Goal: Answer question/provide support

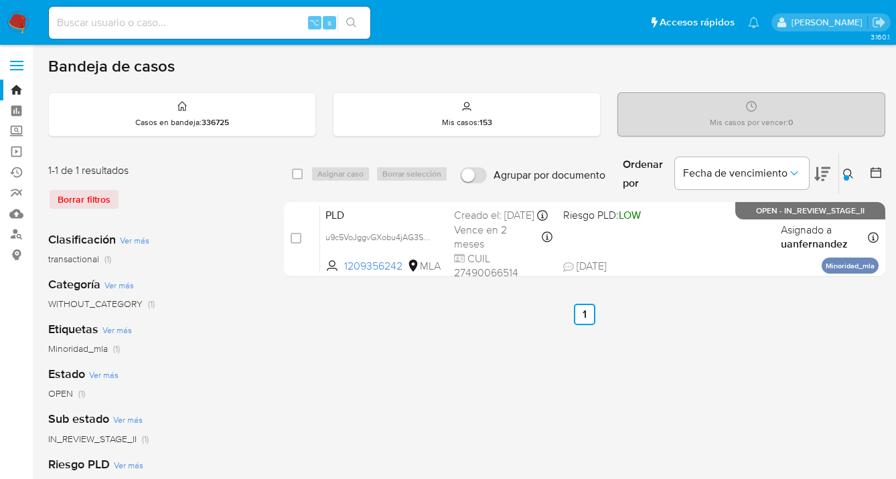
click at [848, 169] on icon at bounding box center [848, 174] width 11 height 11
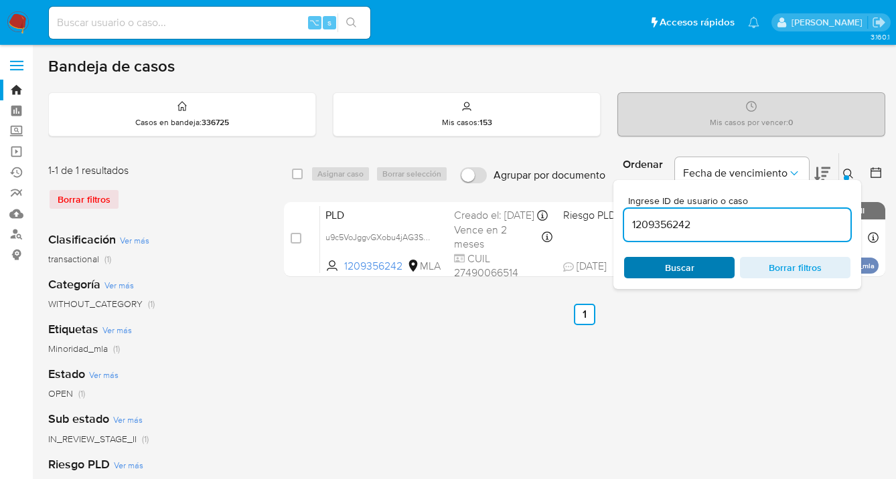
click at [687, 268] on span "Buscar" at bounding box center [679, 267] width 29 height 21
drag, startPoint x: 848, startPoint y: 171, endPoint x: 778, endPoint y: 169, distance: 70.3
click at [848, 171] on icon at bounding box center [848, 174] width 11 height 11
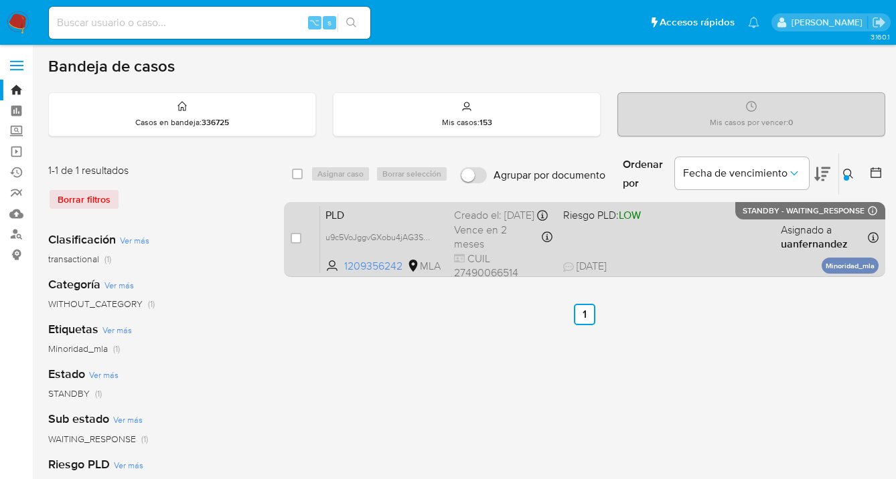
click at [705, 244] on div "PLD u9c5VoJggvGXobu4jAG3Sbar 1209356242 MLA Riesgo PLD: LOW Creado el: 12/09/20…" at bounding box center [599, 240] width 558 height 68
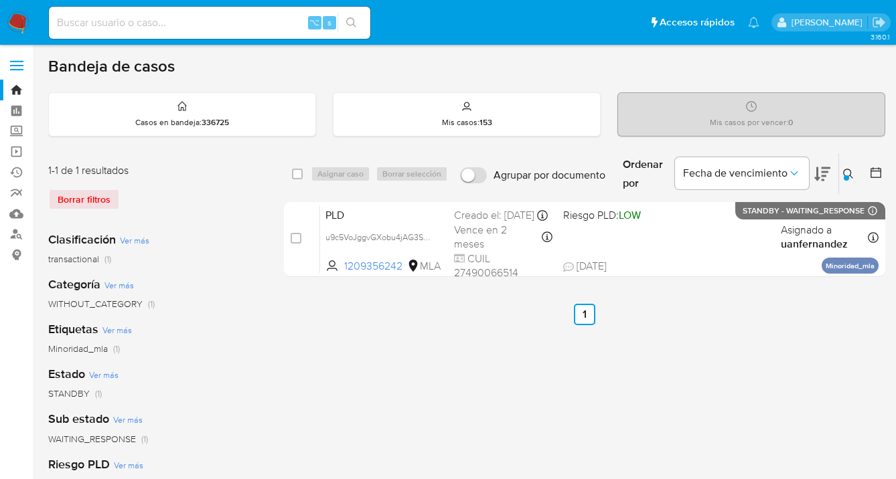
drag, startPoint x: 849, startPoint y: 173, endPoint x: 821, endPoint y: 187, distance: 31.7
click at [849, 172] on icon at bounding box center [848, 174] width 11 height 11
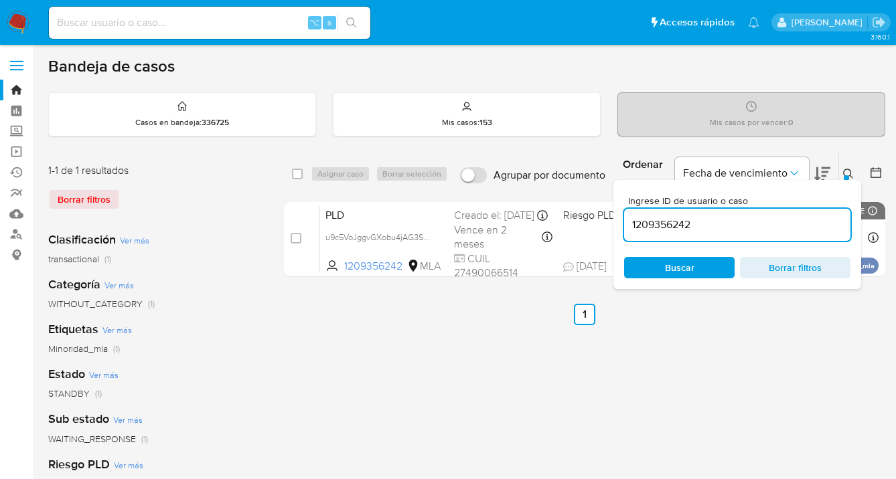
drag, startPoint x: 747, startPoint y: 220, endPoint x: 705, endPoint y: 209, distance: 43.7
click at [629, 216] on input "1209356242" at bounding box center [737, 224] width 226 height 17
click at [848, 171] on icon at bounding box center [848, 174] width 11 height 11
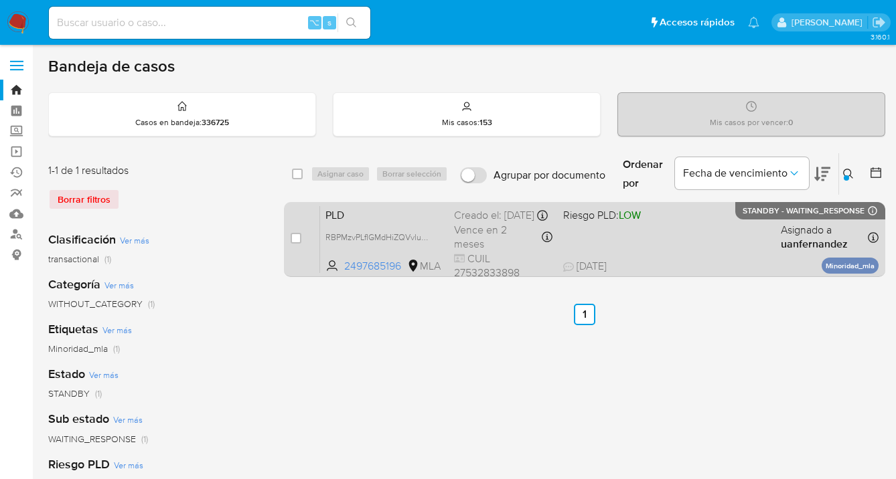
click at [721, 236] on div "PLD RBPMzvPLfIGMdHiZQVvlunpa 2497685196 MLA Riesgo PLD: LOW Creado el: 12/09/20…" at bounding box center [599, 240] width 558 height 68
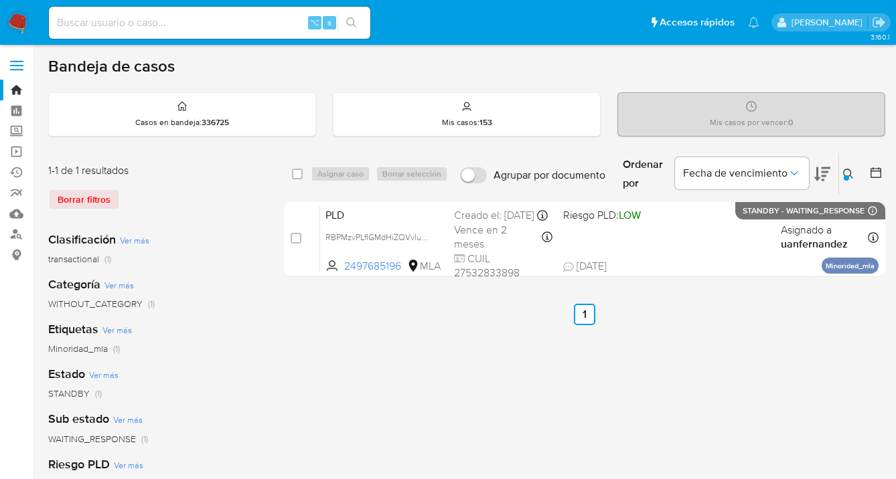
drag, startPoint x: 848, startPoint y: 174, endPoint x: 775, endPoint y: 200, distance: 76.9
click at [846, 174] on button at bounding box center [850, 174] width 22 height 16
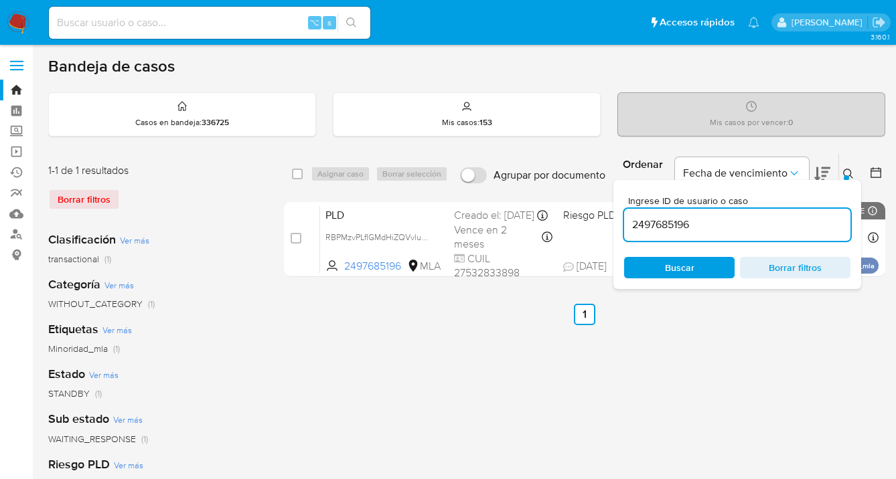
drag, startPoint x: 717, startPoint y: 226, endPoint x: 615, endPoint y: 220, distance: 102.6
click at [615, 220] on div "Ingrese ID de usuario o caso 2497685196 Buscar Borrar filtros" at bounding box center [737, 234] width 248 height 109
click at [848, 170] on icon at bounding box center [848, 174] width 11 height 11
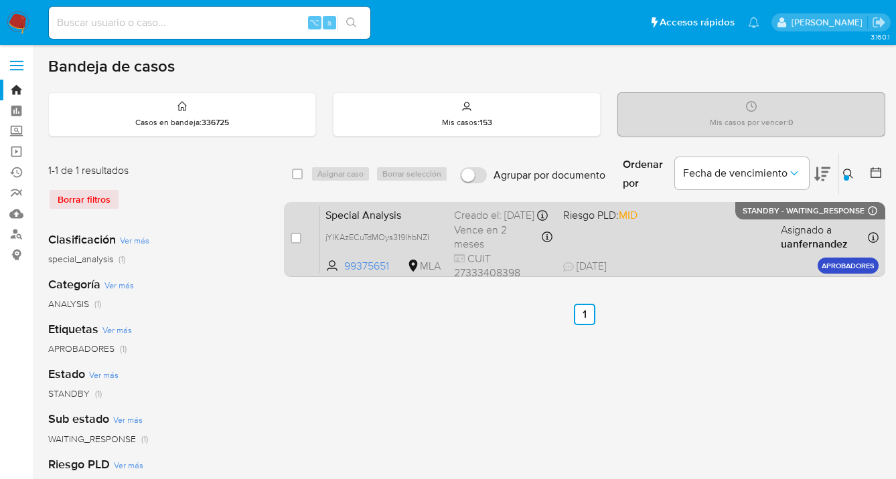
click at [728, 240] on div "Special Analysis jYlKAzECuTdMOys319IhbNZI 99375651 MLA Riesgo PLD: MID Creado e…" at bounding box center [599, 240] width 558 height 68
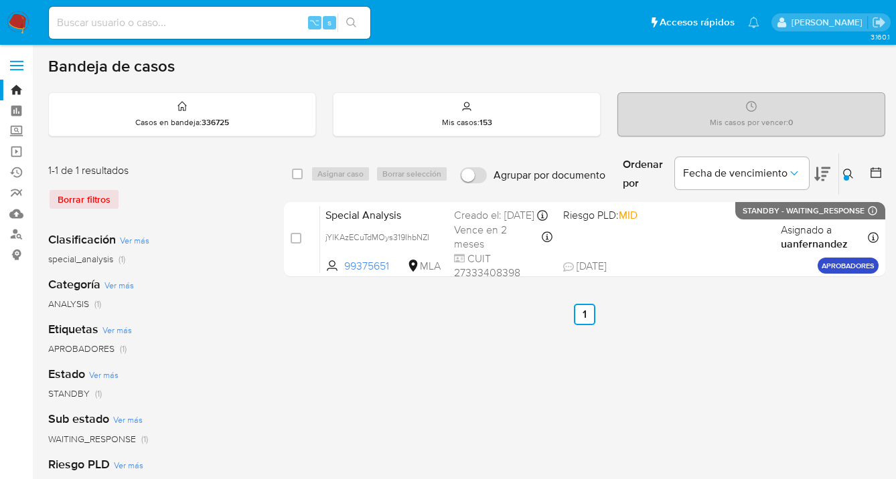
click at [841, 168] on button at bounding box center [850, 174] width 22 height 16
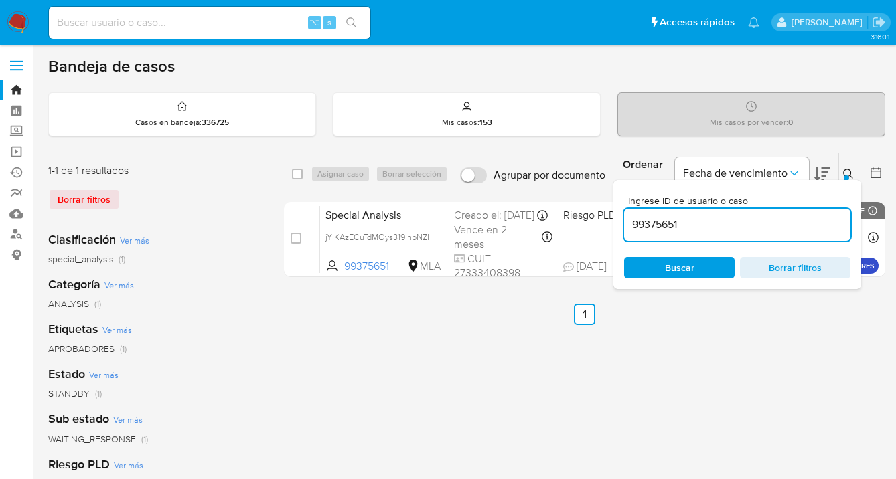
drag, startPoint x: 708, startPoint y: 226, endPoint x: 634, endPoint y: 219, distance: 74.0
click at [631, 220] on input "99375651" at bounding box center [737, 224] width 226 height 17
type input "1285683911"
click at [846, 174] on icon at bounding box center [848, 174] width 11 height 11
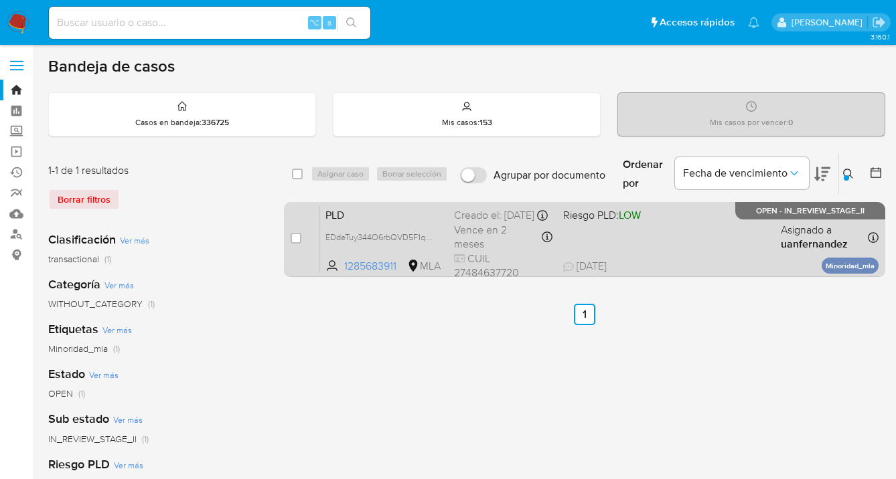
click at [708, 245] on div "PLD EDdeTuy344O6rbQVD5F1qVd0 1285683911 MLA Riesgo PLD: LOW Creado el: 12/09/20…" at bounding box center [599, 240] width 558 height 68
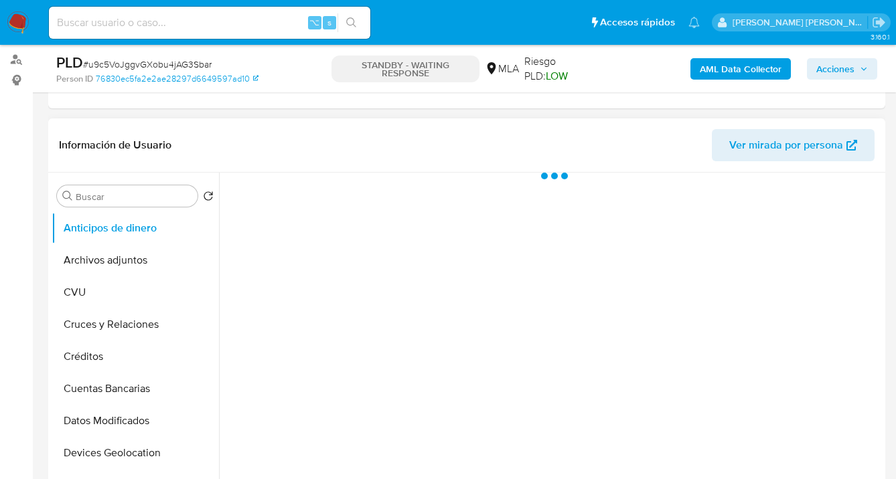
select select "10"
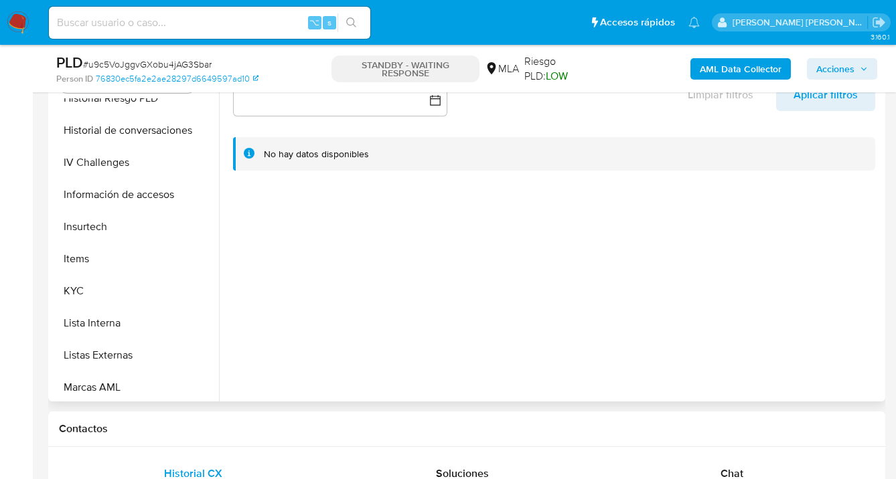
scroll to position [477, 0]
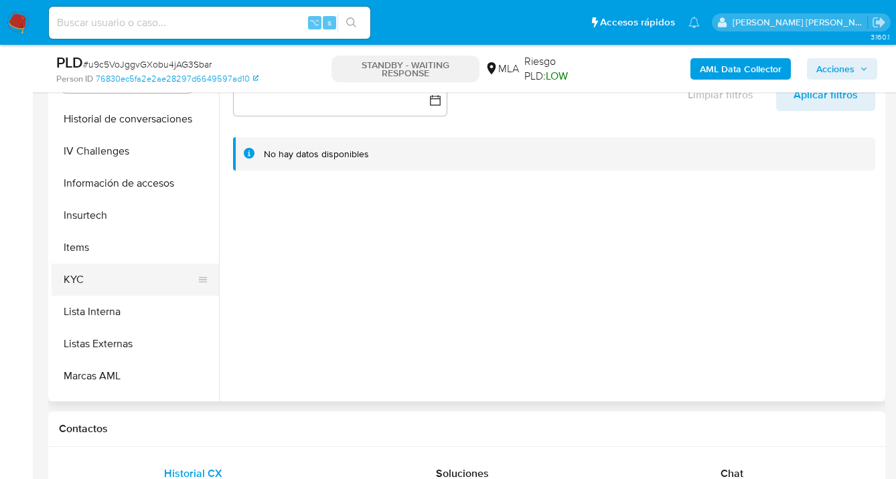
click at [123, 279] on button "KYC" at bounding box center [130, 280] width 157 height 32
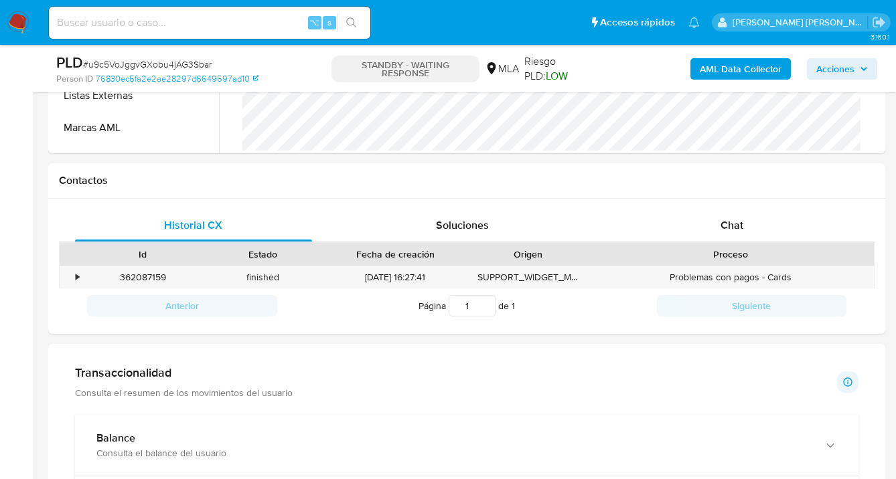
scroll to position [584, 0]
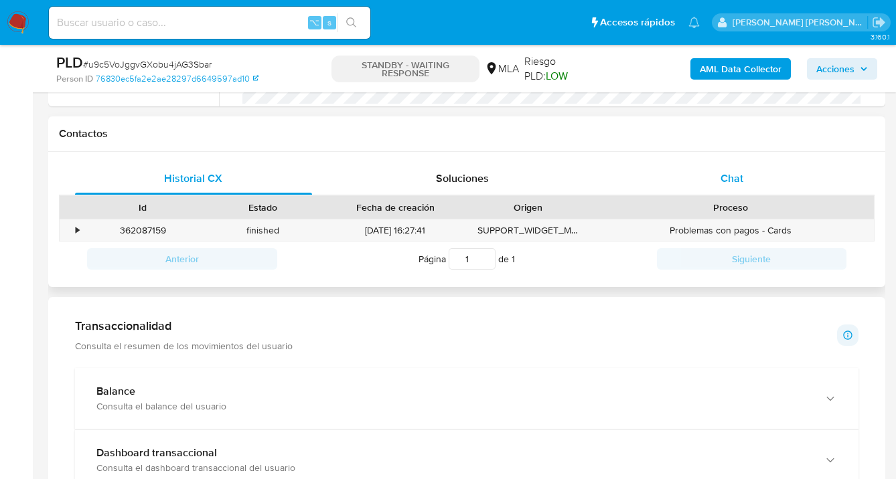
click at [748, 168] on div "Chat" at bounding box center [731, 179] width 237 height 32
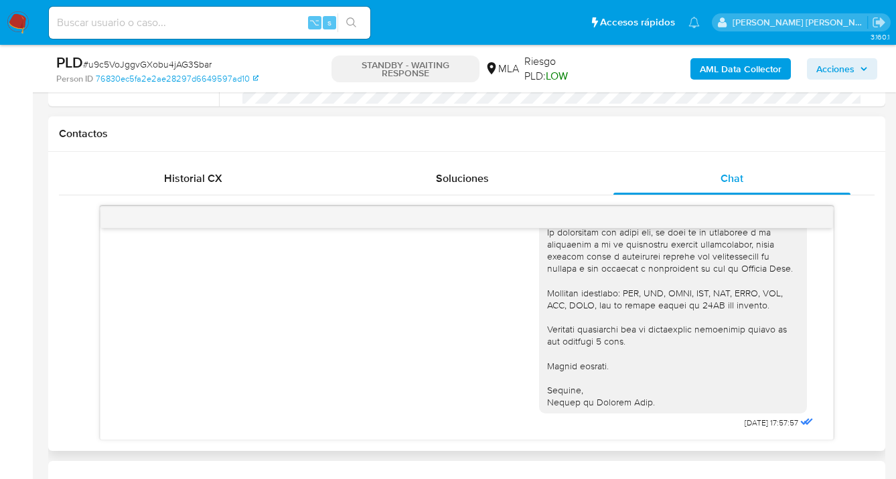
scroll to position [1084, 0]
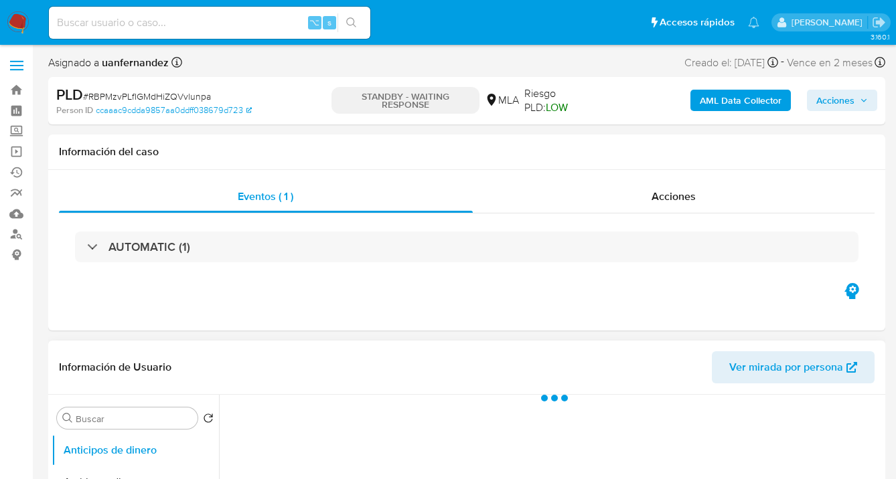
select select "10"
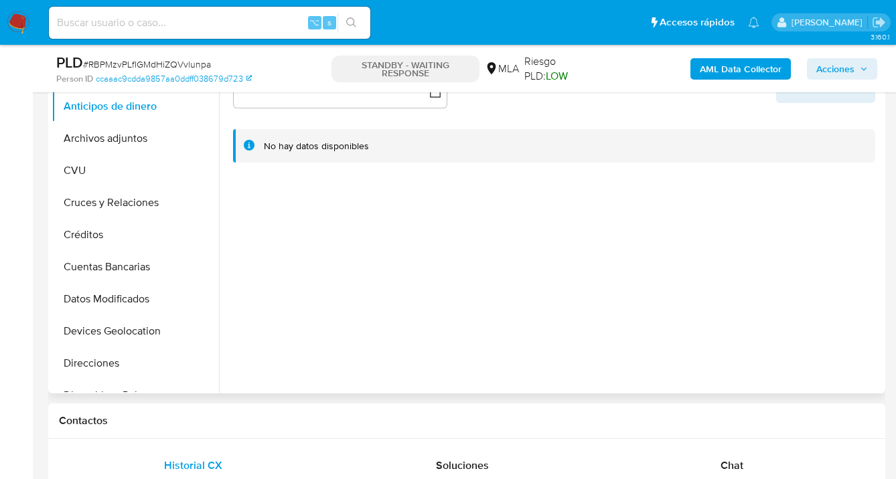
scroll to position [378, 0]
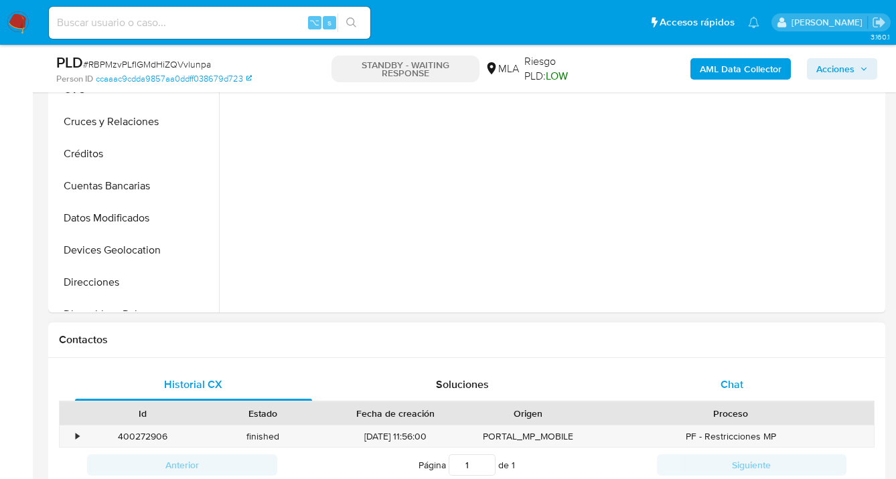
click at [754, 384] on div "Chat" at bounding box center [731, 385] width 237 height 32
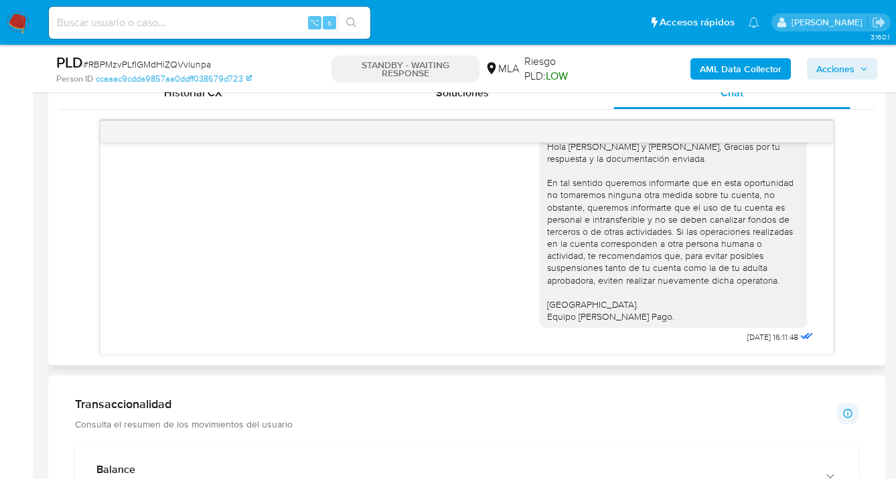
scroll to position [1680, 0]
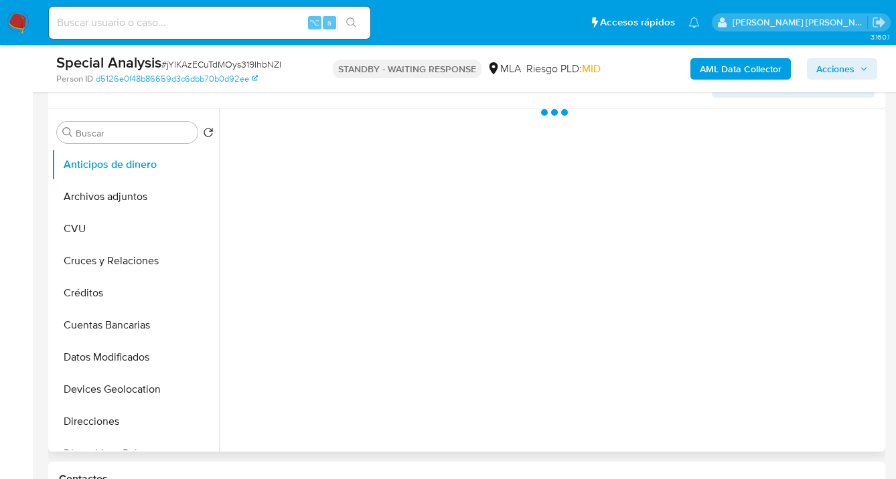
select select "10"
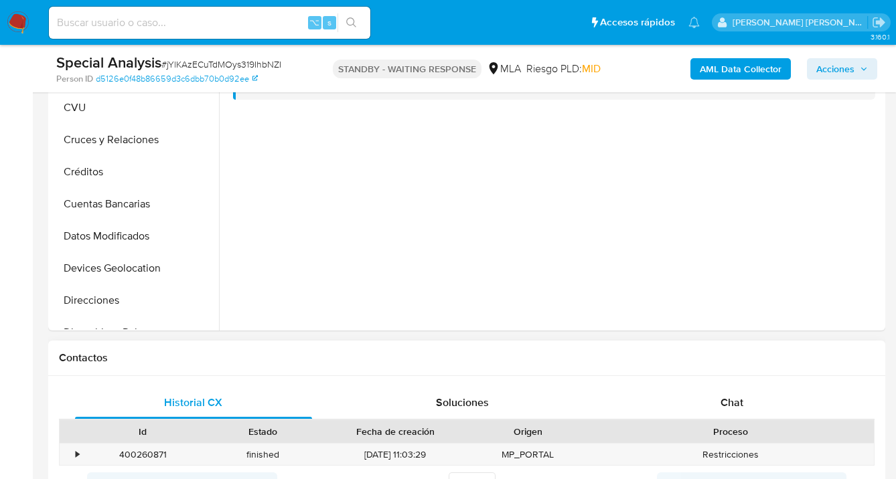
drag, startPoint x: 740, startPoint y: 398, endPoint x: 757, endPoint y: 342, distance: 58.7
click at [740, 398] on span "Chat" at bounding box center [731, 402] width 23 height 15
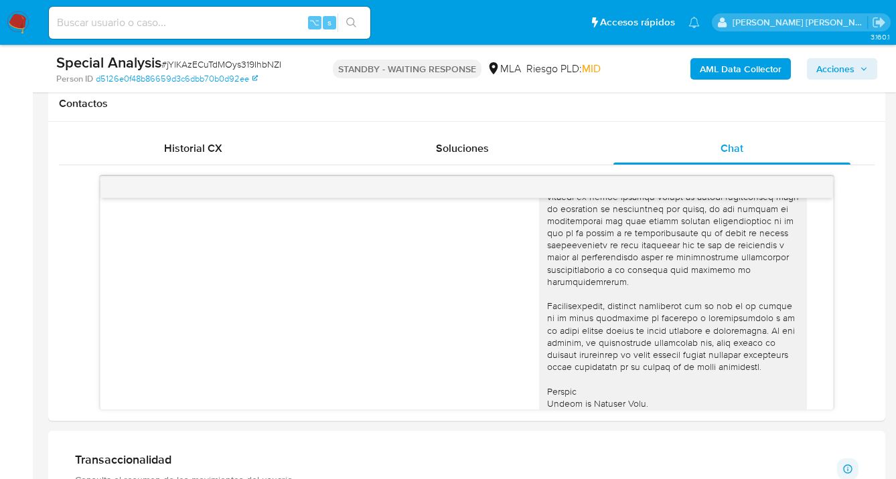
scroll to position [1001, 0]
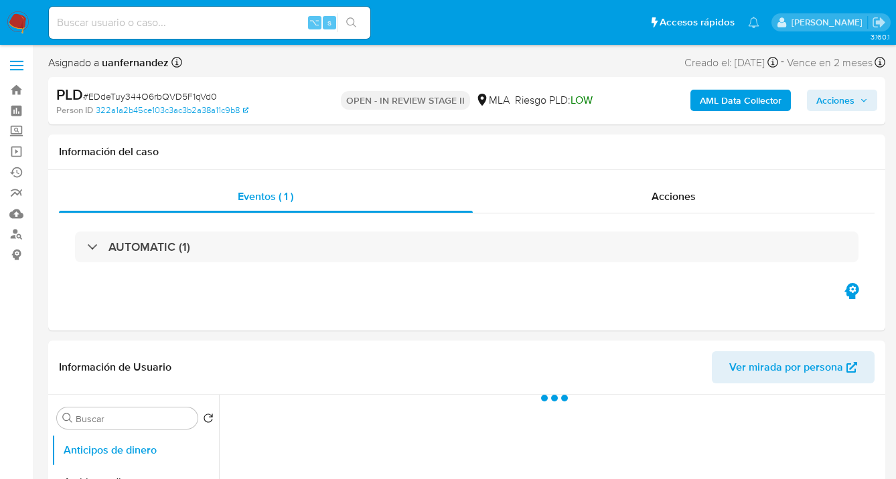
select select "10"
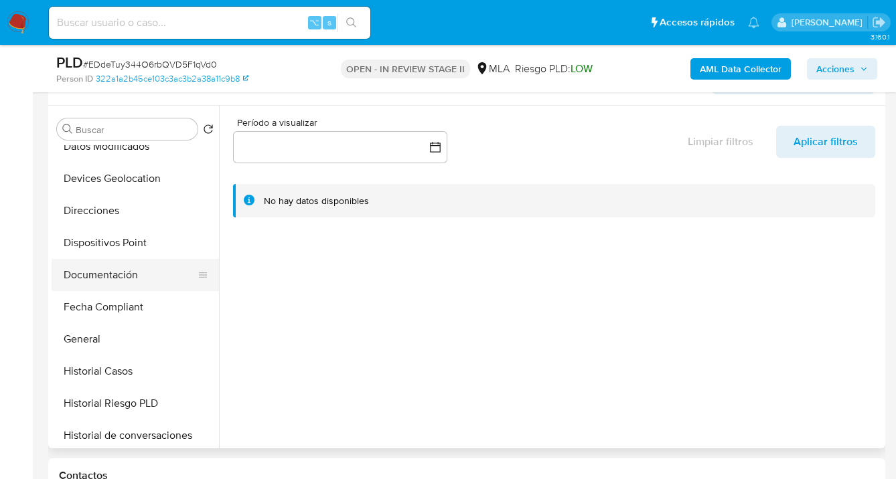
scroll to position [208, 0]
click at [153, 275] on button "Documentación" at bounding box center [130, 274] width 157 height 32
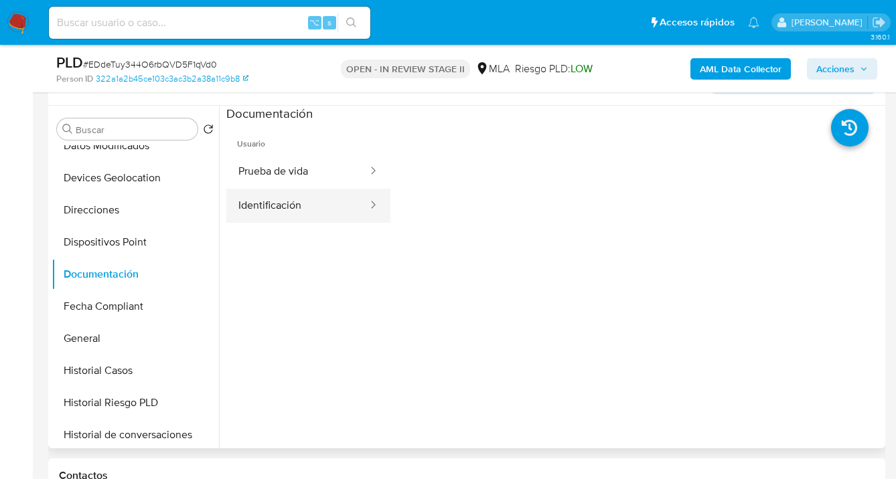
click at [295, 201] on button "Identificación" at bounding box center [297, 206] width 143 height 34
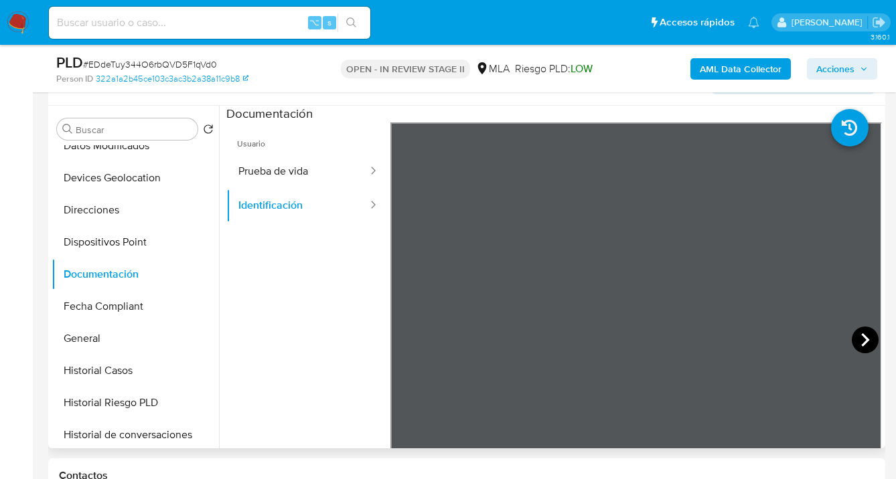
click at [853, 338] on icon at bounding box center [865, 340] width 27 height 27
click at [318, 175] on button "Prueba de vida" at bounding box center [297, 172] width 143 height 34
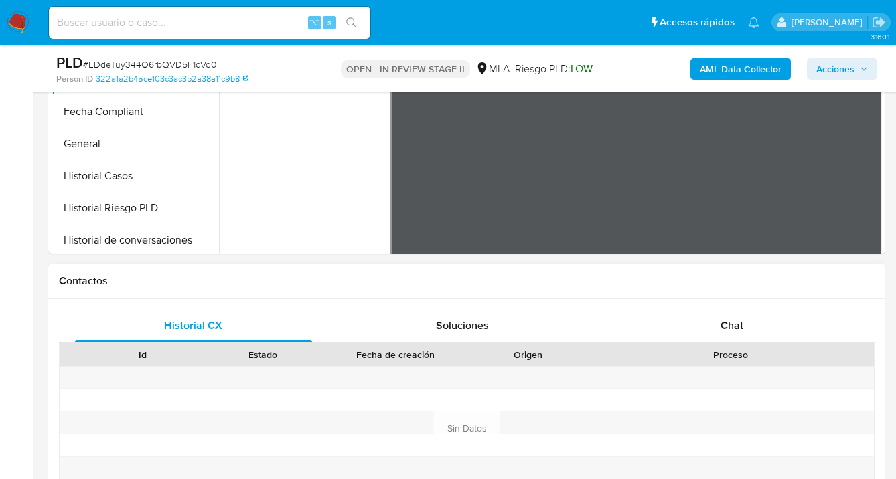
scroll to position [486, 0]
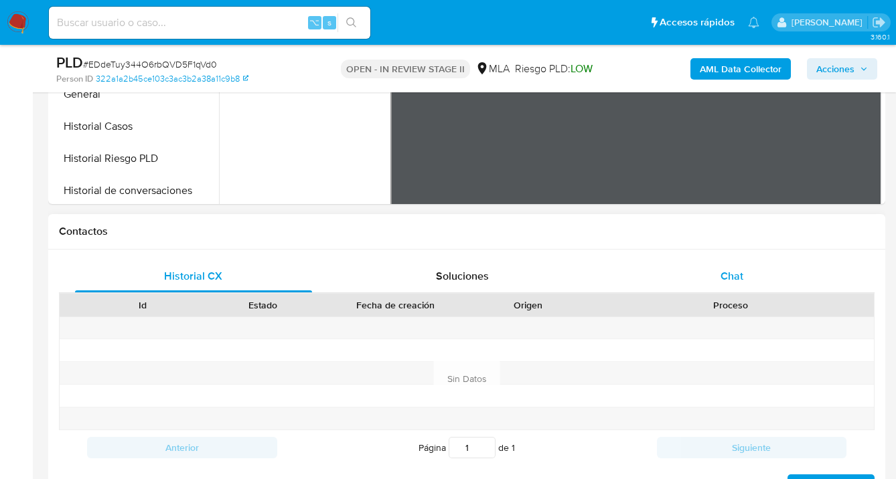
click at [730, 279] on span "Chat" at bounding box center [731, 275] width 23 height 15
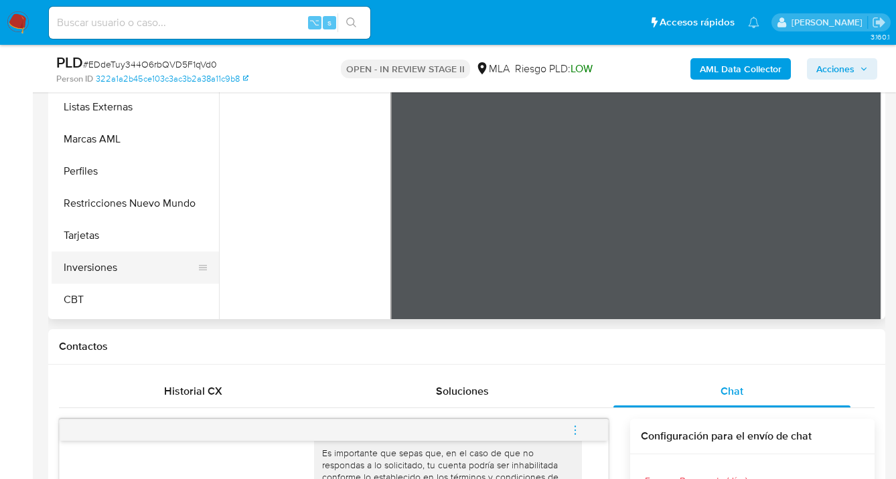
scroll to position [694, 0]
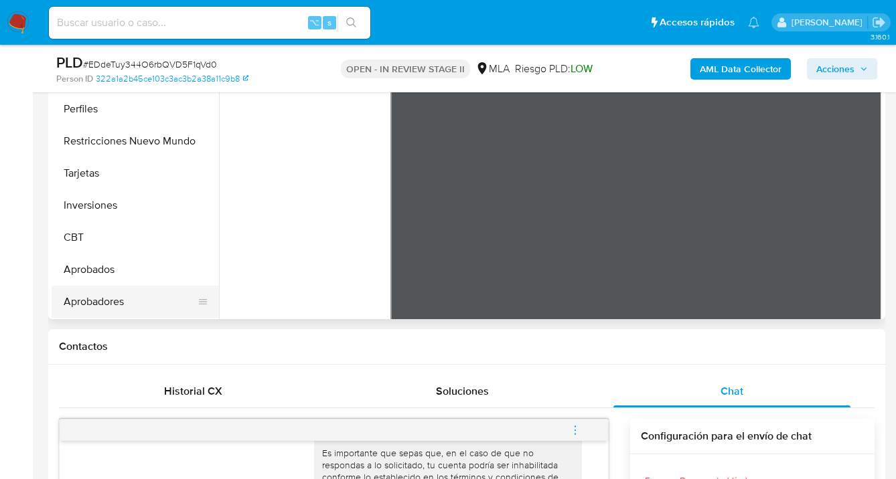
drag, startPoint x: 135, startPoint y: 305, endPoint x: 196, endPoint y: 289, distance: 63.7
click at [135, 305] on button "Aprobadores" at bounding box center [130, 302] width 157 height 32
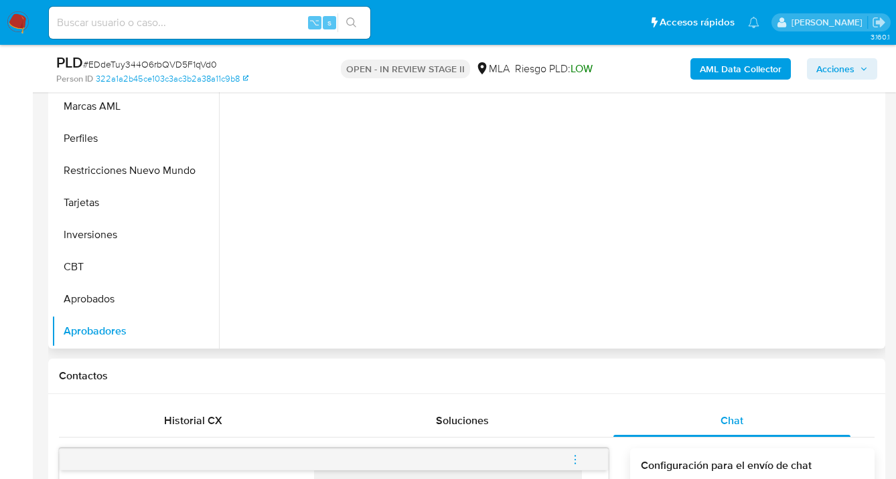
scroll to position [222, 0]
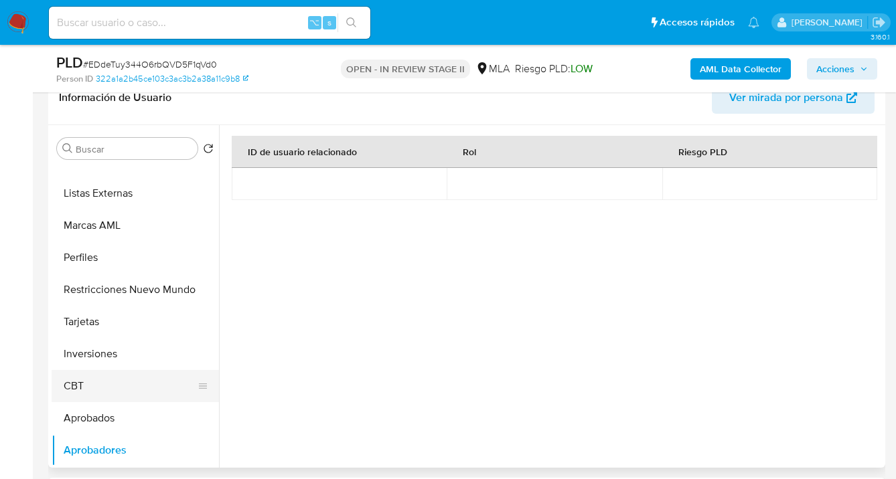
drag, startPoint x: 213, startPoint y: 412, endPoint x: 212, endPoint y: 382, distance: 30.1
click at [214, 364] on ul "Anticipos de dinero Archivos adjuntos CVU Cruces y Relaciones Créditos Cuentas …" at bounding box center [135, 316] width 167 height 302
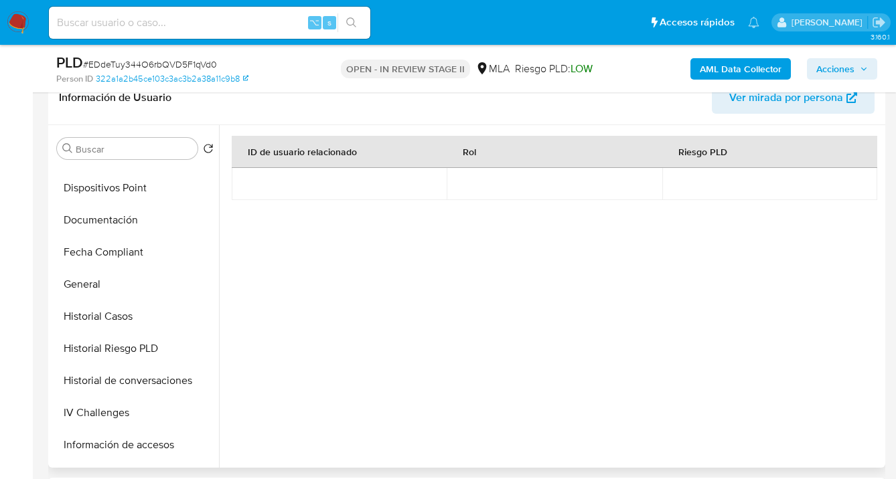
scroll to position [277, 0]
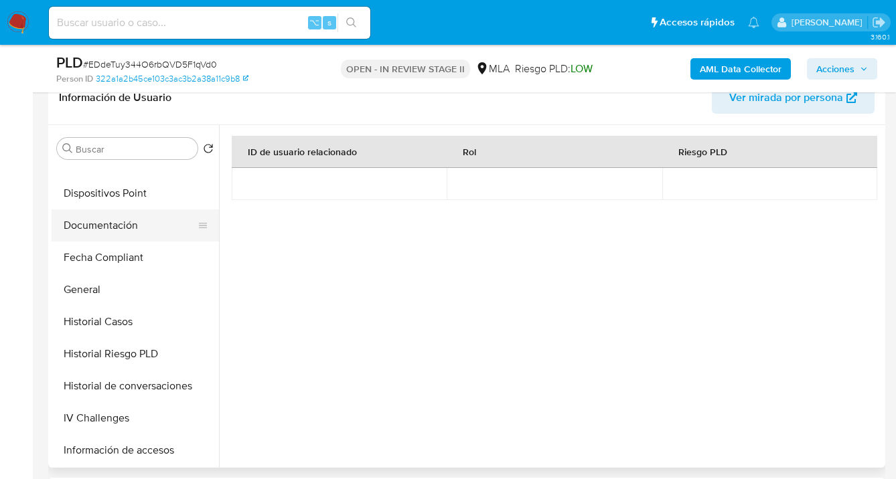
click at [147, 226] on button "Documentación" at bounding box center [130, 226] width 157 height 32
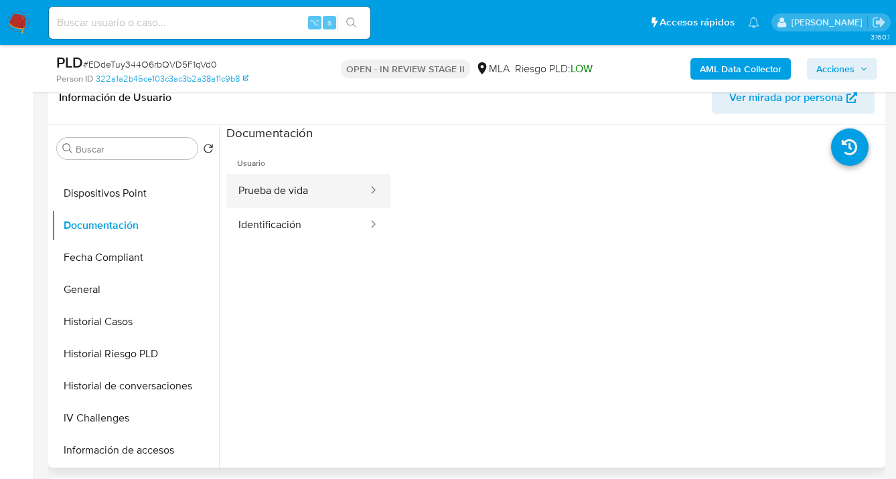
click at [277, 193] on button "Prueba de vida" at bounding box center [297, 191] width 143 height 34
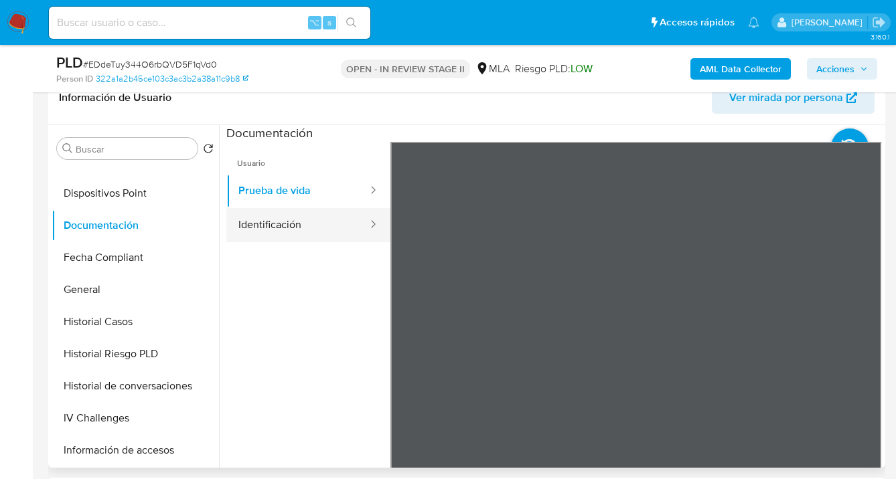
drag, startPoint x: 307, startPoint y: 223, endPoint x: 318, endPoint y: 224, distance: 11.4
click at [308, 223] on button "Identificación" at bounding box center [297, 225] width 143 height 34
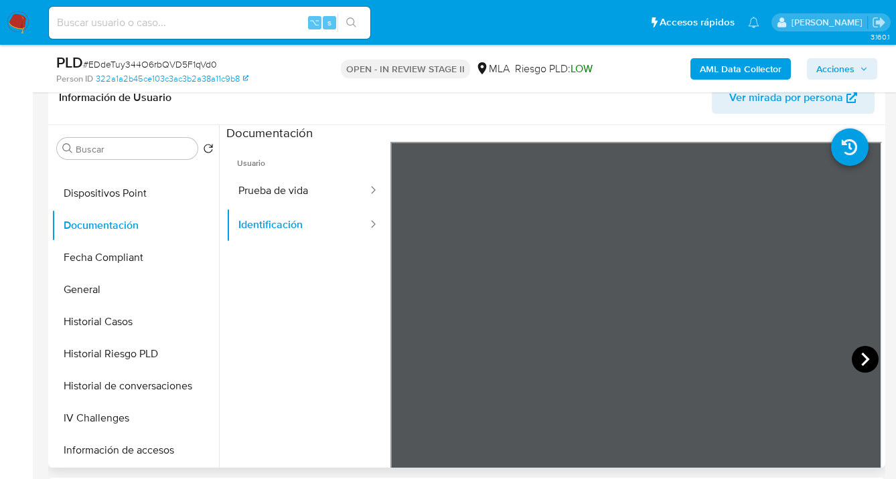
click at [856, 361] on icon at bounding box center [865, 359] width 27 height 27
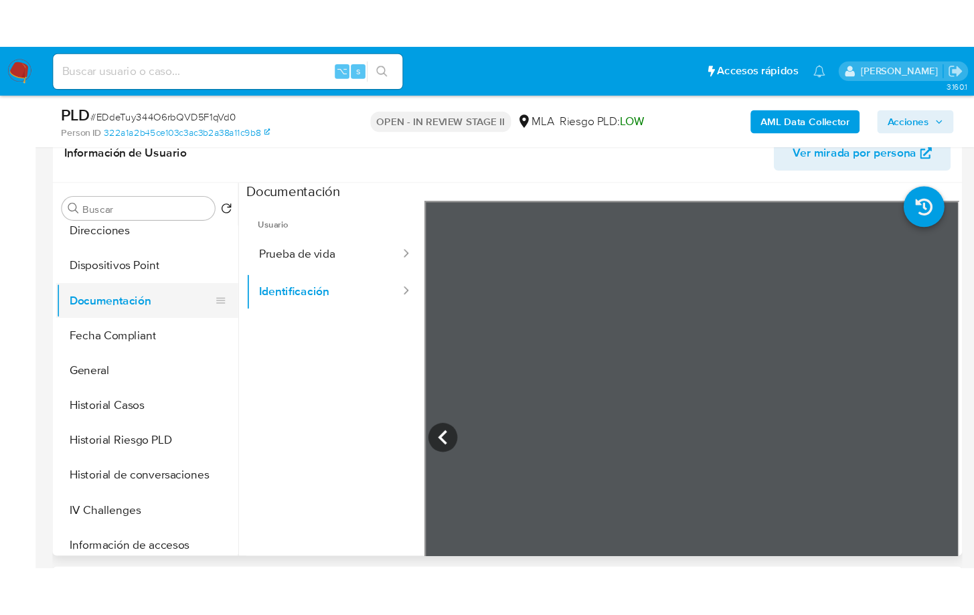
scroll to position [251, 0]
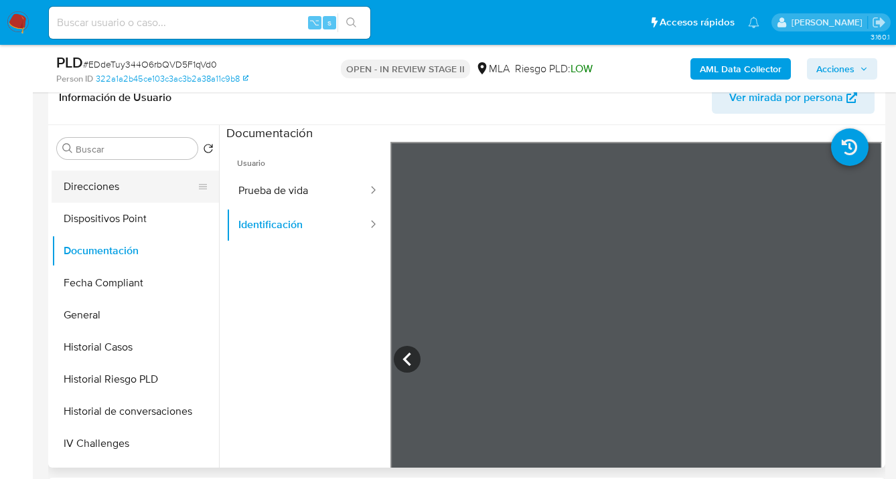
drag, startPoint x: 120, startPoint y: 181, endPoint x: 175, endPoint y: 191, distance: 56.5
click at [120, 181] on button "Direcciones" at bounding box center [130, 187] width 157 height 32
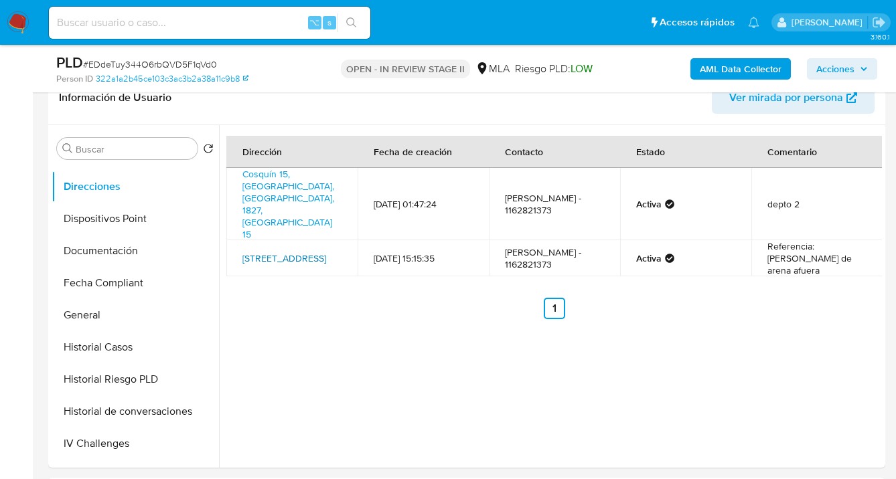
click at [286, 252] on link "Sunchales 4621, La Matanza, Buenos Aires, 1759, Argentina 4621" at bounding box center [284, 258] width 84 height 13
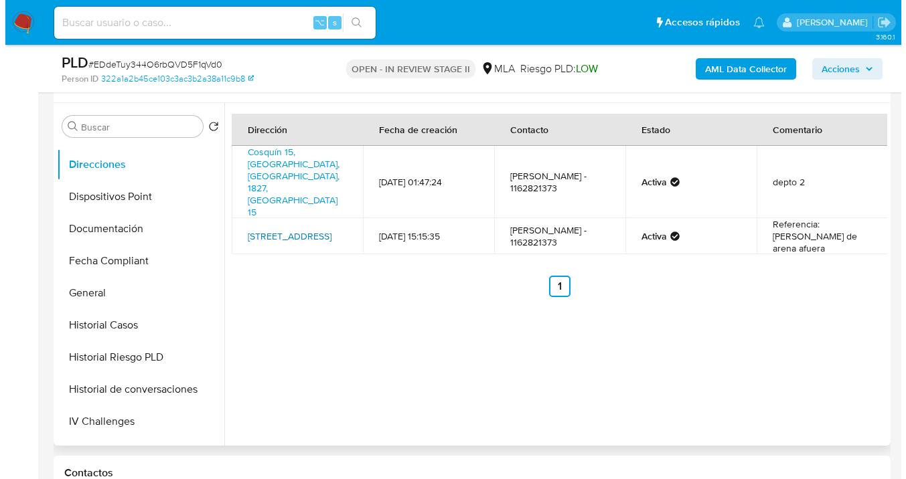
scroll to position [0, 0]
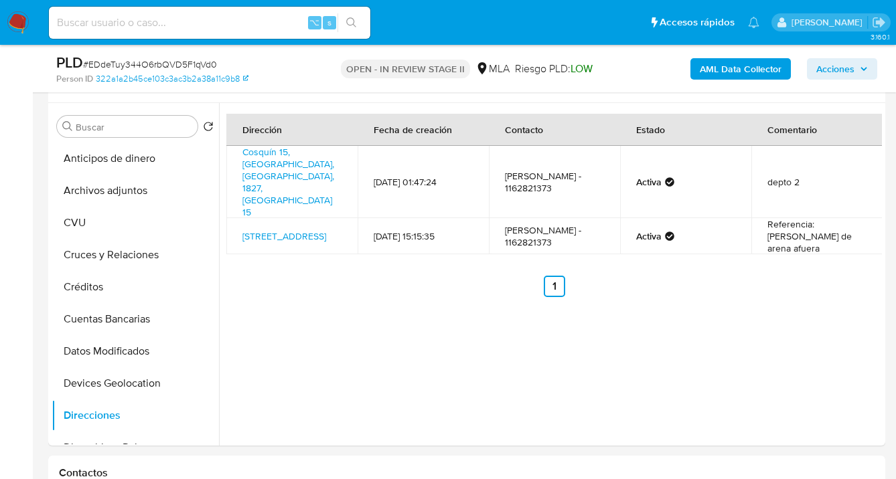
click at [743, 68] on b "AML Data Collector" at bounding box center [741, 68] width 82 height 21
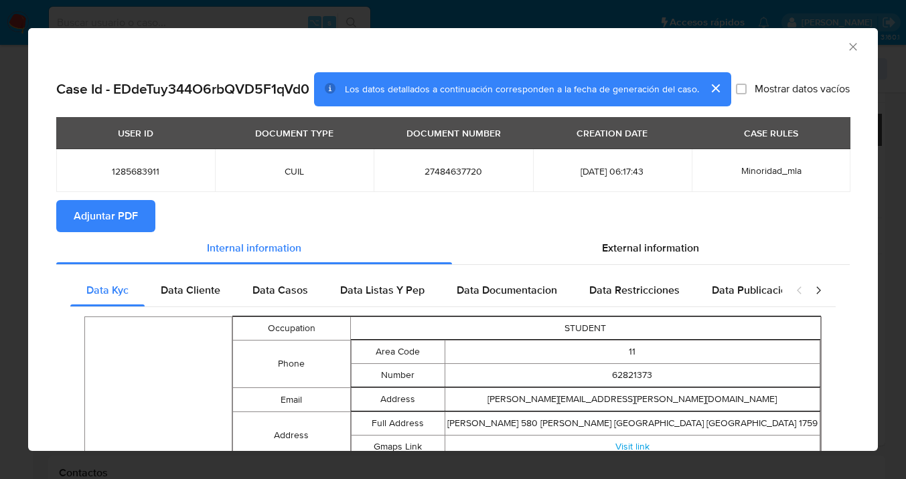
click at [107, 216] on span "Adjuntar PDF" at bounding box center [106, 216] width 64 height 29
click at [846, 46] on icon "Cerrar ventana" at bounding box center [852, 46] width 13 height 13
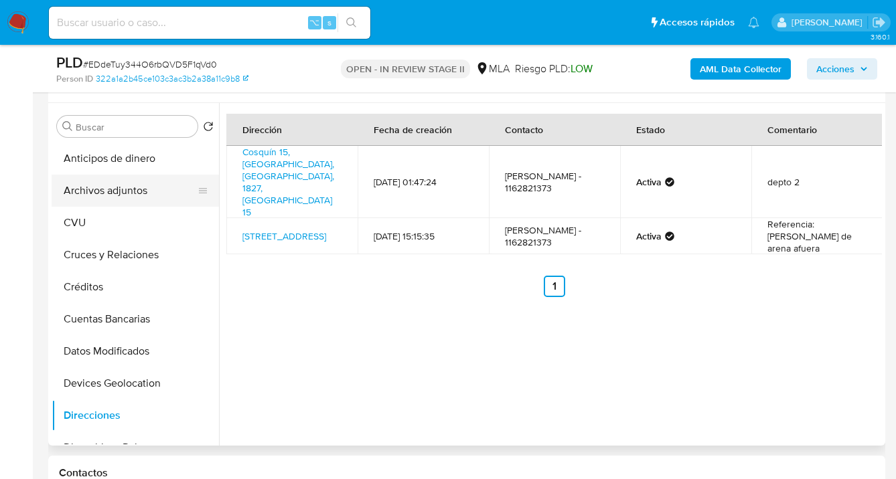
click at [121, 187] on button "Archivos adjuntos" at bounding box center [130, 191] width 157 height 32
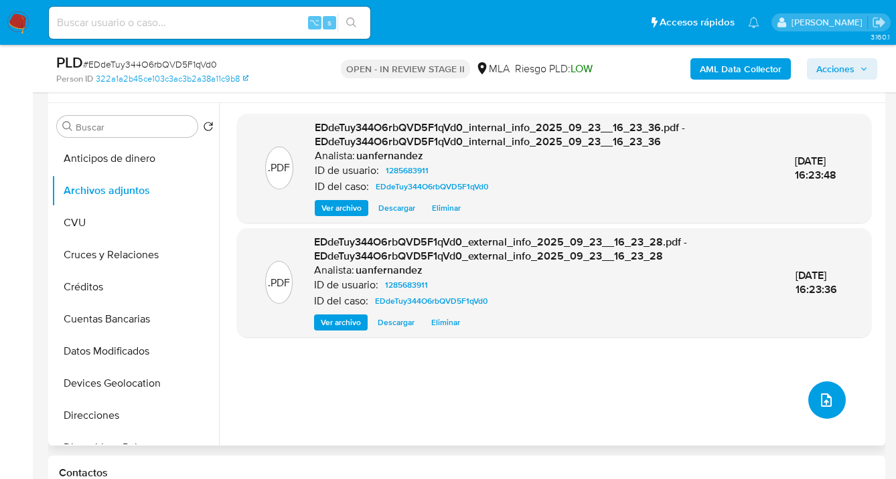
click at [822, 394] on icon "upload-file" at bounding box center [826, 400] width 16 height 16
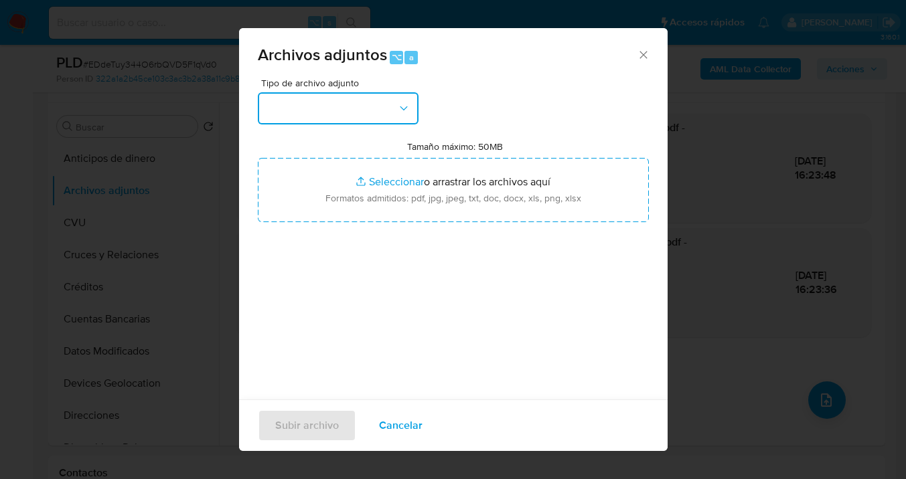
click at [400, 107] on icon "button" at bounding box center [403, 108] width 13 height 13
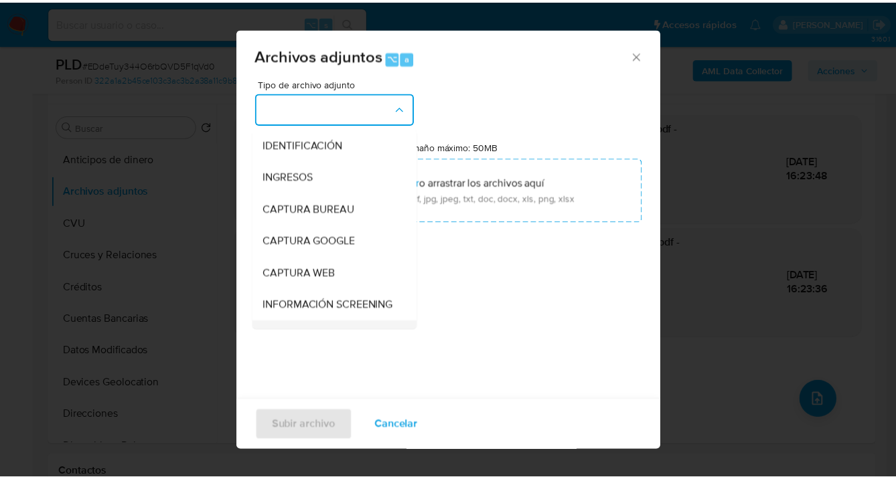
scroll to position [120, 0]
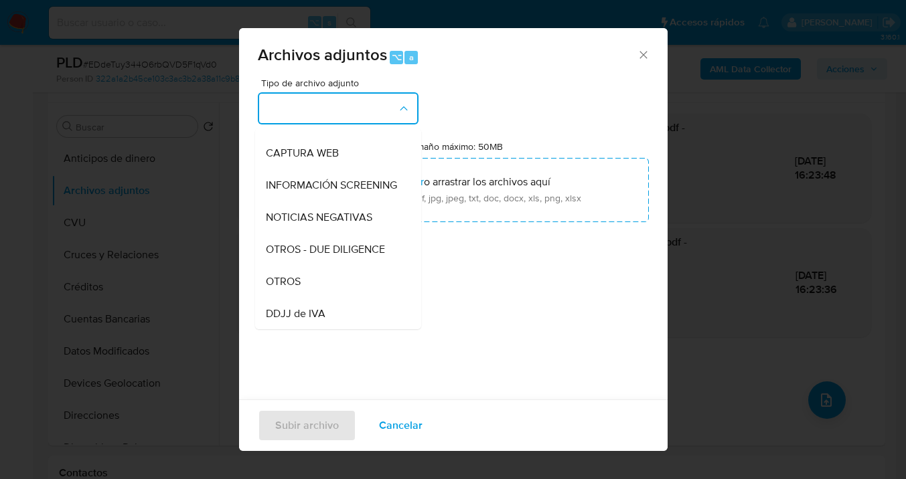
drag, startPoint x: 333, startPoint y: 289, endPoint x: 400, endPoint y: 227, distance: 91.0
click at [333, 289] on div "OTROS" at bounding box center [334, 282] width 137 height 32
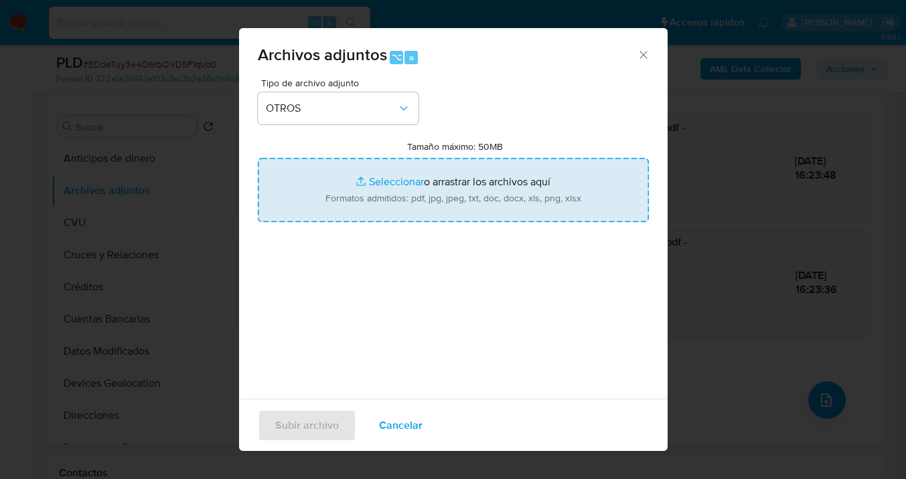
click at [406, 217] on input "Tamaño máximo: 50MB Seleccionar archivos" at bounding box center [453, 190] width 391 height 64
type input "C:\fakepath\1285683911 Movimientos-v10_3.xlsx"
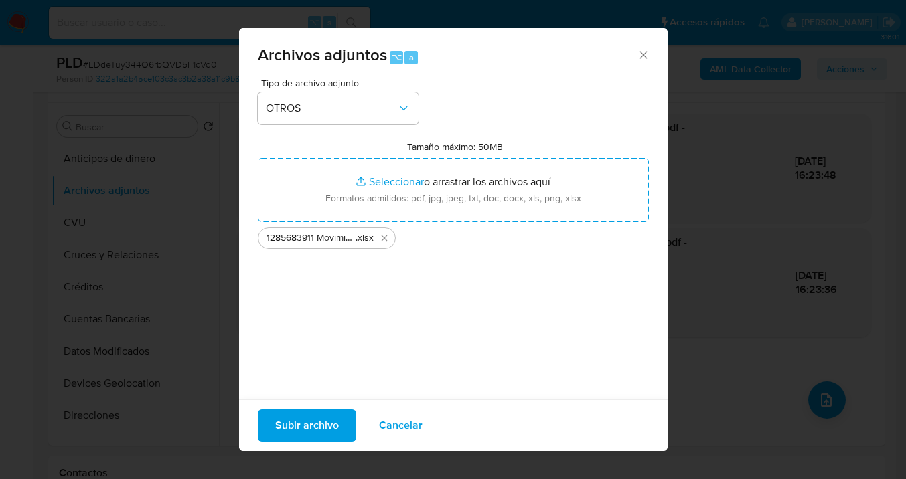
click at [316, 424] on span "Subir archivo" at bounding box center [307, 425] width 64 height 29
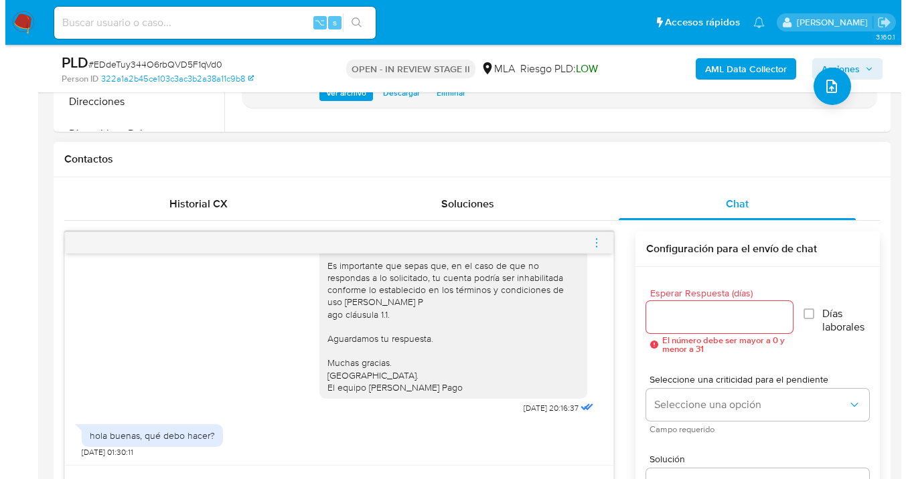
scroll to position [673, 0]
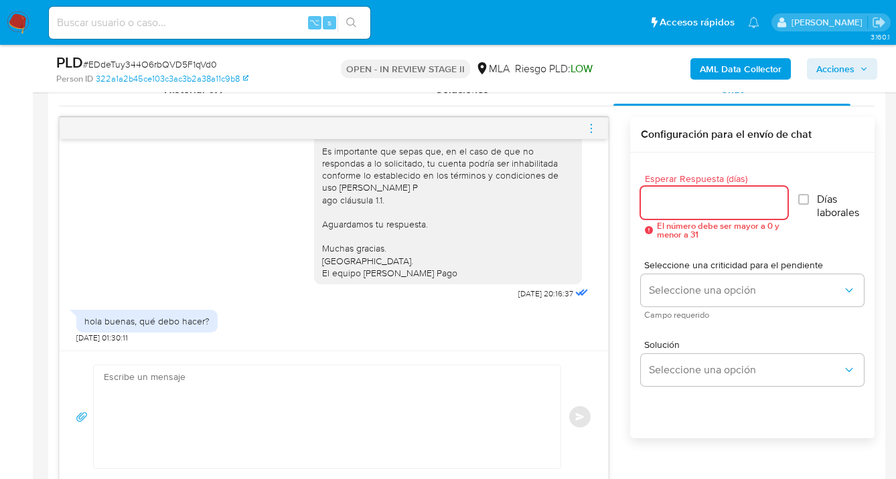
click at [657, 207] on input "Esperar Respuesta (días)" at bounding box center [714, 202] width 147 height 17
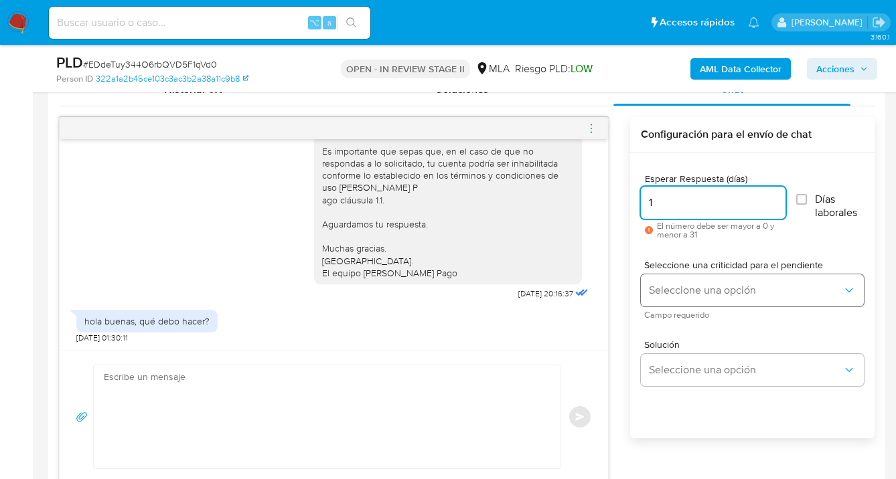
type input "1"
click at [657, 286] on span "Seleccione una opción" at bounding box center [745, 290] width 193 height 13
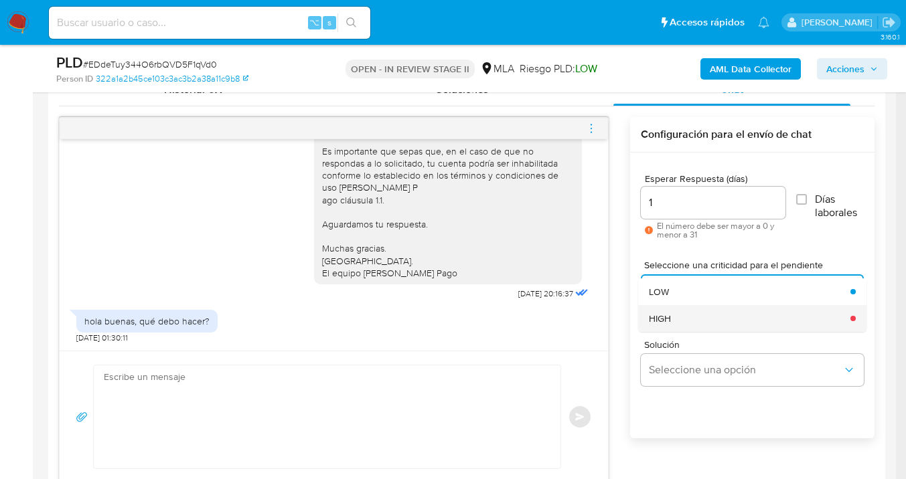
click at [676, 327] on div "HIGH" at bounding box center [745, 318] width 193 height 27
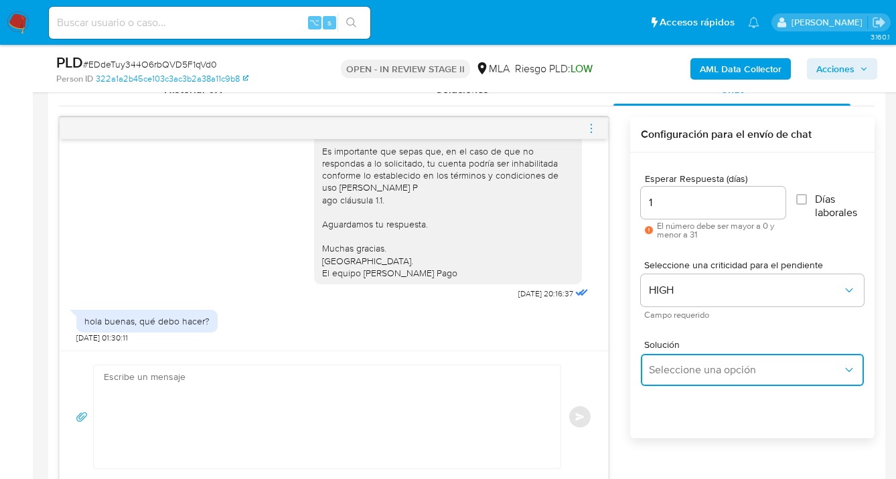
click at [684, 374] on span "Seleccione una opción" at bounding box center [745, 370] width 193 height 13
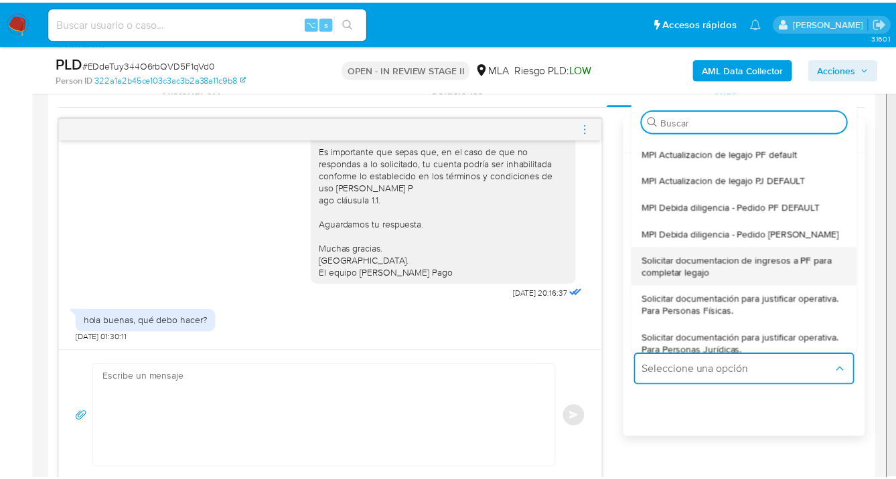
scroll to position [110, 0]
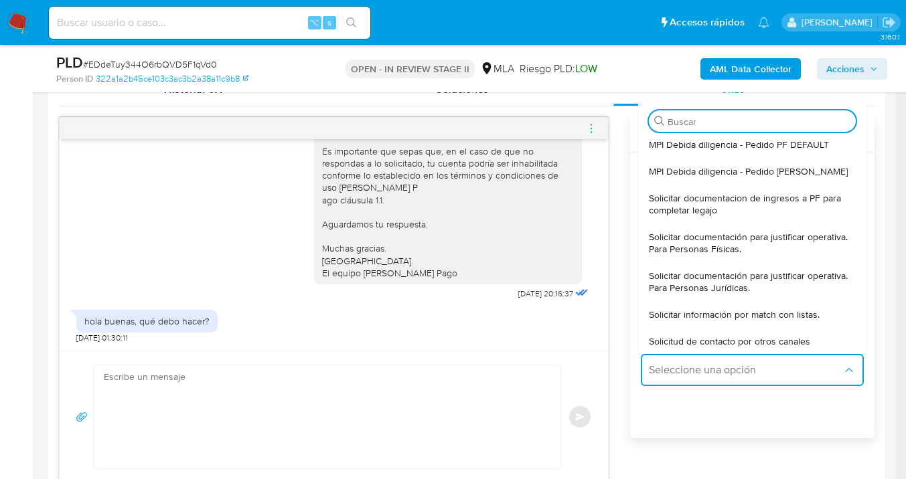
click at [724, 235] on span "Solicitar documentación para justificar operativa. Para Personas Físicas." at bounding box center [748, 243] width 199 height 24
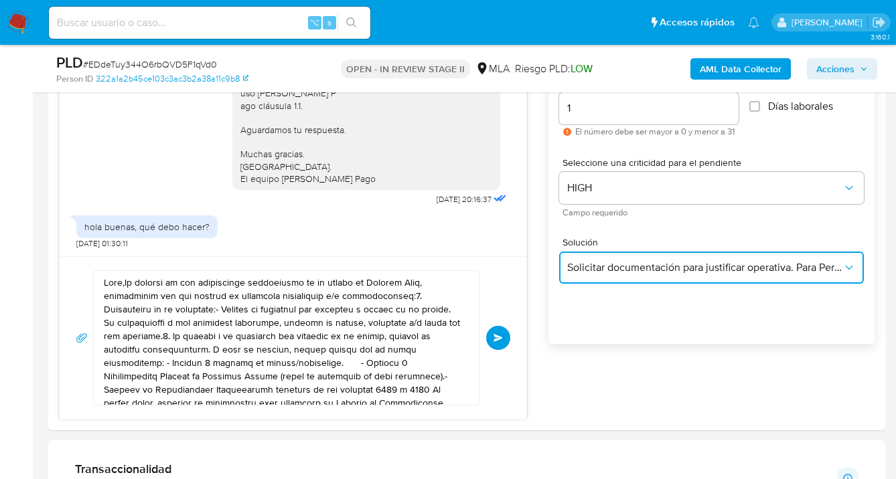
scroll to position [798, 0]
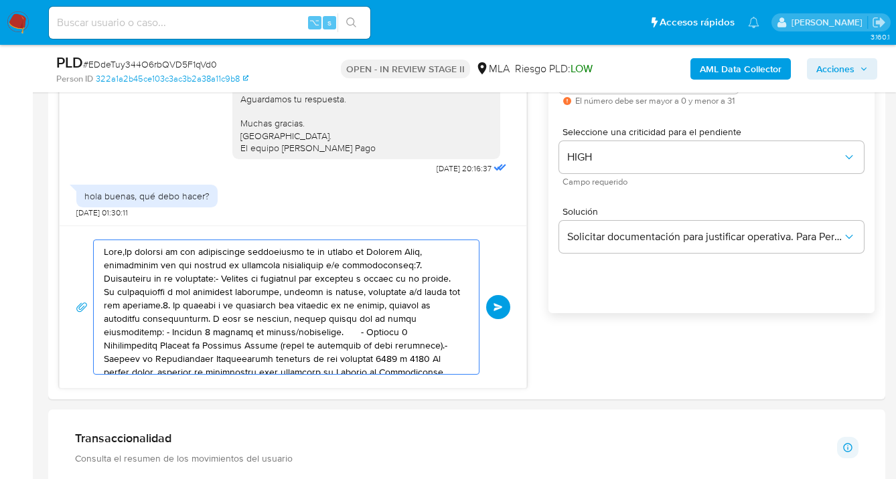
drag, startPoint x: 270, startPoint y: 317, endPoint x: 13, endPoint y: 200, distance: 282.8
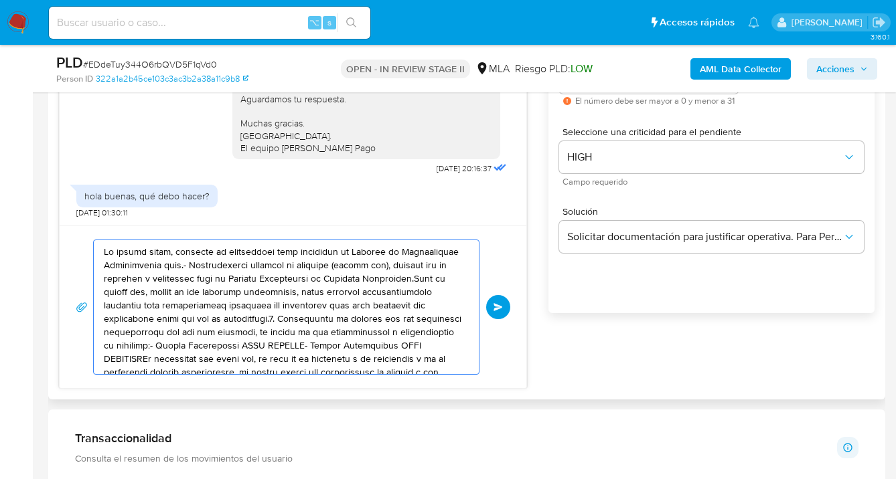
drag, startPoint x: 341, startPoint y: 337, endPoint x: 198, endPoint y: 287, distance: 151.8
click at [152, 246] on textarea at bounding box center [283, 307] width 358 height 134
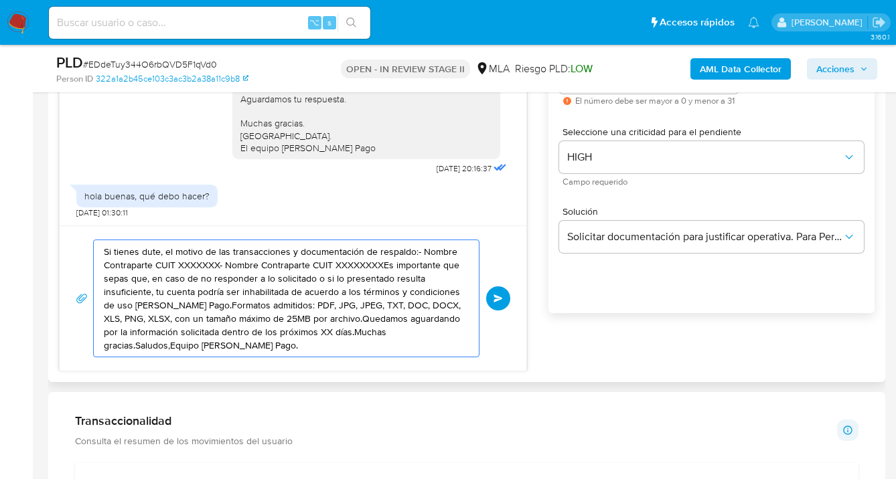
drag, startPoint x: 324, startPoint y: 335, endPoint x: 221, endPoint y: 307, distance: 107.1
click at [151, 273] on textarea "Si tienes dute, el motivo de las transacciones y documentación de respaldo:- No…" at bounding box center [283, 298] width 358 height 116
type textarea "Si tienes dute, el motivo de las transacciones y documentación de respaldo:- No…"
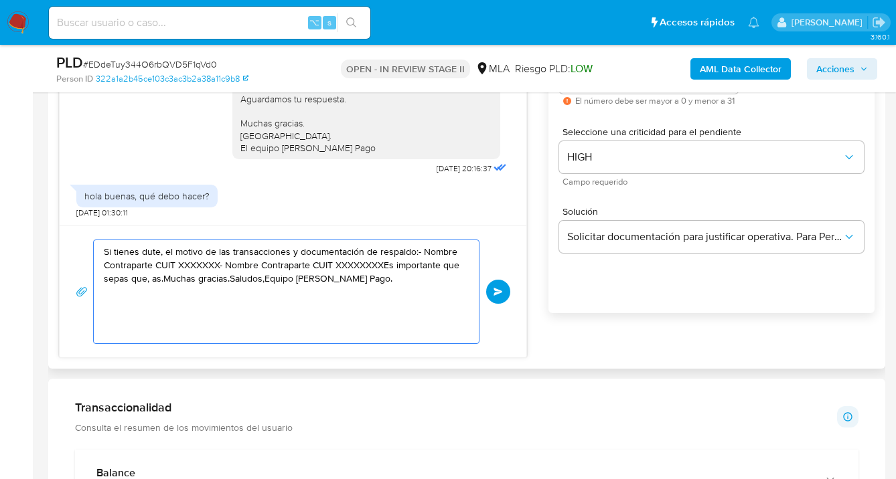
drag, startPoint x: 251, startPoint y: 318, endPoint x: 57, endPoint y: 236, distance: 210.9
click at [57, 236] on div "Historial CX Soluciones Chat Id Estado Fecha de creación Origen Proceso Anterio…" at bounding box center [466, 153] width 837 height 431
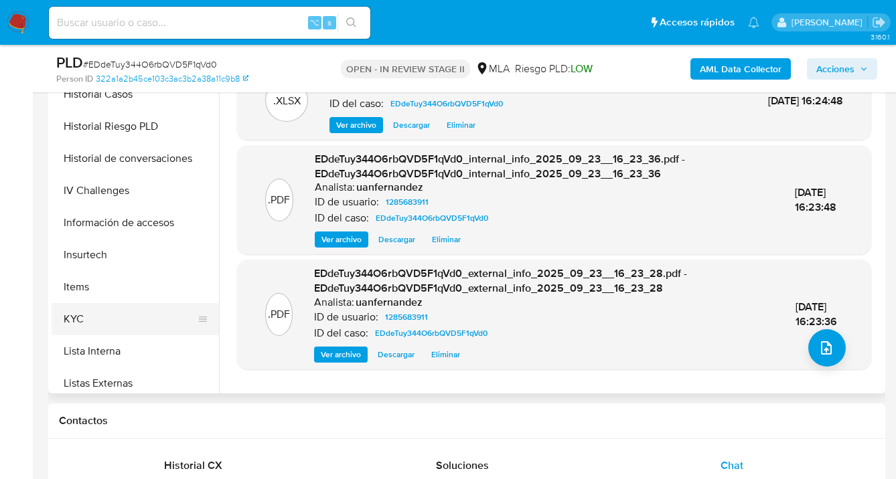
scroll to position [431, 0]
click at [134, 311] on button "KYC" at bounding box center [130, 318] width 157 height 32
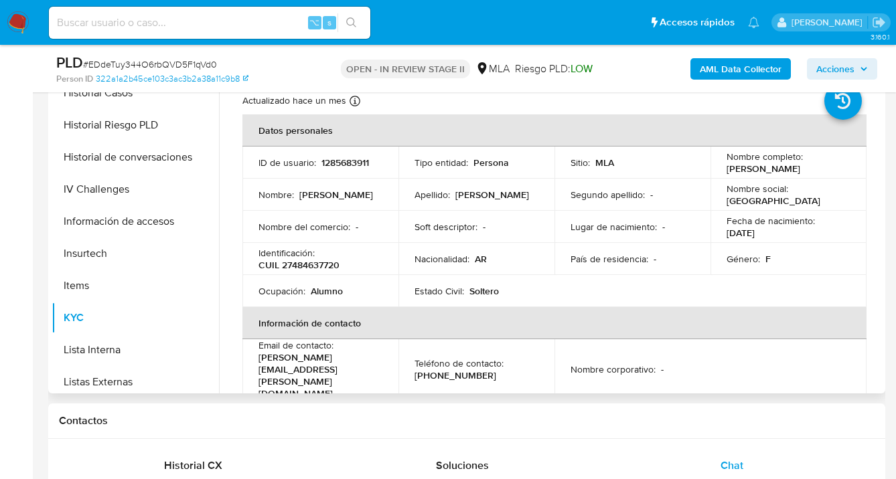
drag, startPoint x: 724, startPoint y: 169, endPoint x: 813, endPoint y: 172, distance: 89.1
click at [813, 172] on div "Nombre completo : Grecia Jazmin Britos" at bounding box center [788, 163] width 124 height 24
copy p "Grecia Jazmin Britos"
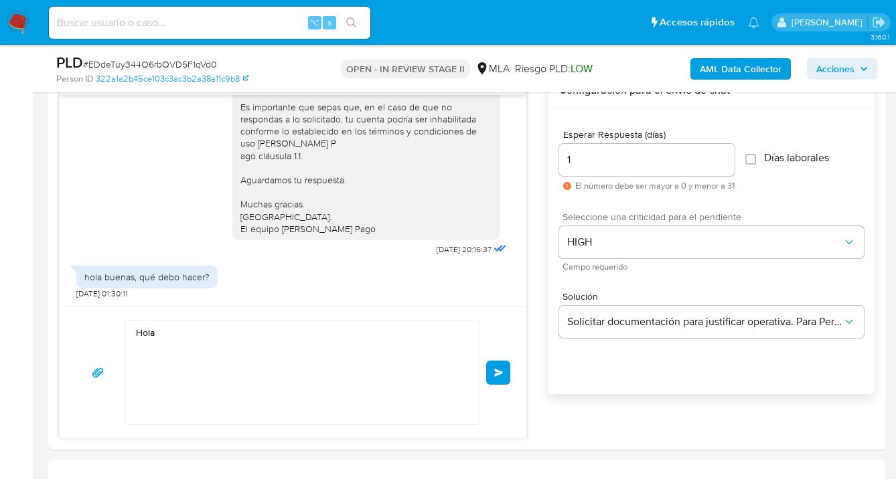
scroll to position [847, 0]
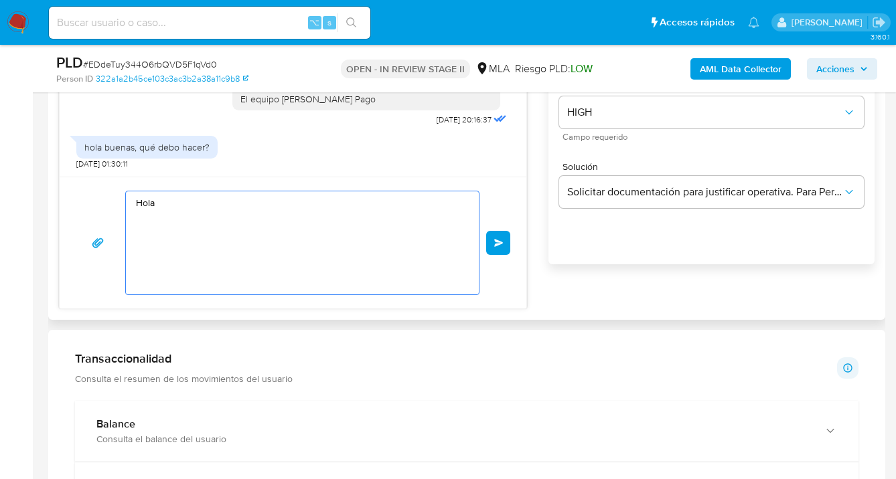
click at [169, 199] on textarea "Hola" at bounding box center [299, 242] width 326 height 103
paste textarea "Grecia Jazmin Britos"
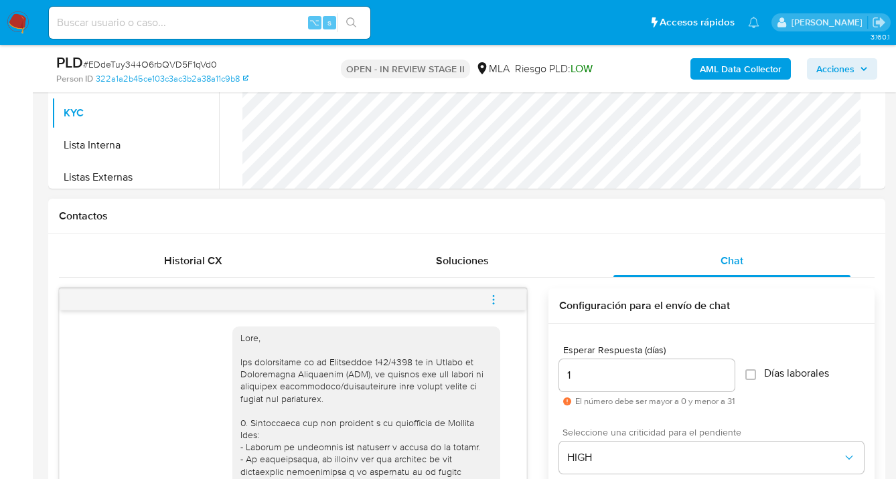
scroll to position [503, 0]
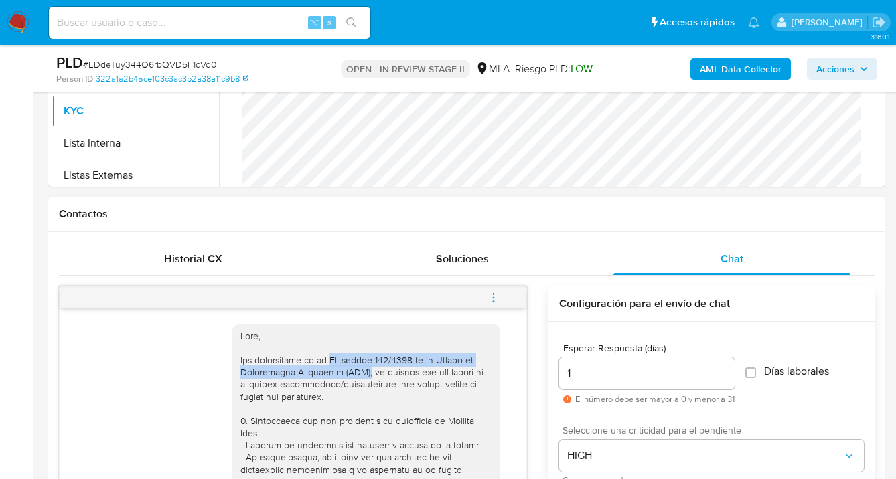
drag, startPoint x: 319, startPoint y: 360, endPoint x: 344, endPoint y: 376, distance: 29.7
drag, startPoint x: 354, startPoint y: 385, endPoint x: 345, endPoint y: 376, distance: 12.3
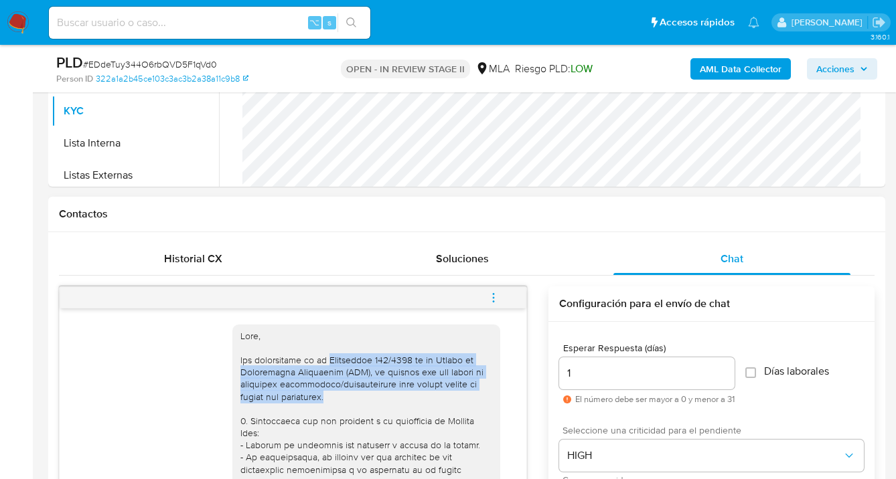
drag, startPoint x: 317, startPoint y: 359, endPoint x: 357, endPoint y: 394, distance: 52.7
copy div "Resolución 200/2024 de la Unidad de Información Financiera (UIF), te pedimos qu…"
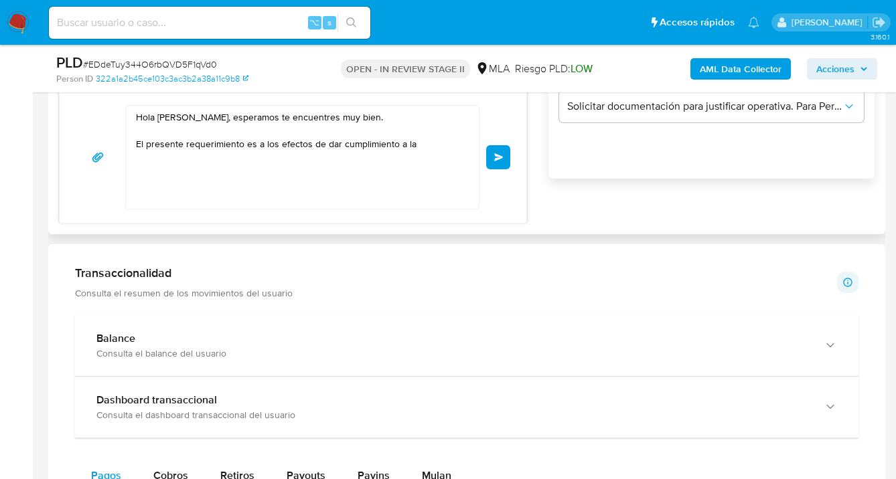
scroll to position [916, 0]
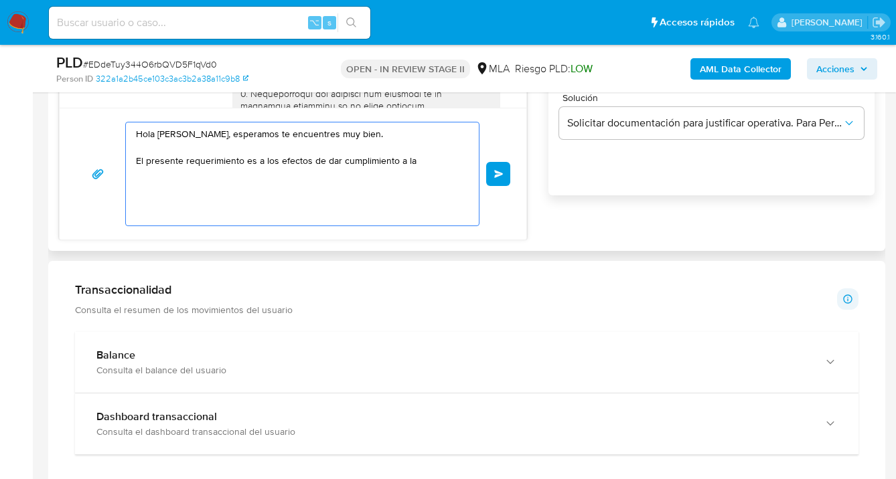
click at [426, 163] on textarea "Hola Grecia Jazmin Britos, esperamos te encuentres muy bien. El presente requer…" at bounding box center [299, 174] width 326 height 103
paste textarea "Resolución 200/2024 de la Unidad de Información Financiera (UIF), te pedimos qu…"
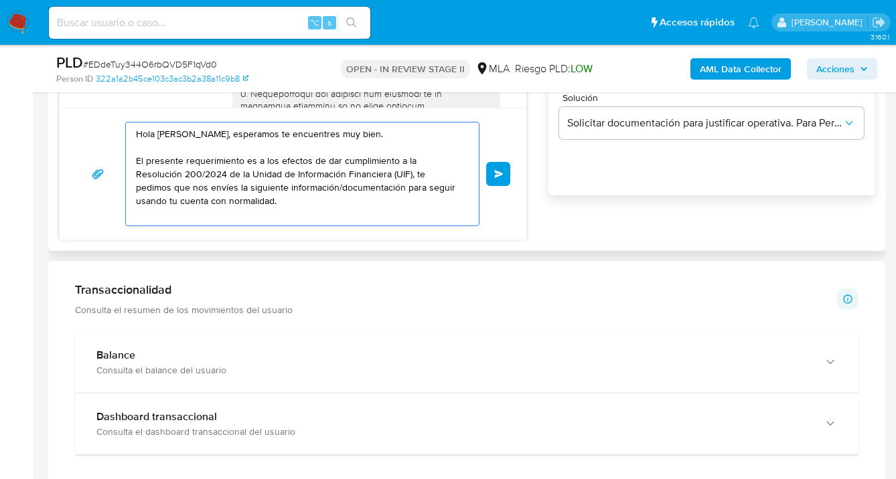
drag, startPoint x: 368, startPoint y: 174, endPoint x: 370, endPoint y: 196, distance: 21.6
click at [366, 175] on textarea "Hola Grecia Jazmin Britos, esperamos te encuentres muy bien. El presente requer…" at bounding box center [299, 174] width 326 height 103
paste textarea "te pedimos que nos envíes la siguiente información/documentación"
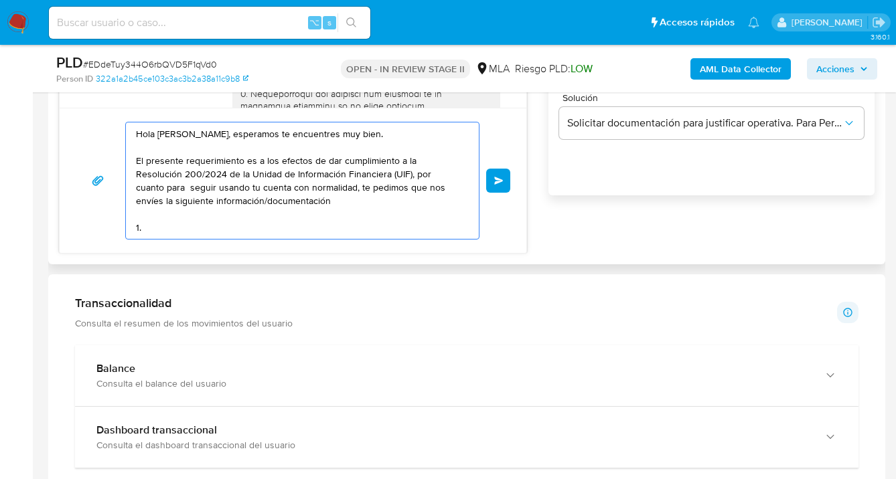
paste textarea "1. Descripción de la actividad: - Detalla la actividad que realizas a través de…"
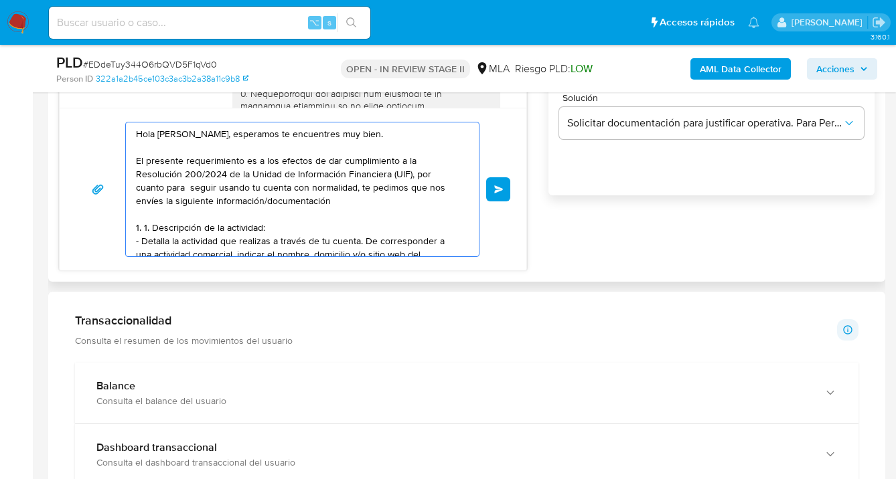
scroll to position [85, 0]
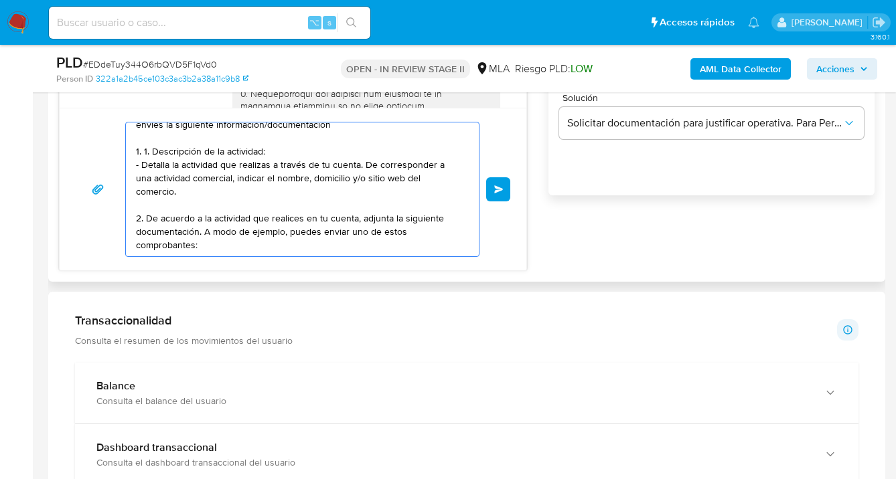
click at [150, 140] on textarea "Hola Grecia Jazmin Britos, esperamos te encuentres muy bien. El presente requer…" at bounding box center [299, 190] width 326 height 134
click at [305, 140] on textarea "Hola Grecia Jazmin Britos, esperamos te encuentres muy bien. El presente requer…" at bounding box center [299, 190] width 326 height 134
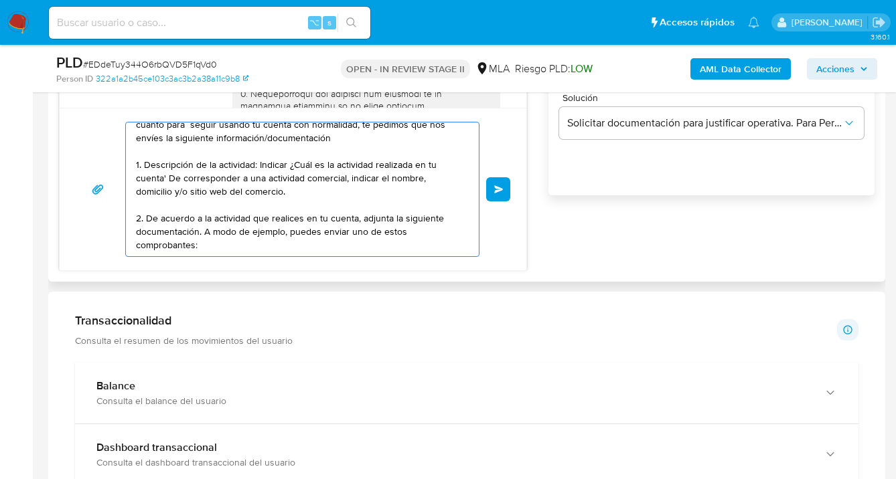
scroll to position [72, 0]
click at [365, 210] on textarea "Hola Grecia Jazmin Britos, esperamos te encuentres muy bien. El presente requer…" at bounding box center [299, 190] width 326 height 134
paste textarea "- Últimos 3 recibos de sueldo/jubilación. - Últimas 6 Declaraciones Juradas de …"
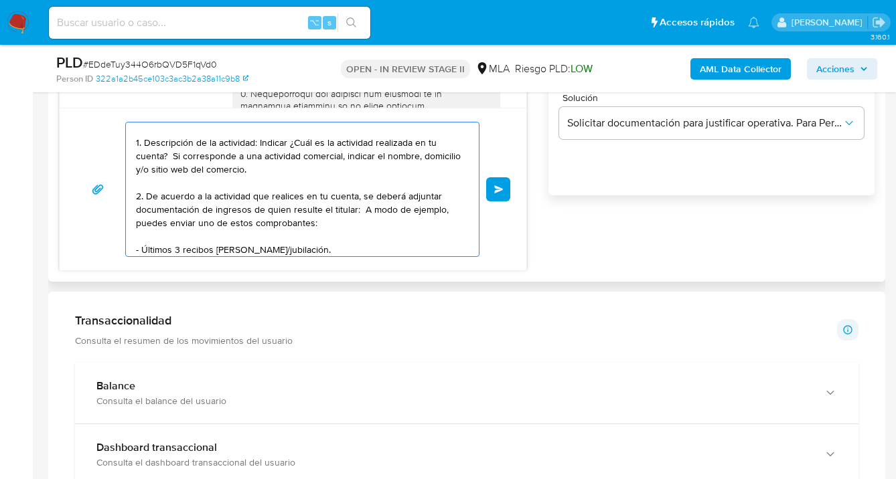
scroll to position [125, 0]
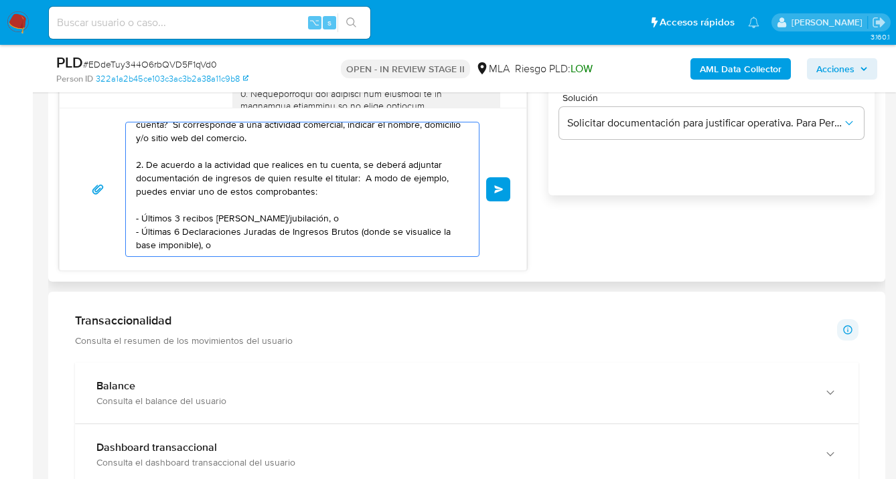
paste textarea "podés adjuntar voluntariamente cualquier otra documentación adicional que consi…"
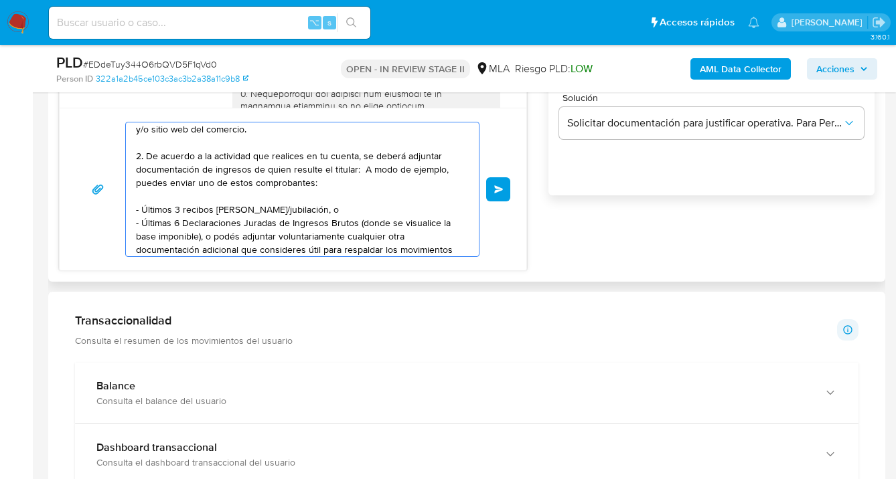
scroll to position [139, 0]
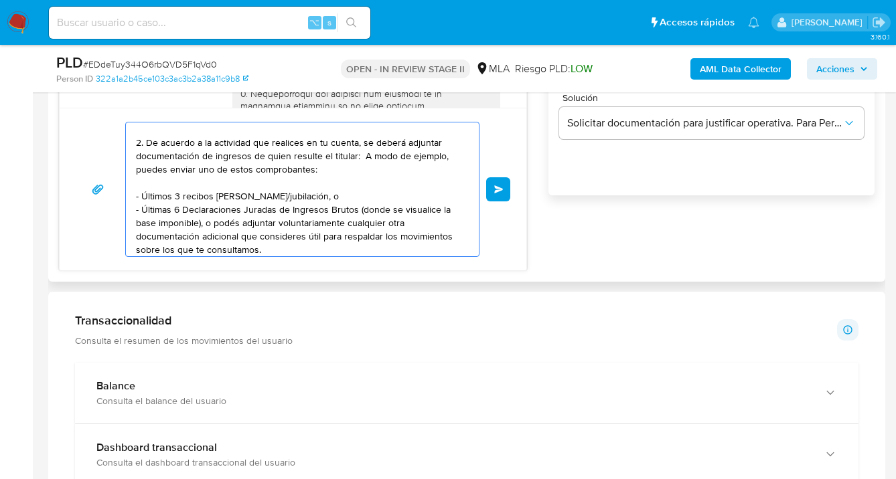
drag, startPoint x: 387, startPoint y: 224, endPoint x: 402, endPoint y: 226, distance: 14.9
click at [402, 226] on textarea "Hola Grecia Jazmin Britos, esperamos te encuentres muy bien. El presente requer…" at bounding box center [299, 190] width 326 height 134
drag, startPoint x: 240, startPoint y: 237, endPoint x: 202, endPoint y: 235, distance: 38.2
click at [202, 236] on textarea "Hola Grecia Jazmin Britos, esperamos te encuentres muy bien. El presente requer…" at bounding box center [299, 190] width 326 height 134
drag, startPoint x: 414, startPoint y: 235, endPoint x: 418, endPoint y: 247, distance: 12.5
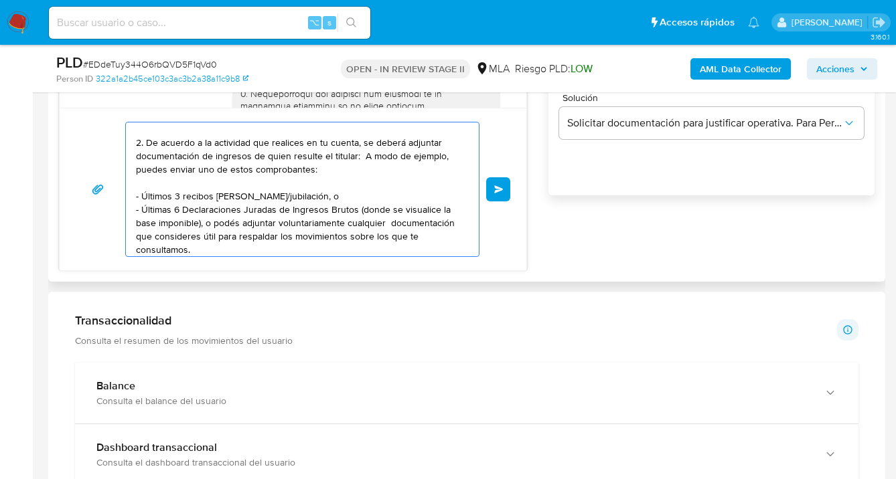
click at [418, 247] on textarea "Hola Grecia Jazmin Britos, esperamos te encuentres muy bien. El presente requer…" at bounding box center [299, 190] width 326 height 134
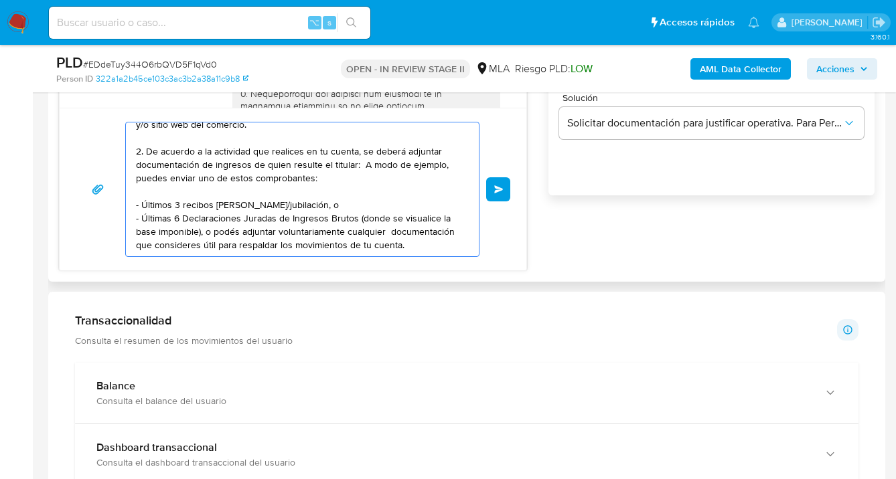
scroll to position [170, 0]
click at [156, 238] on textarea "Hola Grecia Jazmin Britos, esperamos te encuentres muy bien. El presente requer…" at bounding box center [299, 190] width 326 height 134
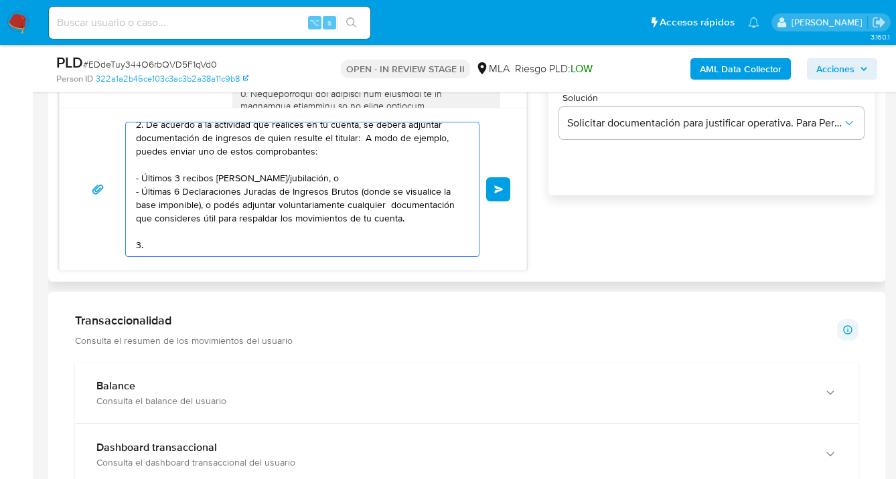
paste textarea "Proporciona el vínculo con las siguientes contrapartes con las que operaste, el…"
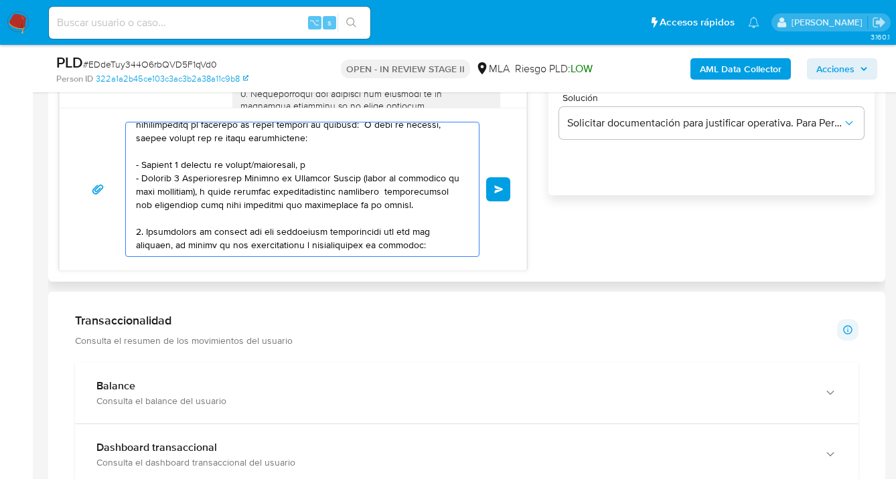
scroll to position [219, 0]
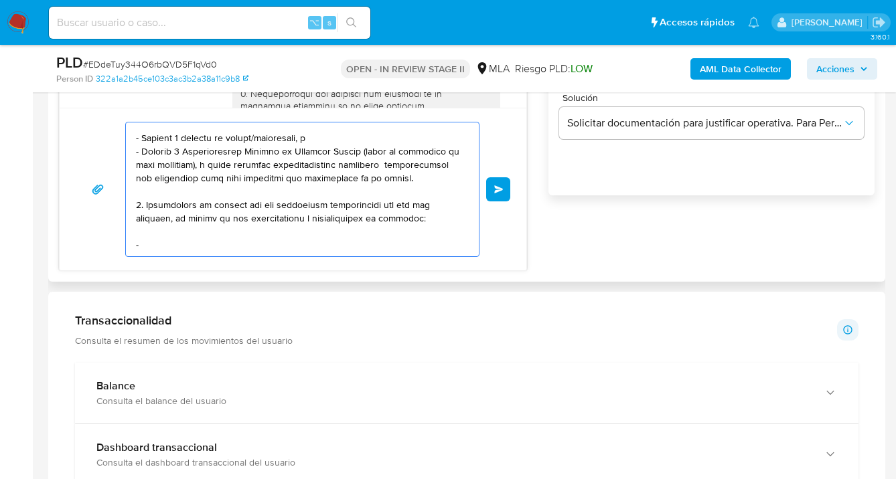
click at [202, 232] on textarea at bounding box center [299, 190] width 326 height 134
paste textarea "-"
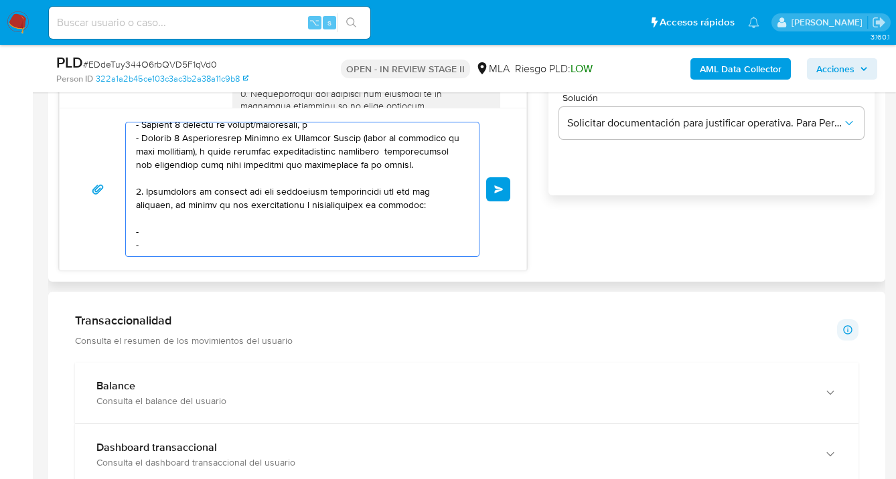
paste textarea "-"
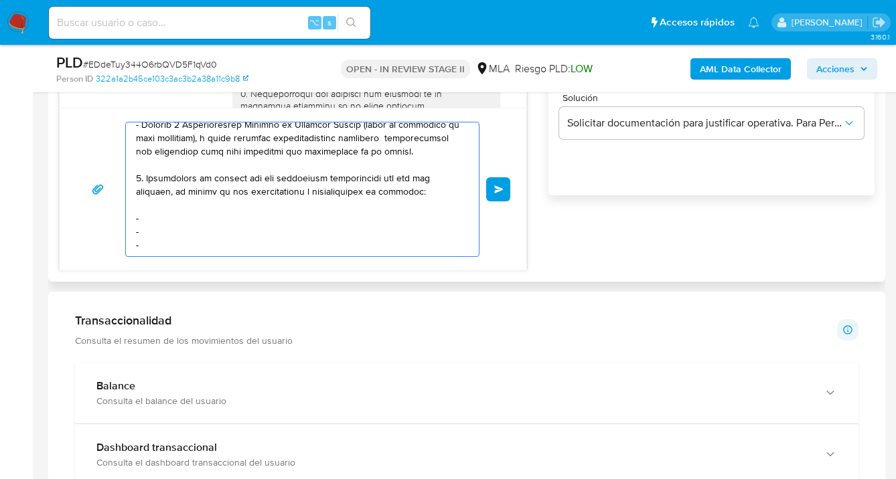
paste textarea "-"
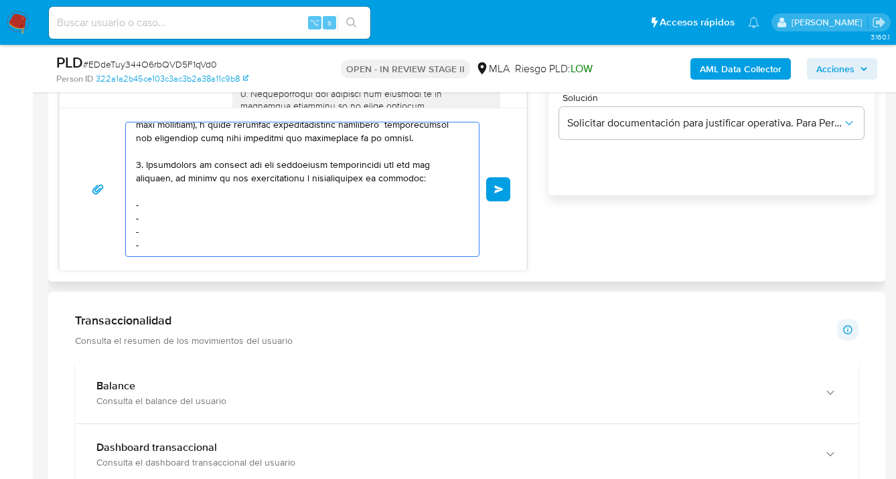
scroll to position [259, 0]
paste textarea "-"
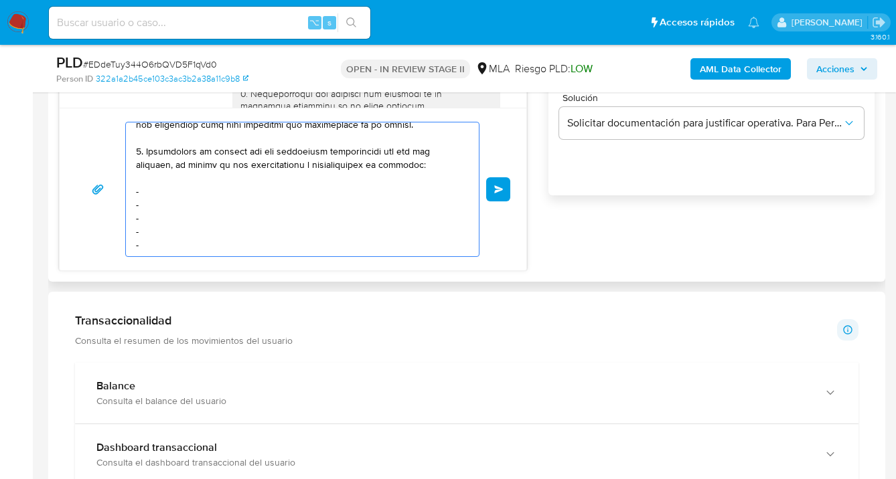
paste textarea "Es importante que sepas que, en caso de no responder a lo solicitado o si lo pr…"
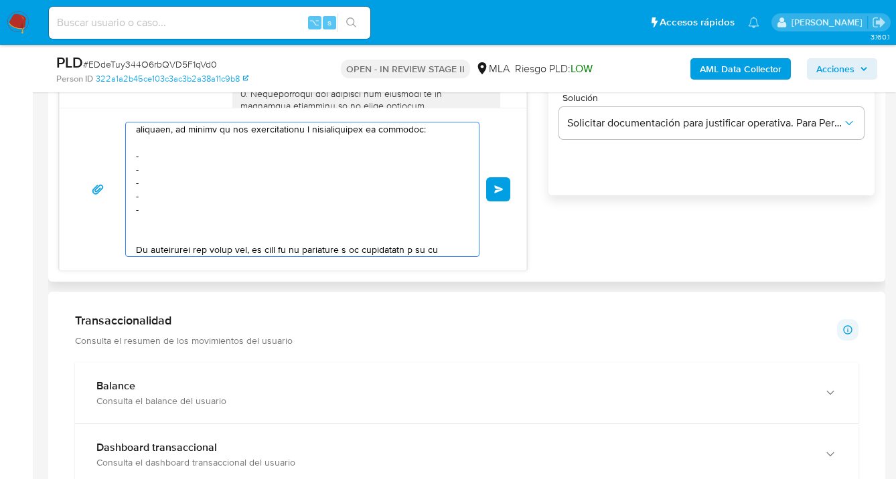
scroll to position [500, 0]
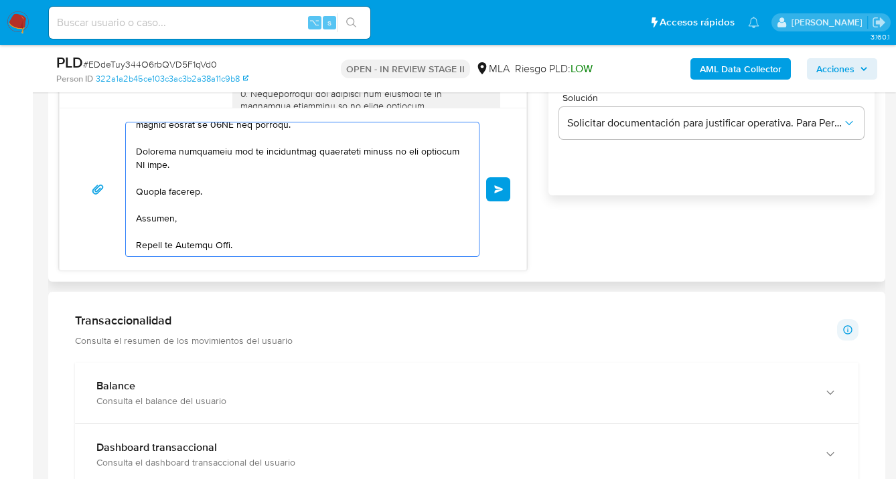
click at [159, 227] on textarea at bounding box center [299, 190] width 326 height 134
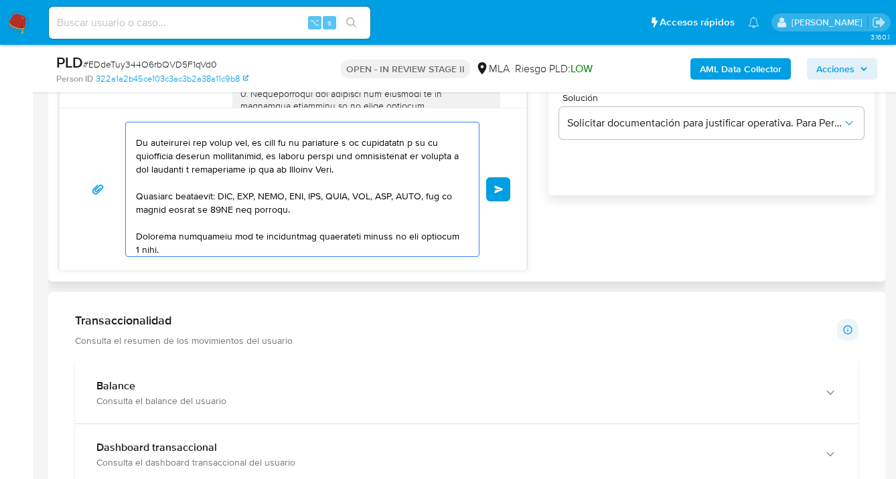
scroll to position [380, 0]
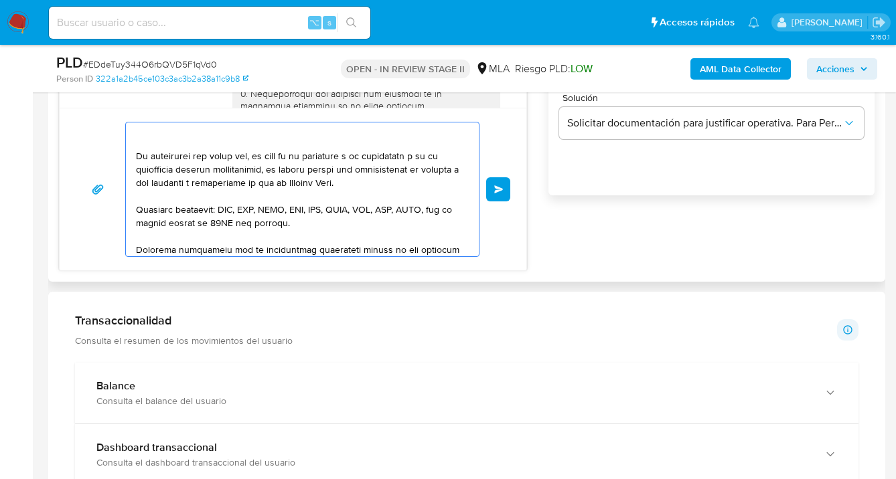
drag, startPoint x: 266, startPoint y: 181, endPoint x: 270, endPoint y: 243, distance: 61.7
click at [266, 181] on textarea at bounding box center [299, 190] width 326 height 134
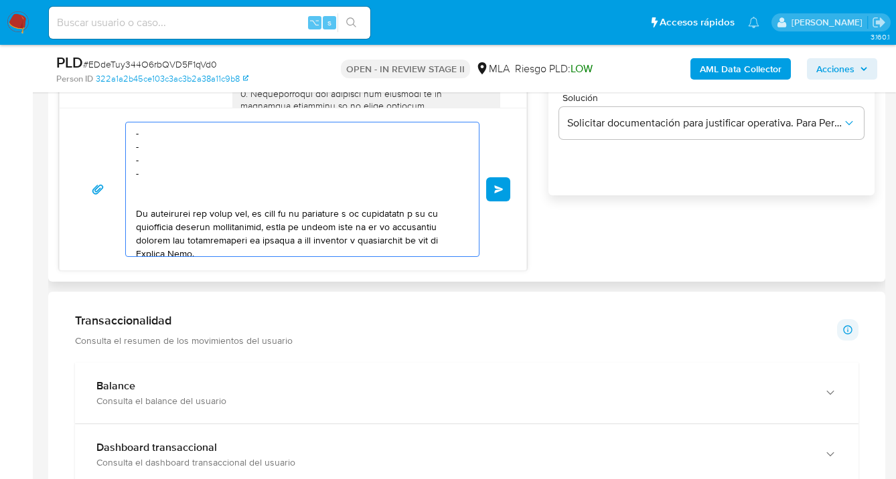
scroll to position [307, 0]
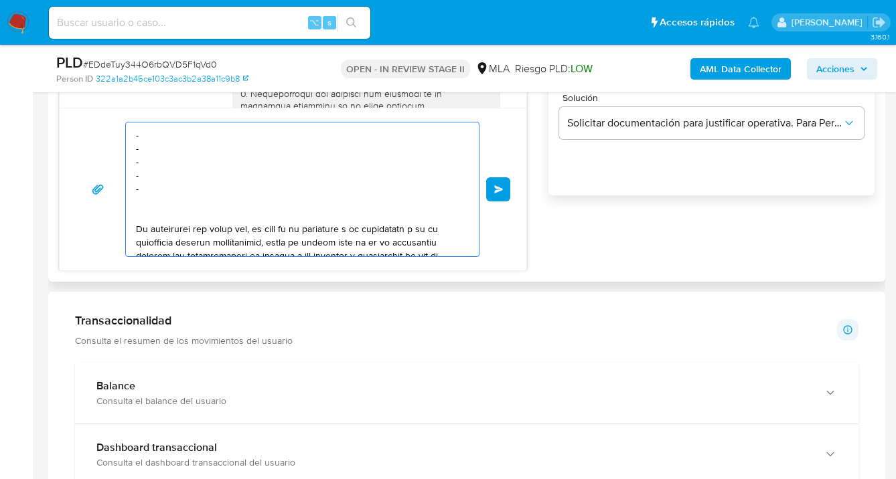
click at [178, 146] on textarea at bounding box center [299, 190] width 326 height 134
paste textarea "Juan Pablo Iglesias - CUIL 20348487141"
click at [182, 165] on textarea at bounding box center [299, 190] width 326 height 134
paste textarea "Ruth Victoria Benítez - F 27469581298"
click at [158, 165] on textarea at bounding box center [299, 190] width 326 height 134
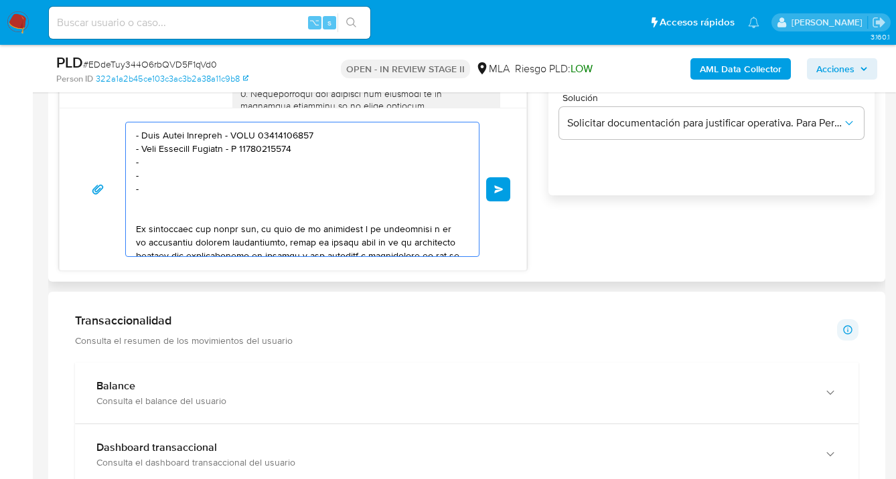
click at [159, 181] on textarea at bounding box center [299, 190] width 326 height 134
click at [159, 173] on textarea at bounding box center [299, 190] width 326 height 134
paste textarea "Maira Agostina Gallo - CUIT 27443566177"
click at [170, 184] on textarea at bounding box center [299, 190] width 326 height 134
paste textarea "Patricia Noemi Núñez - CUIL 27362987372"
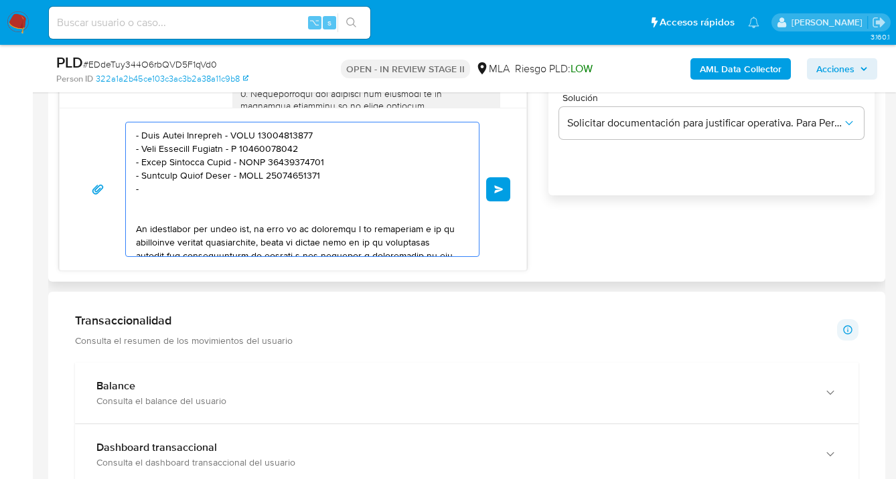
click at [212, 205] on textarea at bounding box center [299, 190] width 326 height 134
paste textarea "María Del Carmen Monserrat - CUIT 27208403953"
click at [272, 229] on textarea at bounding box center [299, 190] width 326 height 134
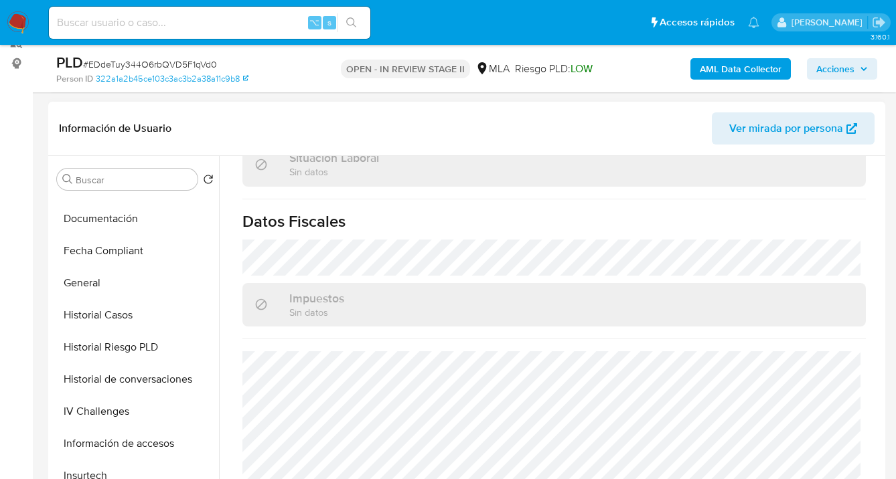
scroll to position [0, 0]
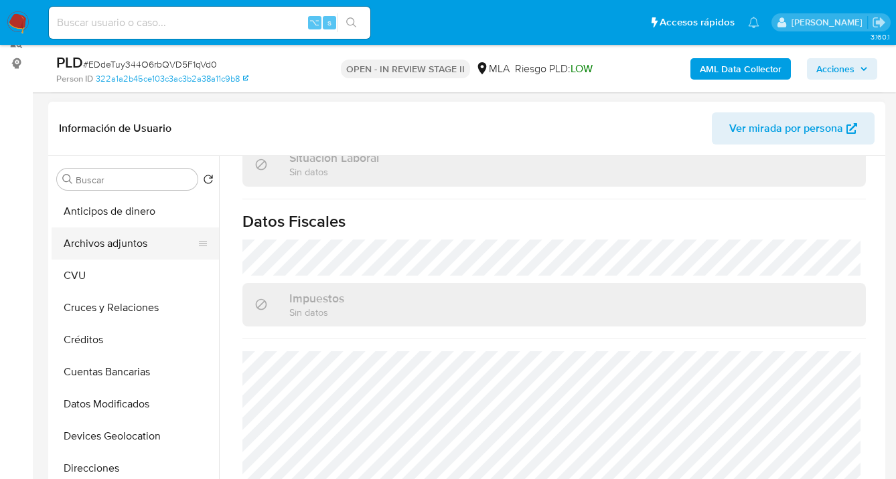
type textarea "Hola Grecia Jazmin Britos, esperamos te encuentres muy bien. El presente requer…"
click at [147, 232] on button "Archivos adjuntos" at bounding box center [130, 244] width 157 height 32
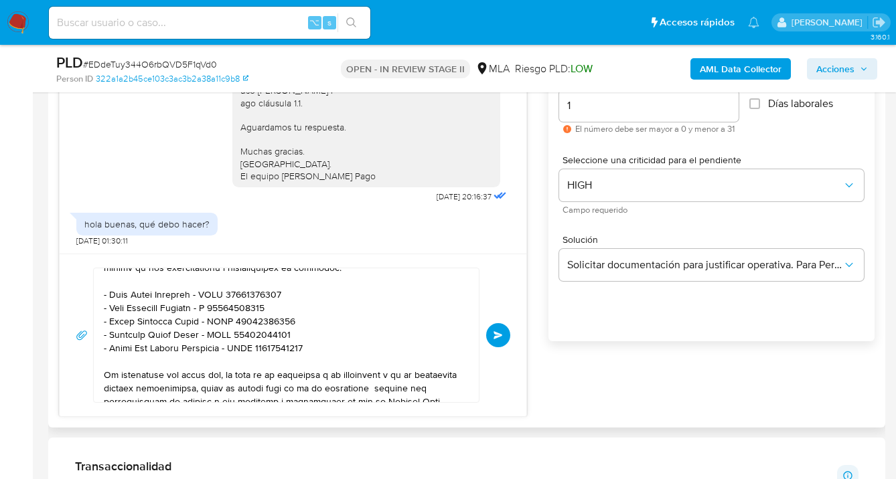
scroll to position [843, 0]
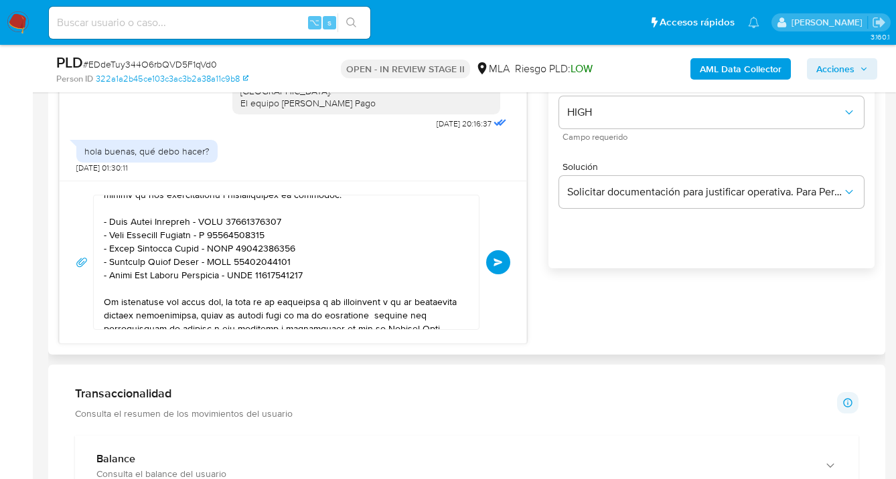
click at [495, 258] on button "Enviar" at bounding box center [498, 262] width 24 height 24
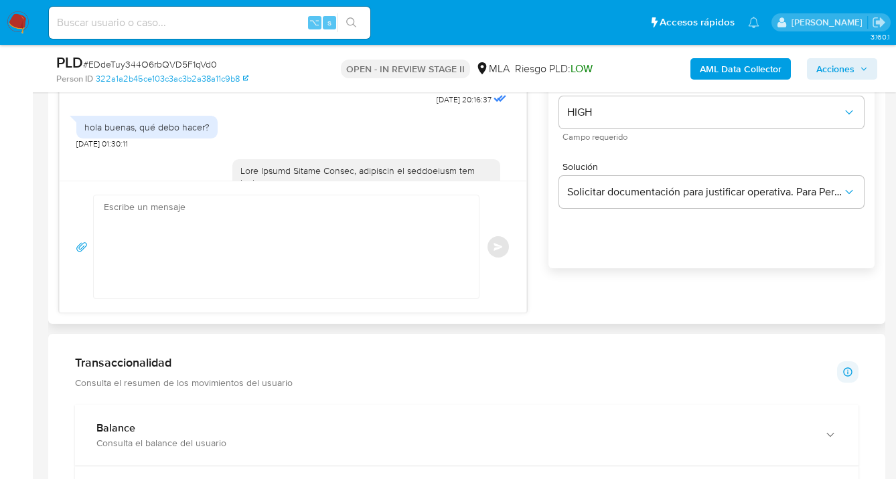
scroll to position [1407, 0]
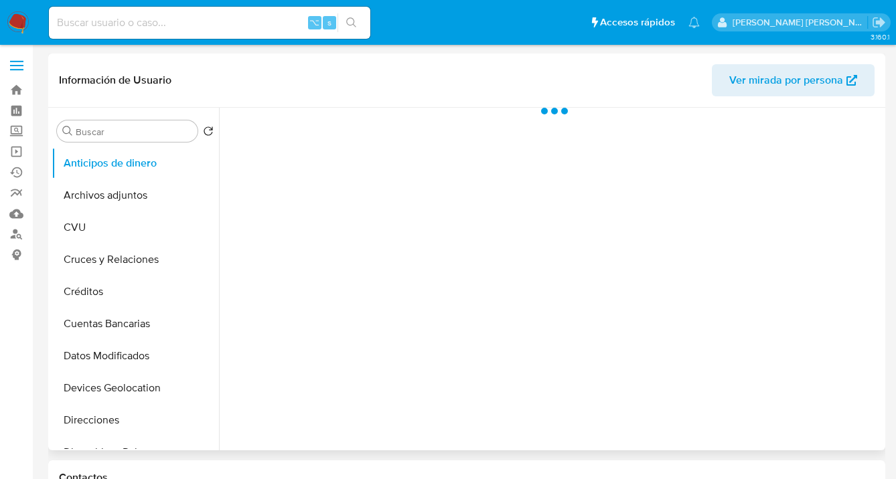
select select "10"
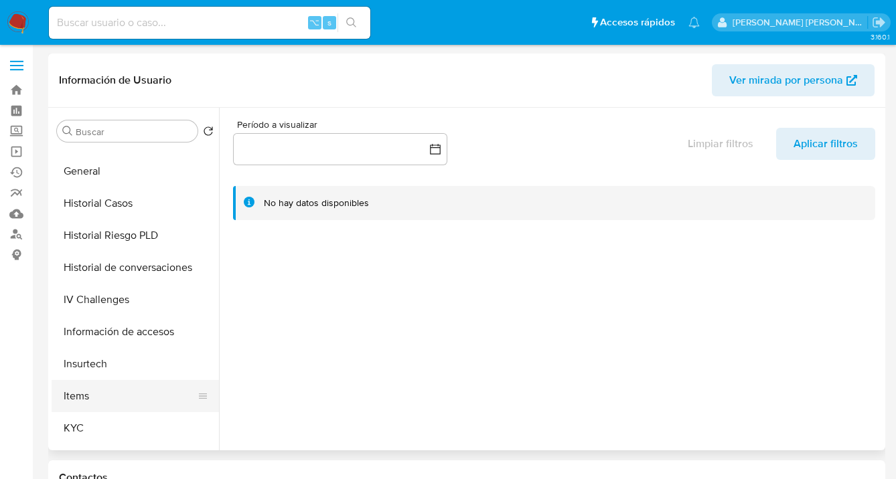
scroll to position [431, 0]
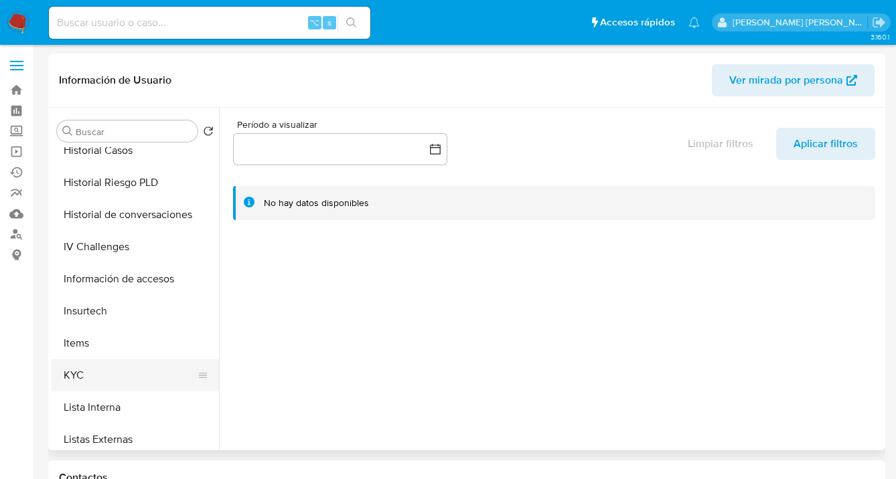
click at [145, 370] on button "KYC" at bounding box center [130, 376] width 157 height 32
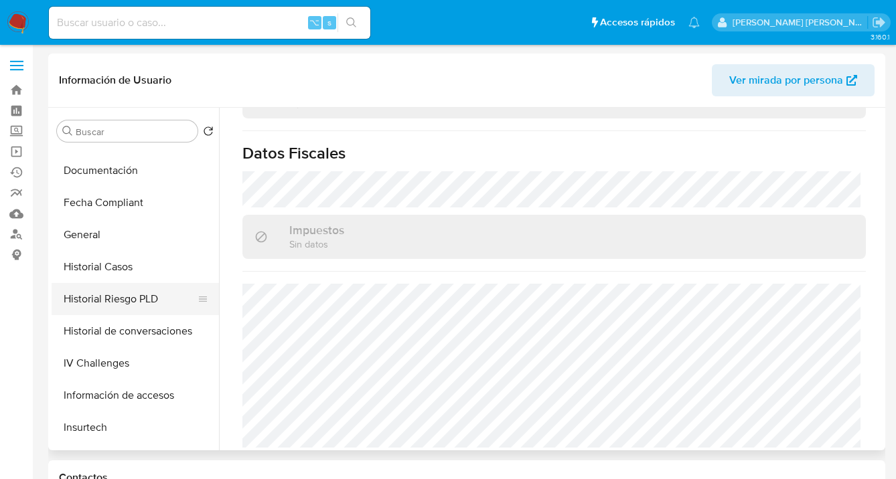
scroll to position [303, 0]
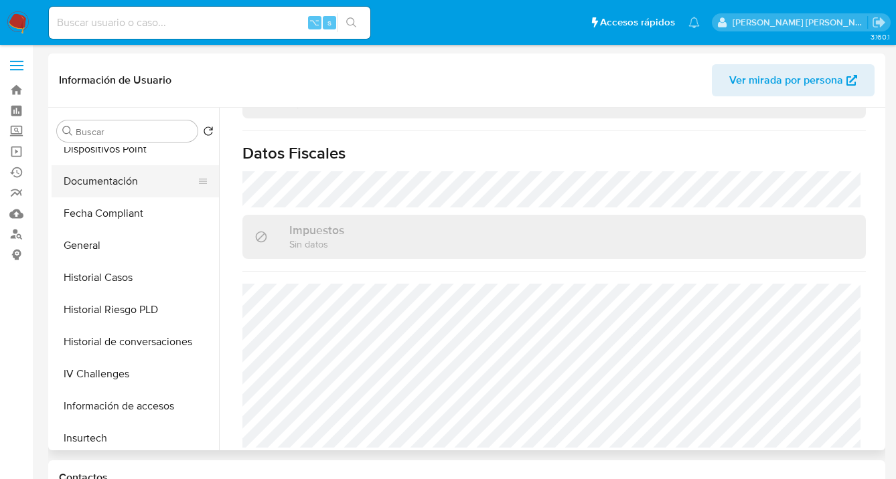
click at [132, 178] on button "Documentación" at bounding box center [130, 181] width 157 height 32
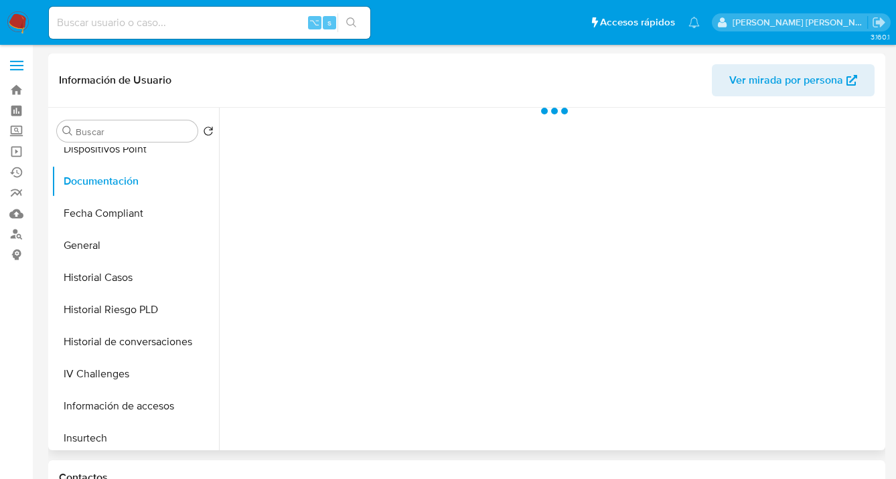
scroll to position [0, 0]
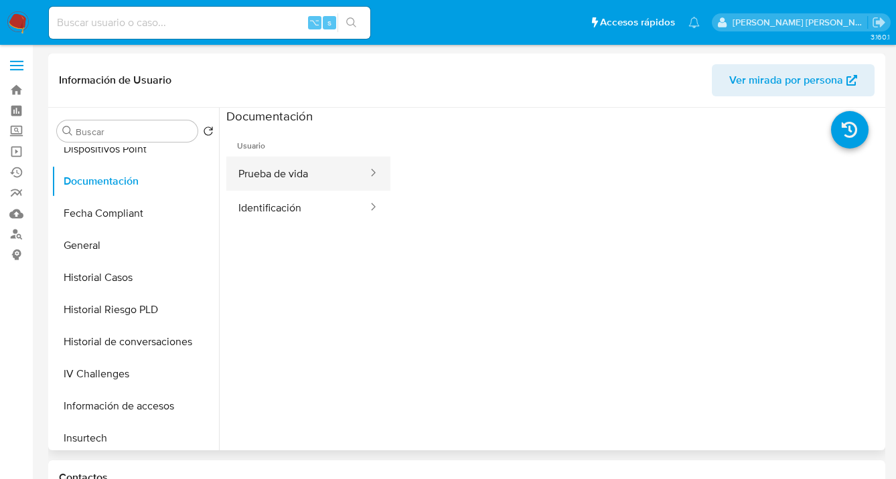
click at [287, 179] on button "Prueba de vida" at bounding box center [297, 174] width 143 height 34
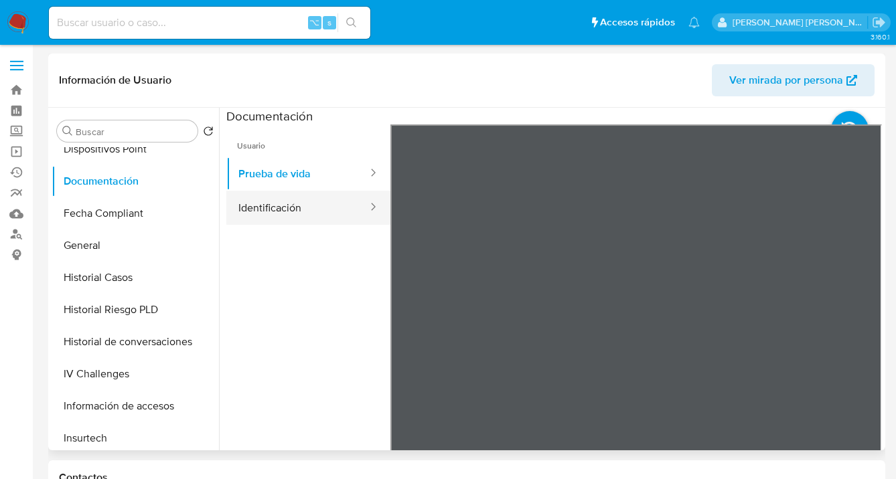
drag, startPoint x: 304, startPoint y: 212, endPoint x: 318, endPoint y: 214, distance: 14.2
click at [305, 212] on button "Identificación" at bounding box center [297, 208] width 143 height 34
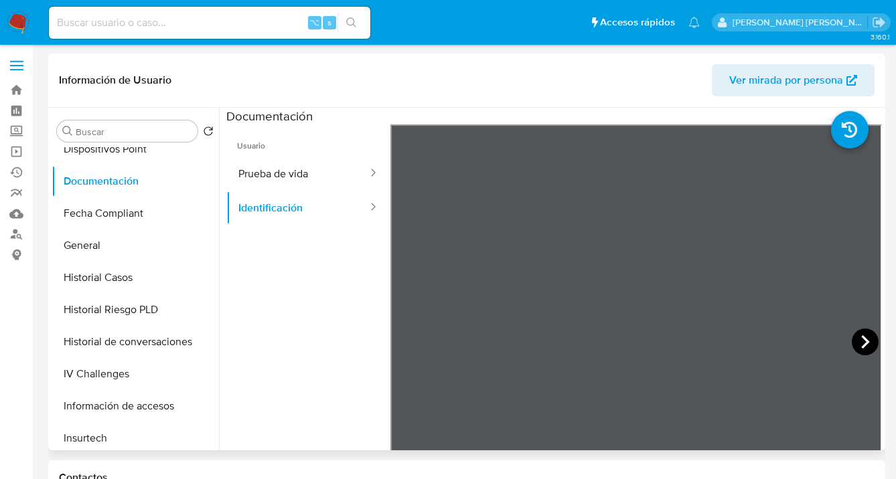
click at [858, 340] on icon at bounding box center [865, 342] width 27 height 27
click at [140, 270] on button "Historial Casos" at bounding box center [130, 278] width 157 height 32
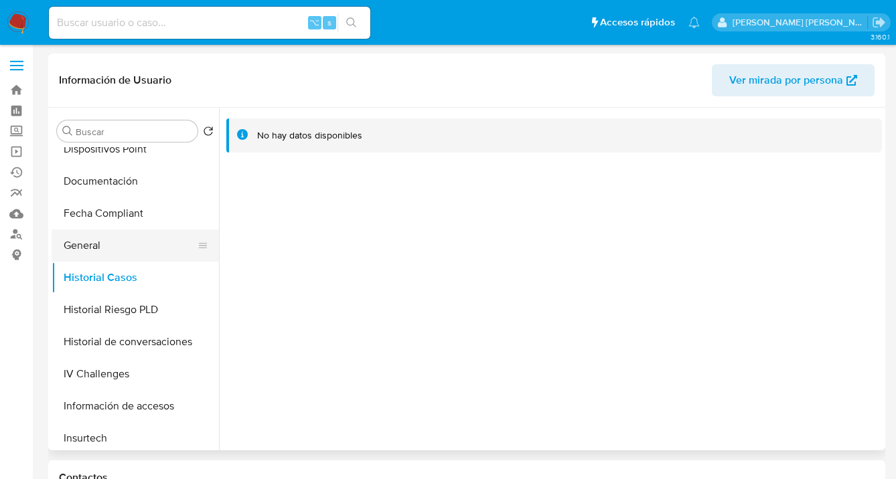
click at [133, 248] on button "General" at bounding box center [130, 246] width 157 height 32
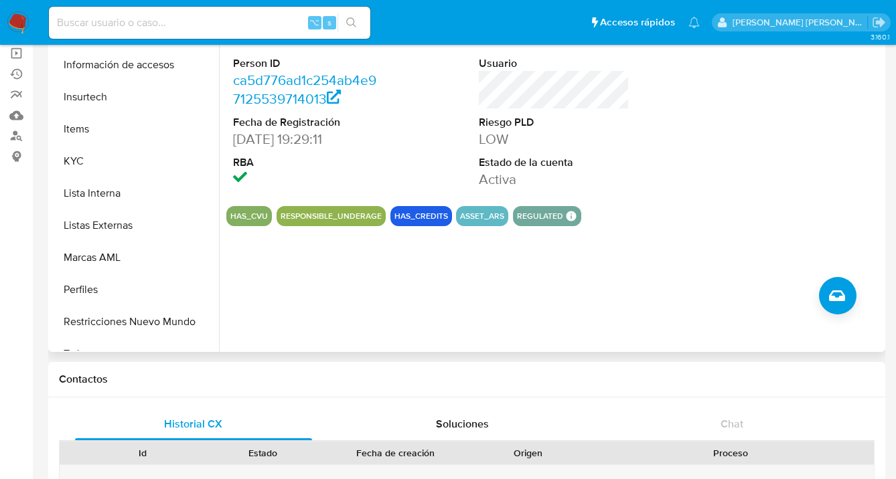
scroll to position [556, 0]
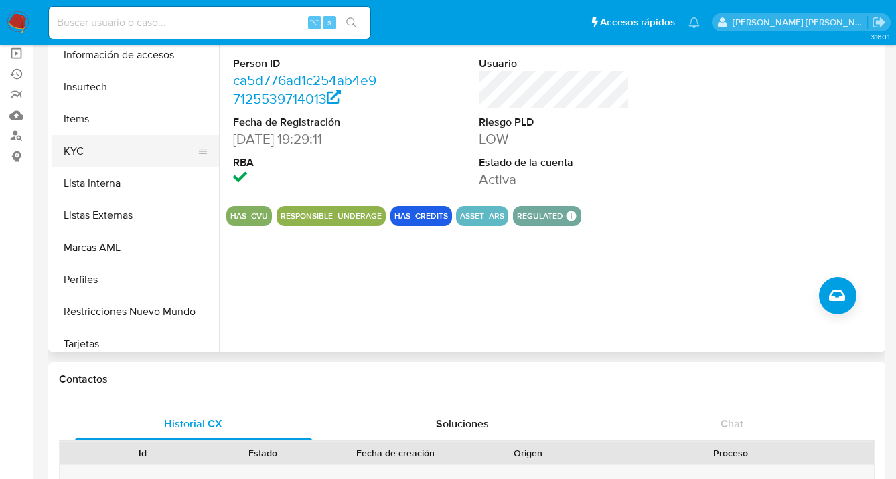
drag, startPoint x: 137, startPoint y: 149, endPoint x: 153, endPoint y: 158, distance: 18.3
click at [137, 149] on button "KYC" at bounding box center [130, 151] width 157 height 32
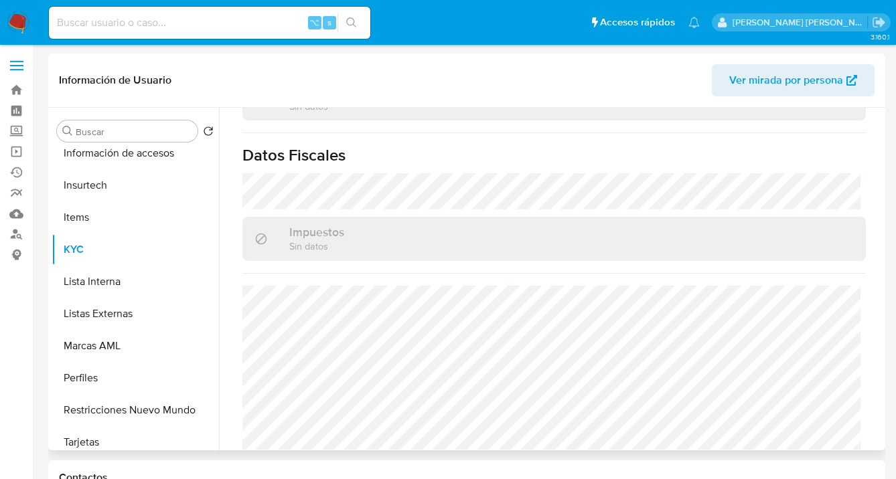
scroll to position [756, 0]
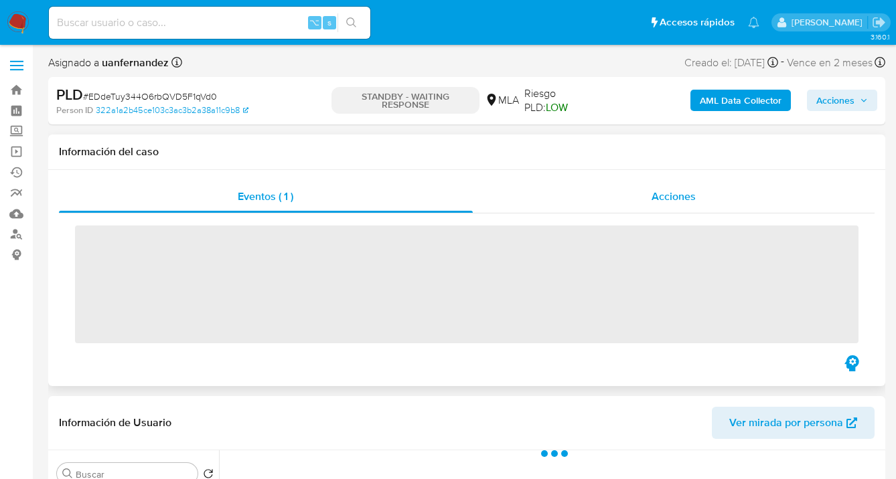
select select "10"
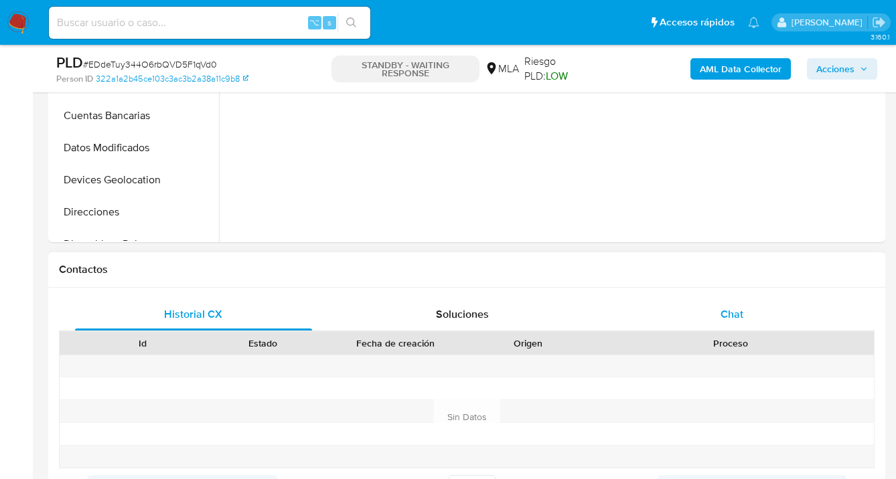
click at [750, 307] on div "Chat" at bounding box center [731, 315] width 237 height 32
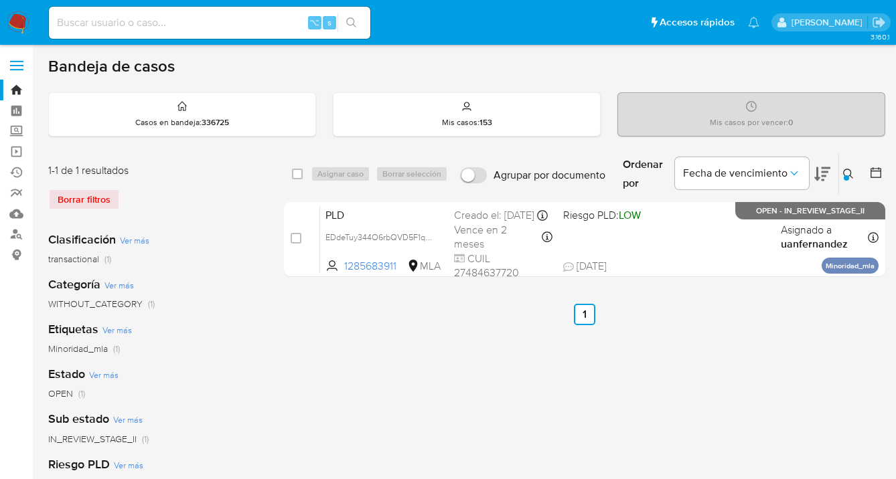
drag, startPoint x: 848, startPoint y: 171, endPoint x: 773, endPoint y: 204, distance: 82.7
click at [847, 171] on icon at bounding box center [848, 174] width 11 height 11
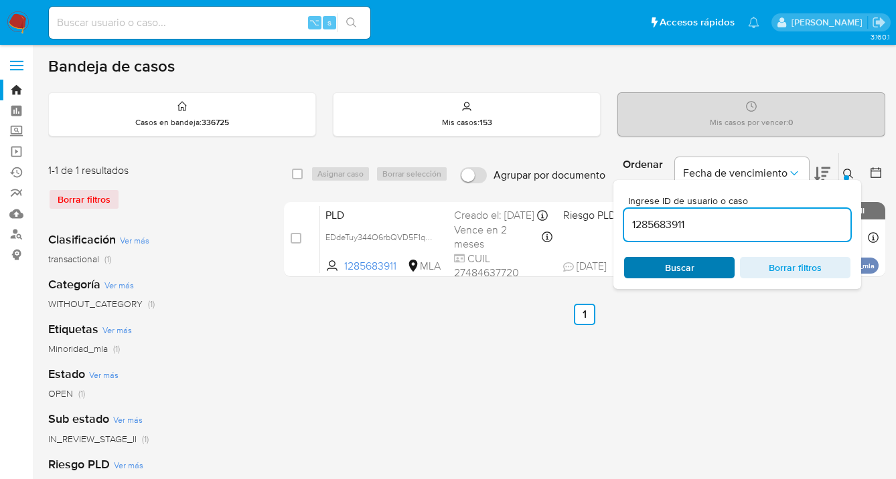
click at [699, 272] on span "Buscar" at bounding box center [679, 267] width 92 height 19
click at [847, 171] on icon at bounding box center [848, 174] width 11 height 11
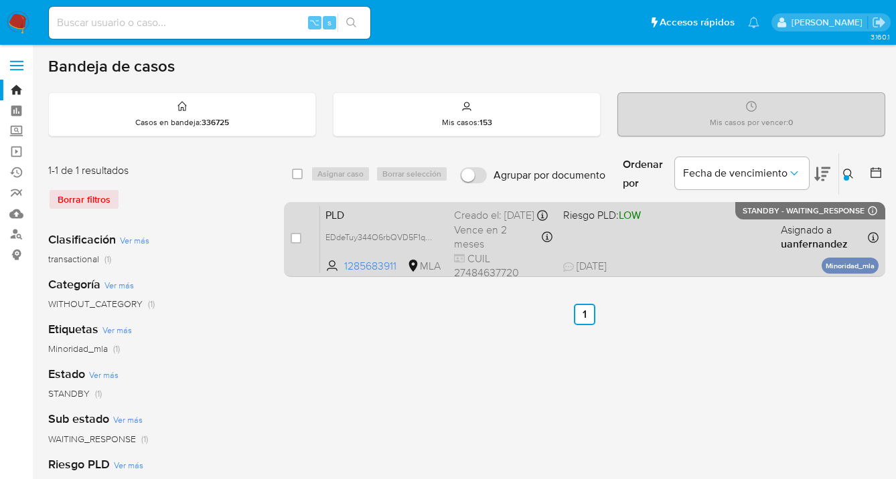
click at [737, 242] on div "PLD EDdeTuy344O6rbQVD5F1qVd0 1285683911 MLA Riesgo PLD: LOW Creado el: [DATE] C…" at bounding box center [599, 240] width 558 height 68
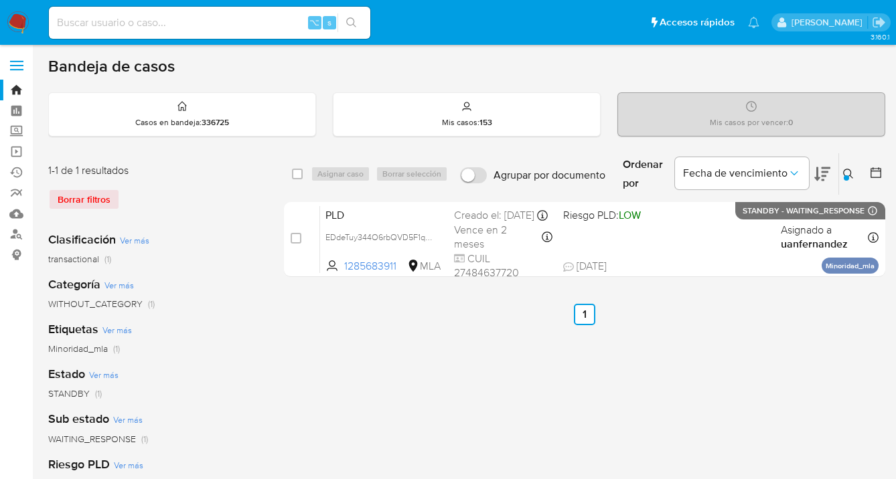
click at [846, 170] on icon at bounding box center [848, 174] width 11 height 11
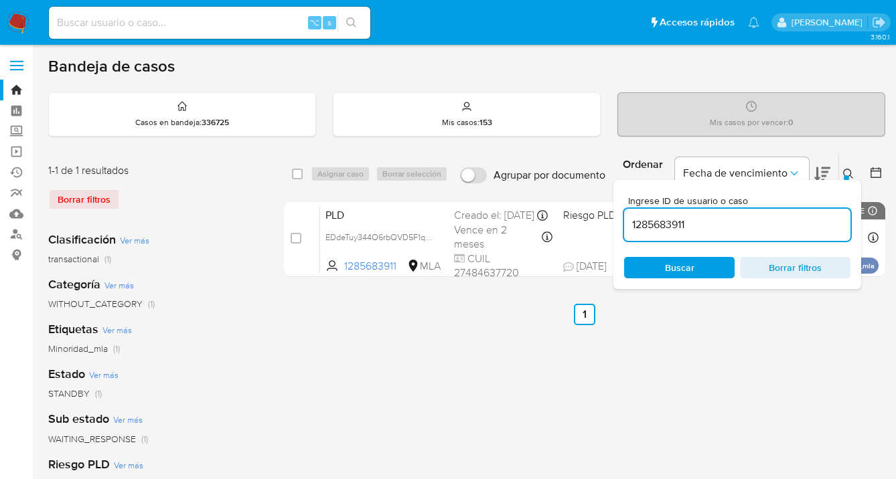
drag, startPoint x: 770, startPoint y: 221, endPoint x: 630, endPoint y: 210, distance: 140.4
click at [630, 210] on div "1285683911" at bounding box center [737, 225] width 226 height 32
click at [848, 173] on icon at bounding box center [848, 174] width 11 height 11
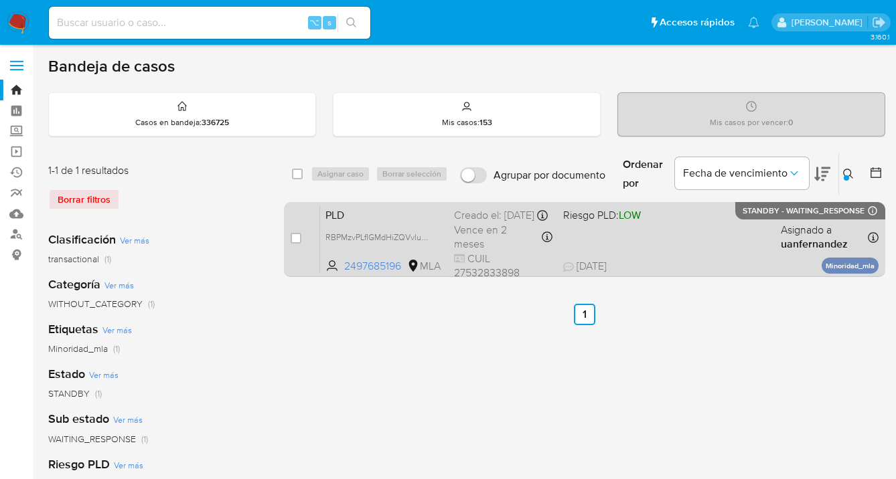
click at [726, 244] on div "PLD RBPMzvPLfIGMdHiZQVvlunpa 2497685196 MLA Riesgo PLD: LOW Creado el: 12/09/20…" at bounding box center [599, 240] width 558 height 68
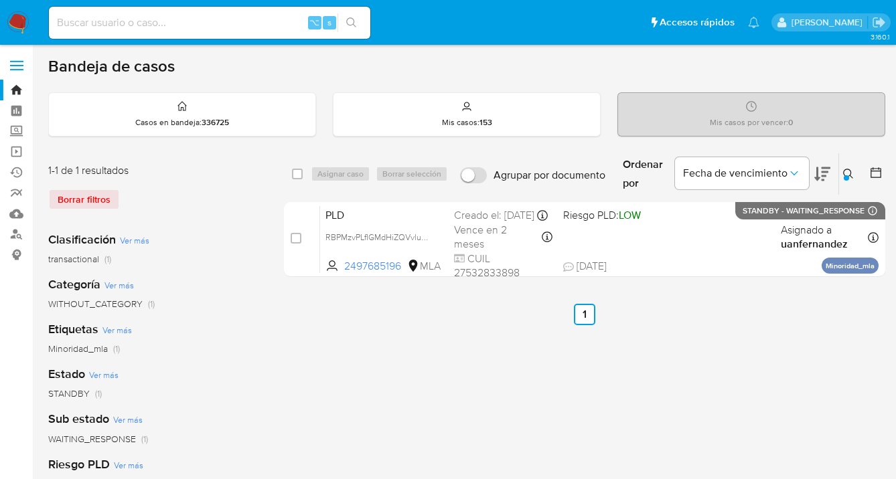
click at [848, 173] on icon at bounding box center [848, 174] width 11 height 11
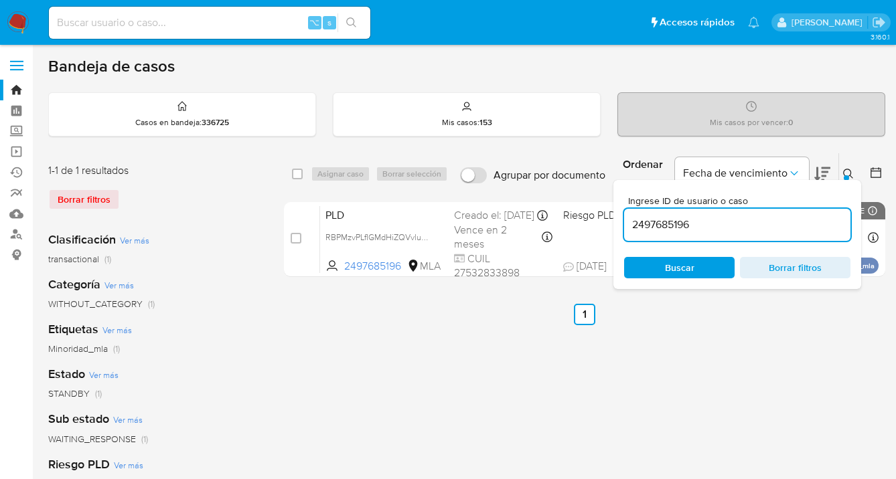
drag, startPoint x: 713, startPoint y: 226, endPoint x: 624, endPoint y: 219, distance: 89.3
click at [625, 219] on input "2497685196" at bounding box center [737, 224] width 226 height 17
drag, startPoint x: 848, startPoint y: 173, endPoint x: 840, endPoint y: 173, distance: 7.4
click at [848, 173] on icon at bounding box center [848, 174] width 11 height 11
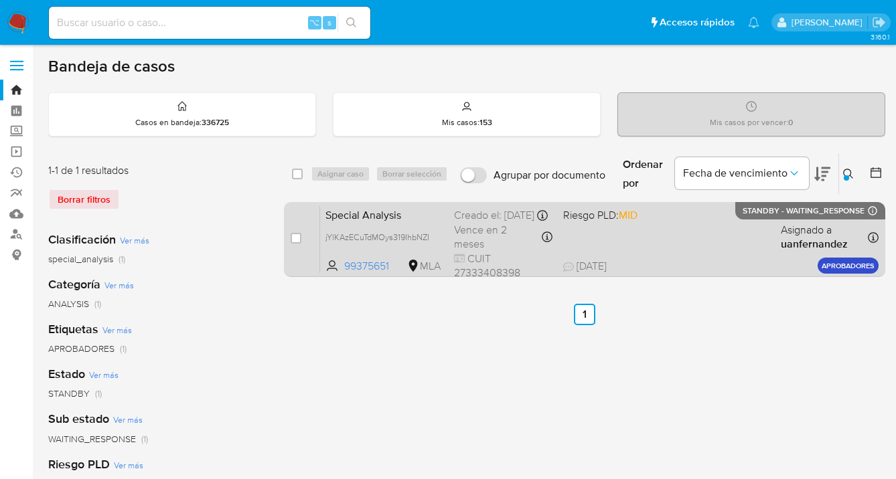
click at [712, 227] on div "Special Analysis jYlKAzECuTdMOys319IhbNZI 99375651 MLA Riesgo PLD: MID Creado e…" at bounding box center [599, 240] width 558 height 68
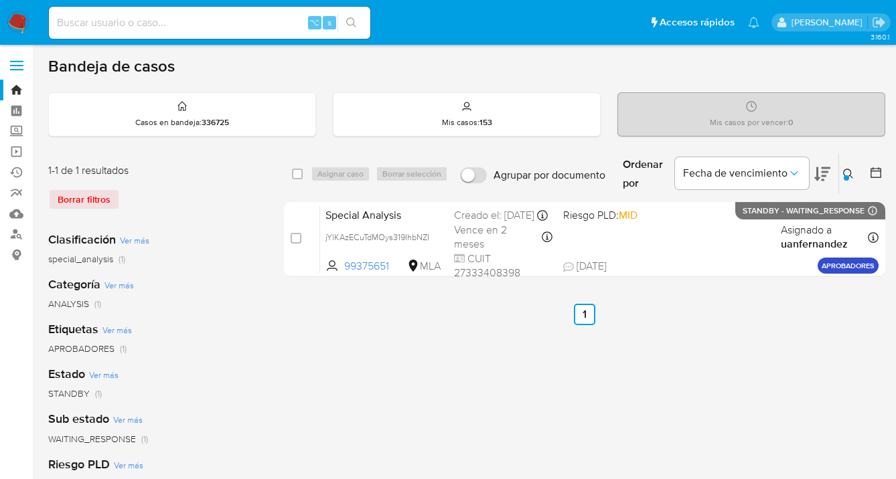
click at [848, 173] on icon at bounding box center [848, 174] width 11 height 11
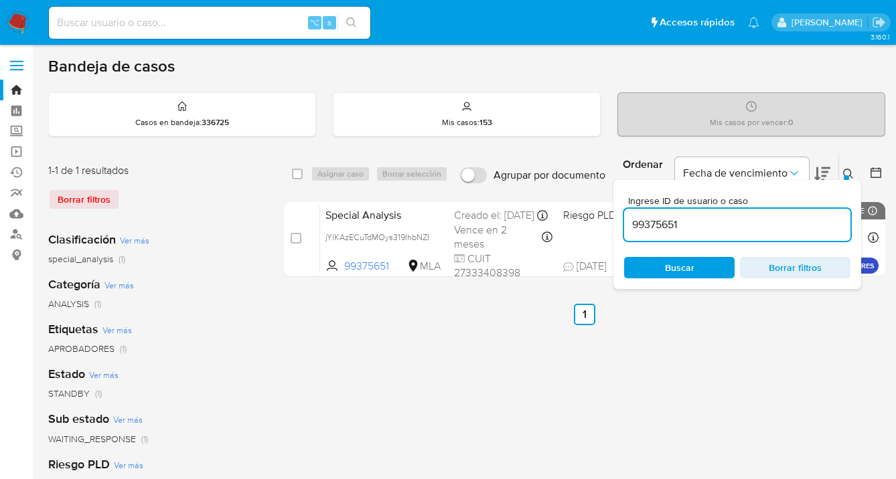
drag, startPoint x: 729, startPoint y: 222, endPoint x: 687, endPoint y: 209, distance: 44.3
click at [619, 218] on div "Ingrese ID de usuario o caso 99375651 Buscar Borrar filtros" at bounding box center [737, 234] width 248 height 109
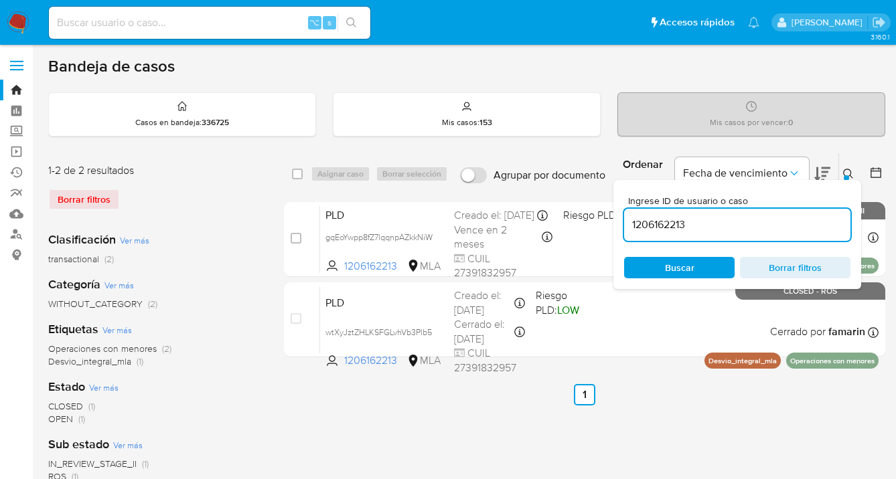
click at [847, 172] on icon at bounding box center [848, 174] width 11 height 11
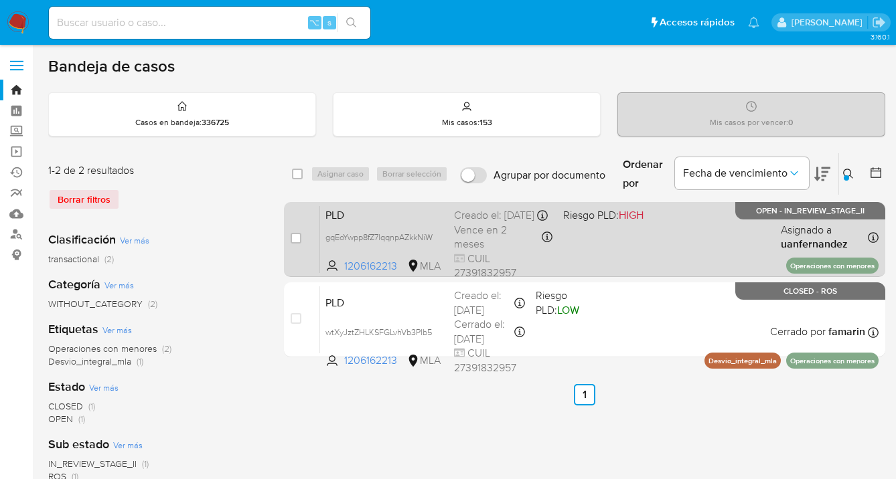
click at [698, 242] on div "PLD gqEoYwpp8fZ7lqqnpAZkkNiW 1206162213 MLA Riesgo PLD: HIGH Creado el: 12/09/2…" at bounding box center [599, 240] width 558 height 68
click at [670, 233] on div "PLD gqEoYwpp8fZ7lqqnpAZkkNiW 1206162213 MLA Riesgo PLD: HIGH Creado el: 12/09/2…" at bounding box center [599, 240] width 558 height 68
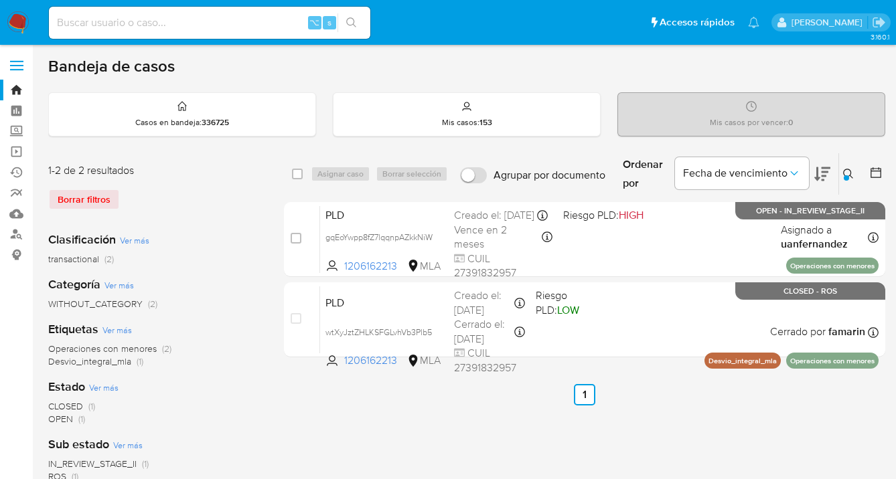
drag, startPoint x: 848, startPoint y: 171, endPoint x: 787, endPoint y: 202, distance: 68.0
click at [848, 171] on icon at bounding box center [848, 174] width 11 height 11
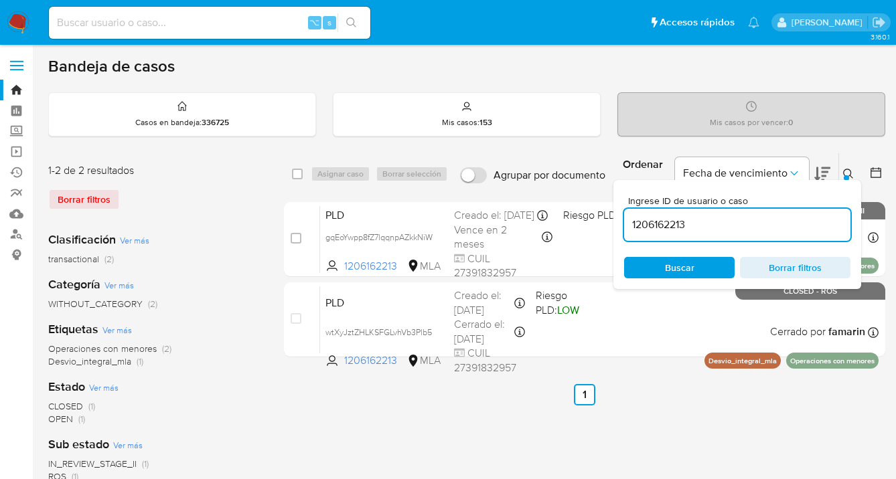
drag, startPoint x: 719, startPoint y: 216, endPoint x: 627, endPoint y: 226, distance: 93.0
click at [627, 226] on input "1206162213" at bounding box center [737, 224] width 226 height 17
type input "2417974481"
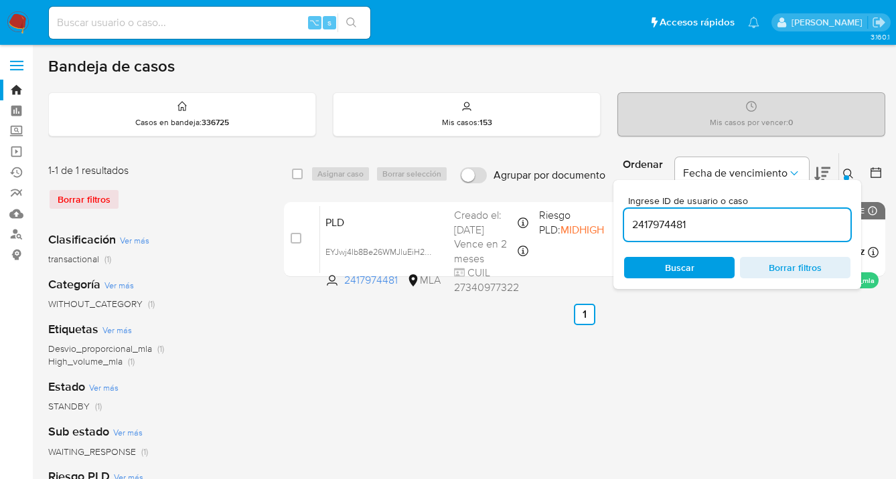
click at [849, 173] on icon at bounding box center [848, 174] width 11 height 11
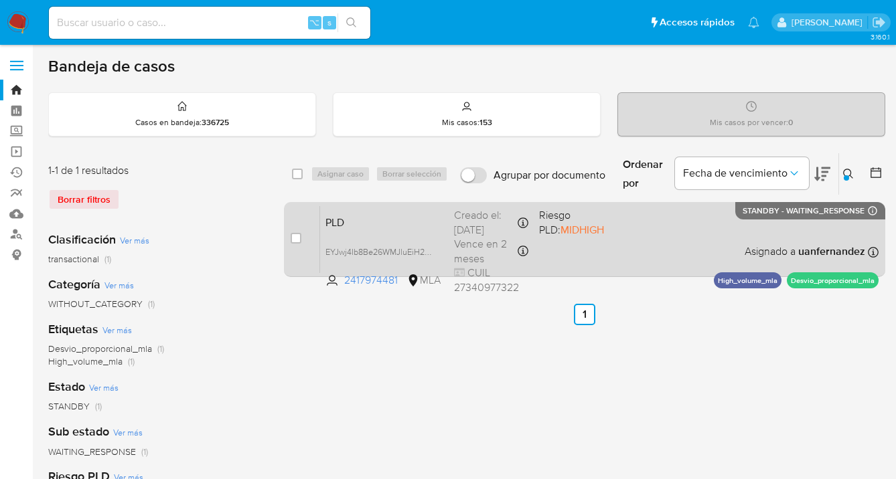
click at [641, 250] on div "PLD EYJwj4Ib8Be26WMJluEiH2y0 2417974481 MLA Riesgo PLD: MIDHIGH Creado el: 12/0…" at bounding box center [599, 240] width 558 height 68
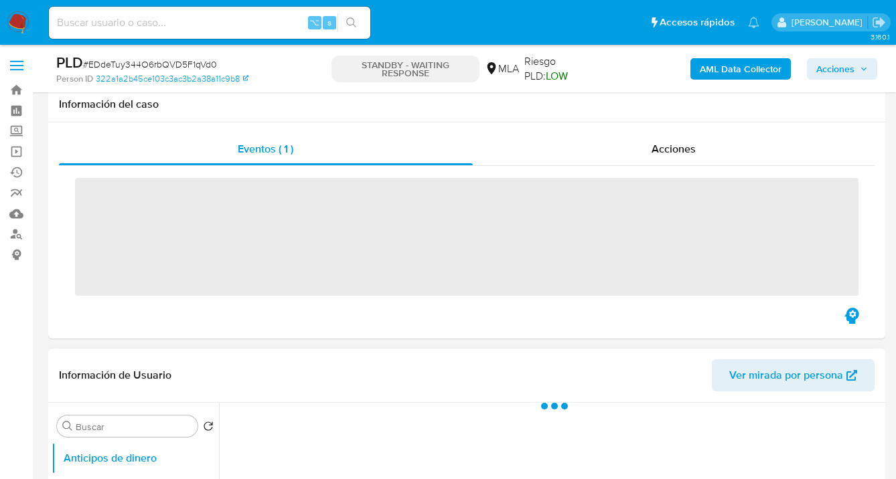
scroll to position [655, 0]
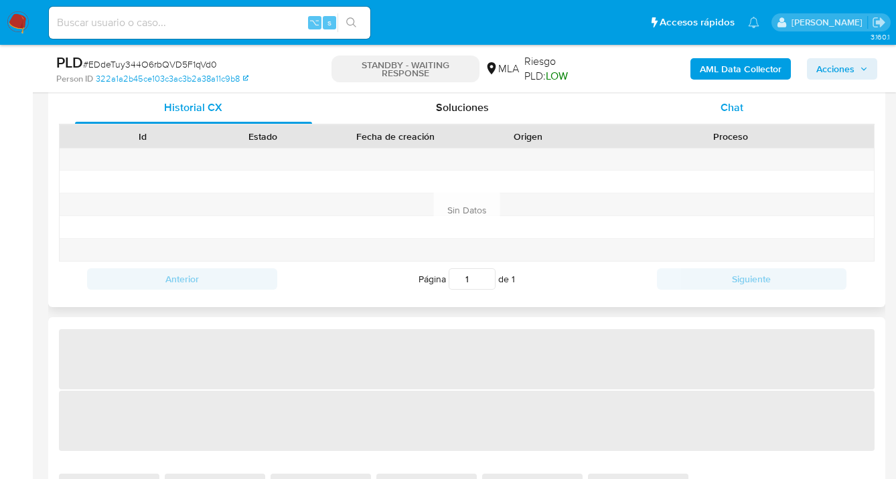
select select "10"
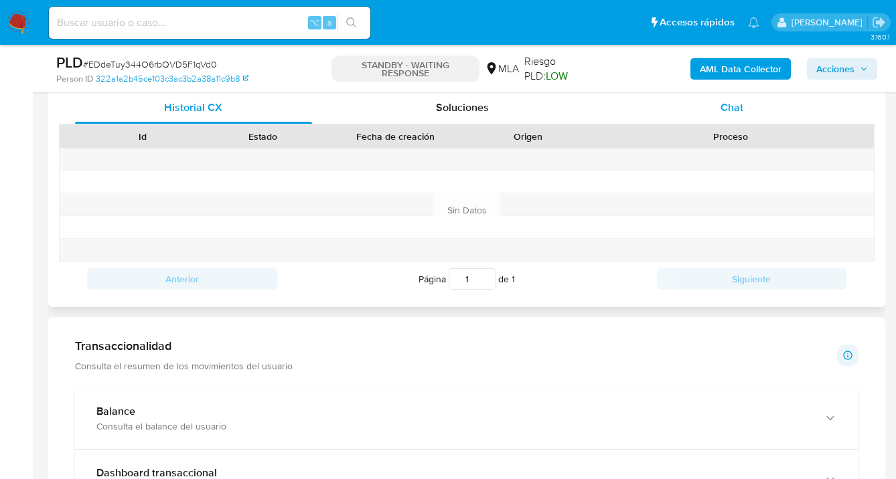
click at [738, 106] on span "Chat" at bounding box center [731, 107] width 23 height 15
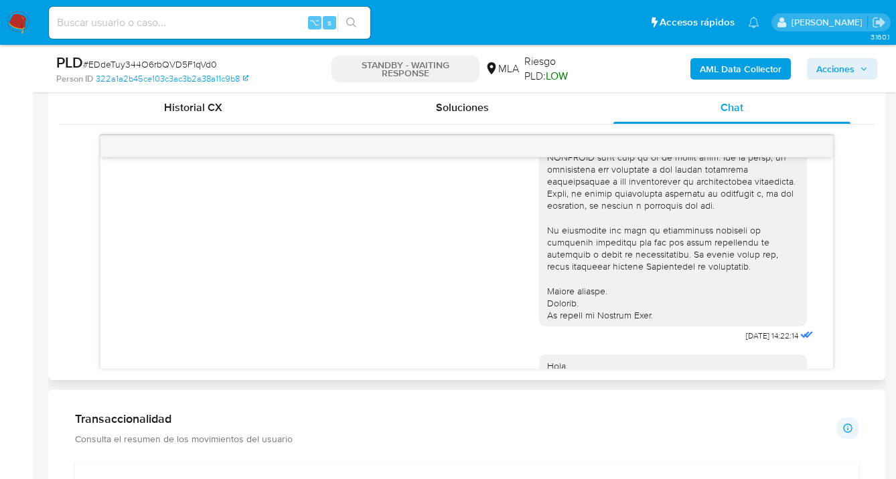
scroll to position [0, 0]
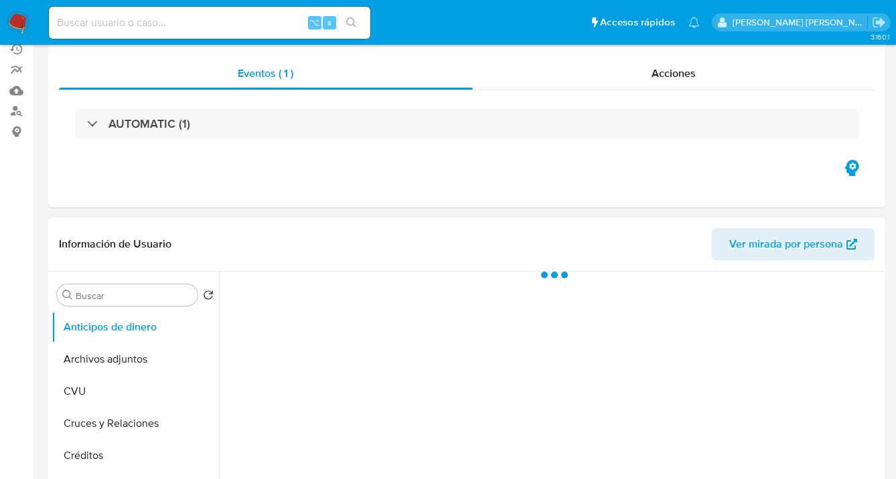
select select "10"
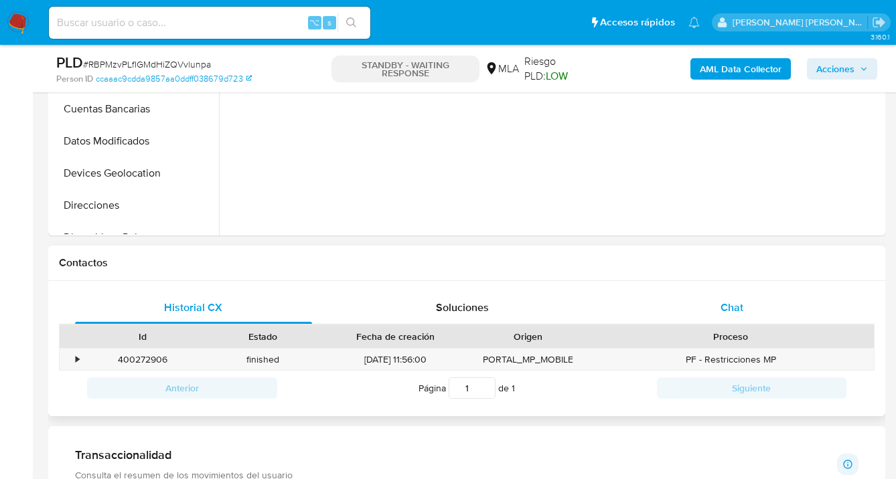
scroll to position [461, 0]
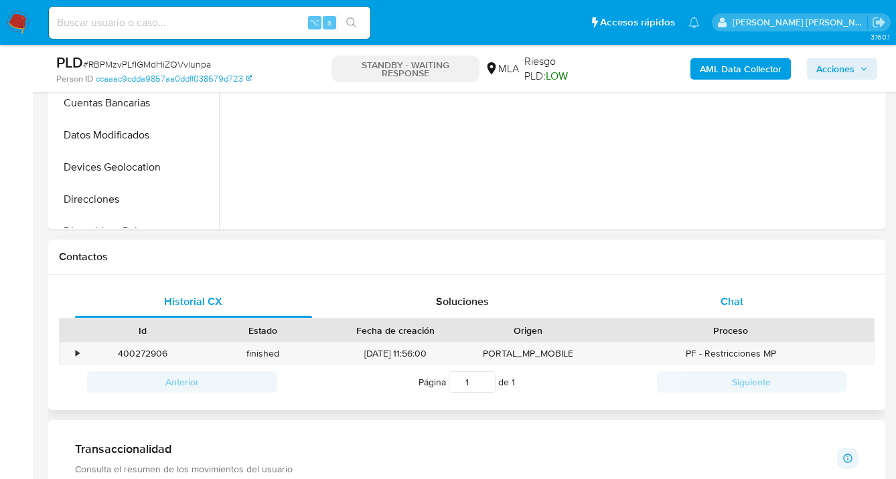
click at [761, 305] on div "Chat" at bounding box center [731, 302] width 237 height 32
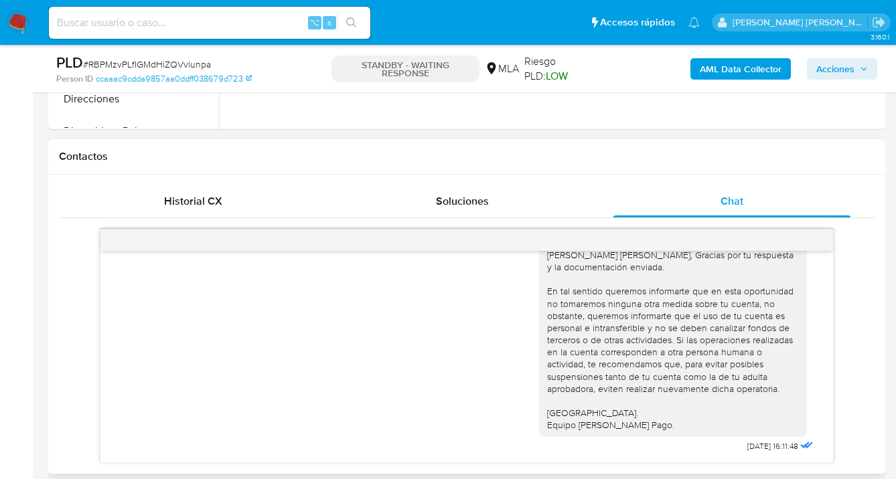
scroll to position [575, 0]
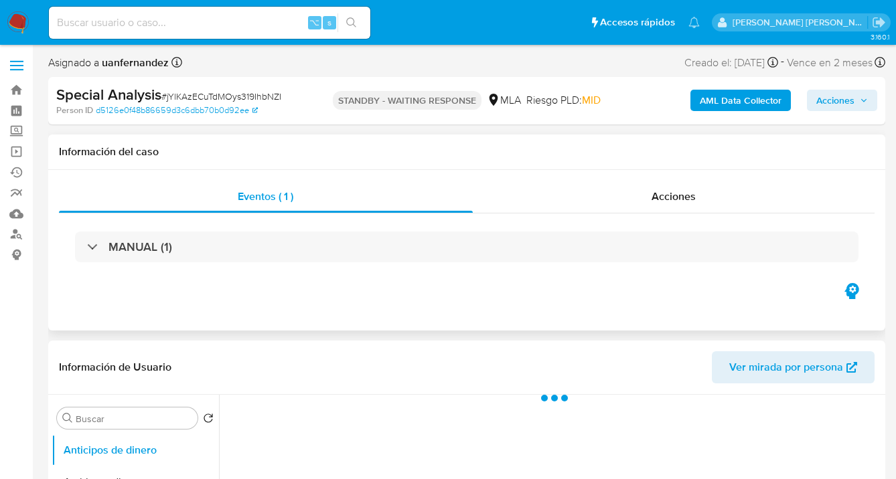
select select "10"
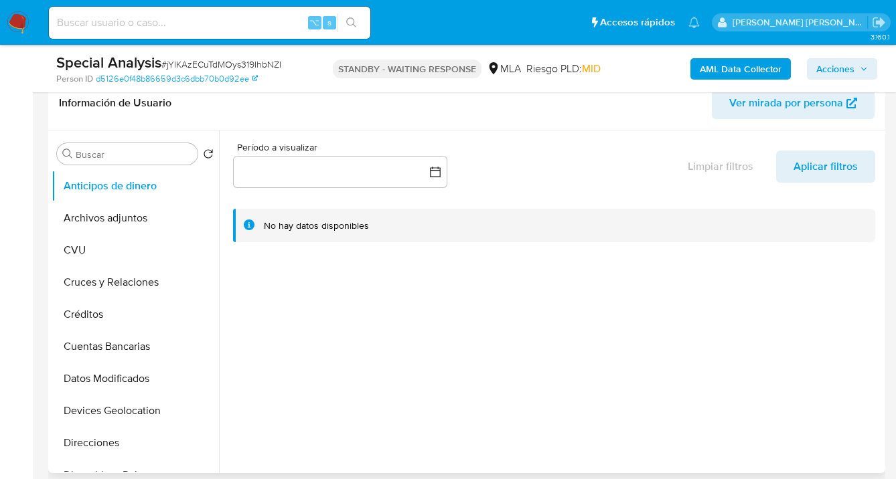
scroll to position [346, 0]
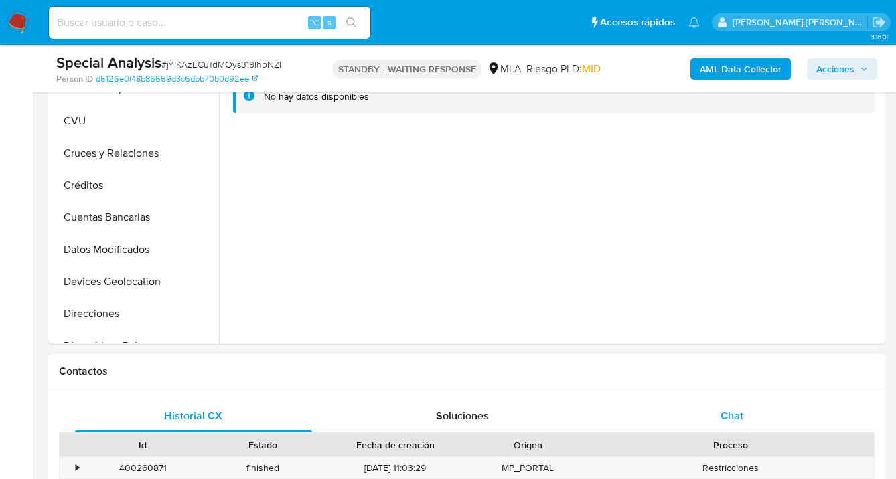
click at [728, 414] on span "Chat" at bounding box center [731, 415] width 23 height 15
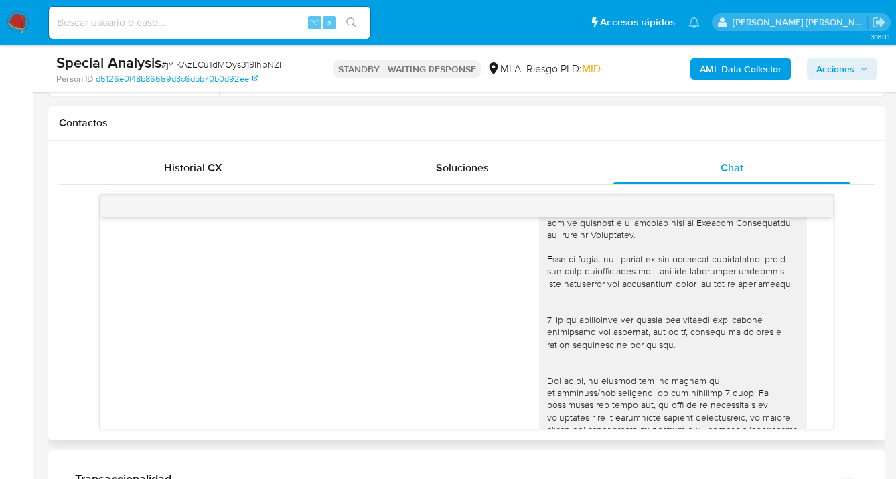
scroll to position [0, 0]
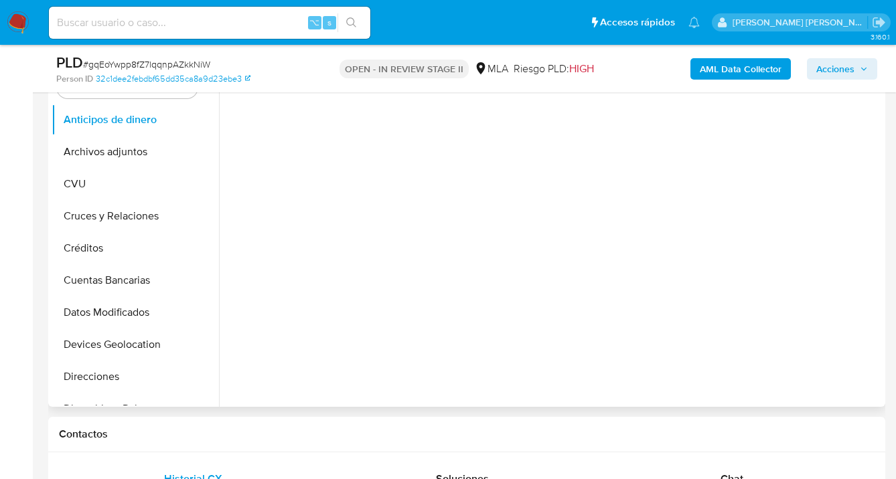
select select "10"
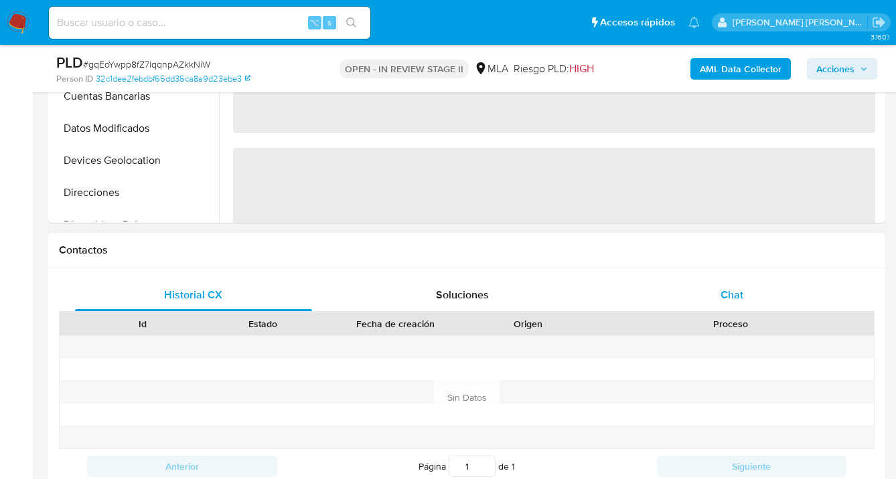
scroll to position [547, 0]
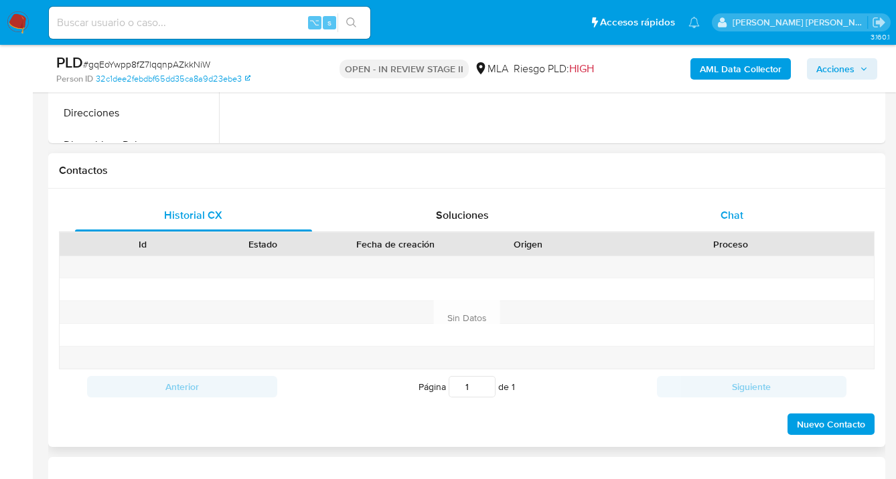
click at [736, 216] on span "Chat" at bounding box center [731, 215] width 23 height 15
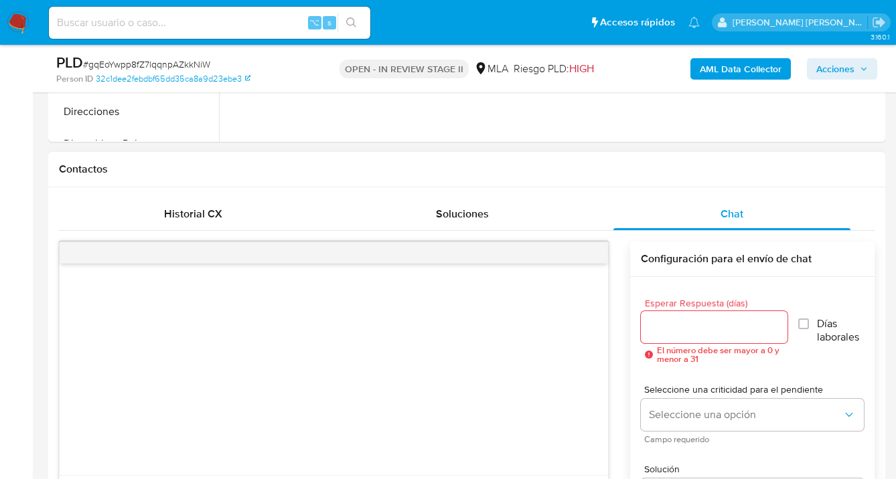
scroll to position [184, 0]
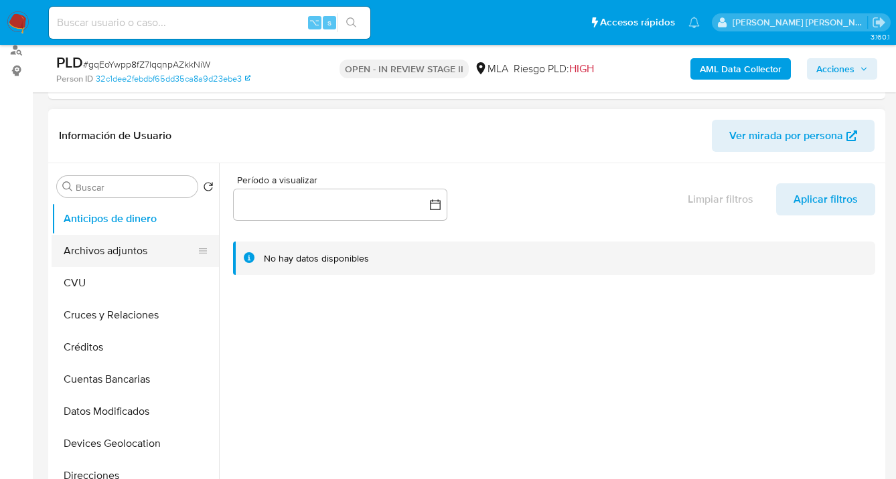
click at [146, 256] on button "Archivos adjuntos" at bounding box center [130, 251] width 157 height 32
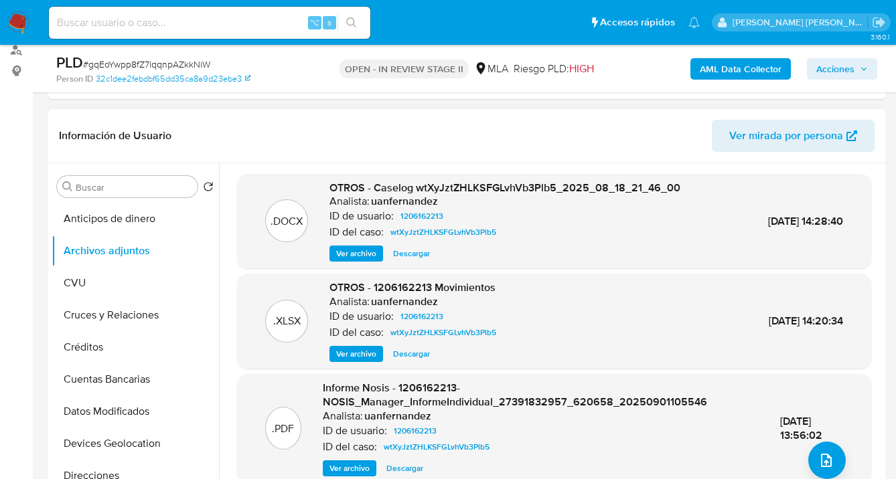
click at [407, 255] on span "Descargar" at bounding box center [411, 253] width 37 height 13
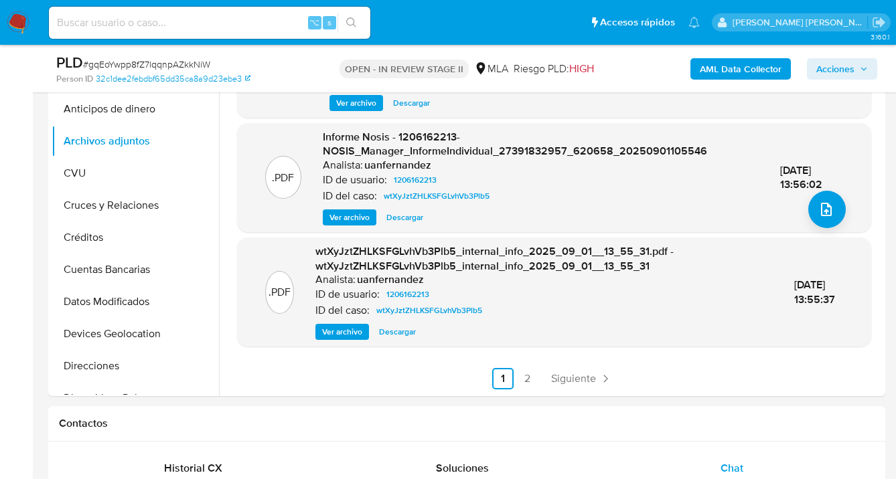
scroll to position [31, 0]
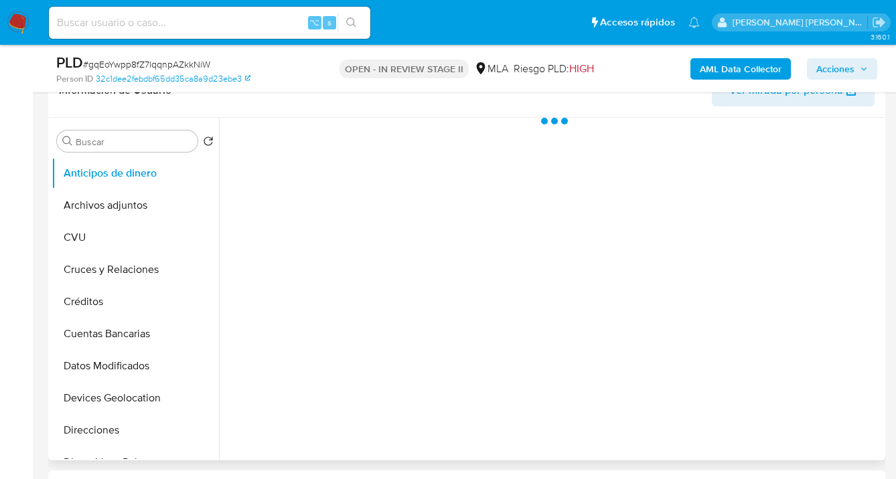
select select "10"
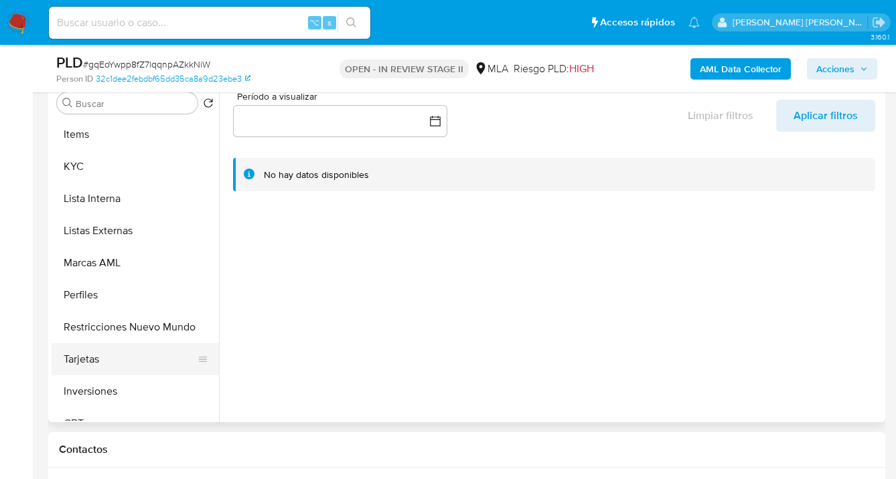
scroll to position [612, 0]
click at [151, 322] on button "Restricciones Nuevo Mundo" at bounding box center [130, 327] width 157 height 32
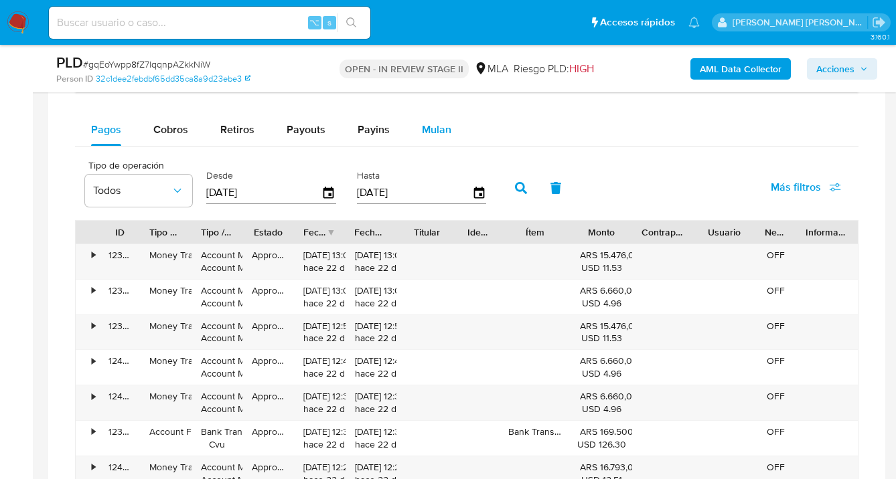
scroll to position [1026, 0]
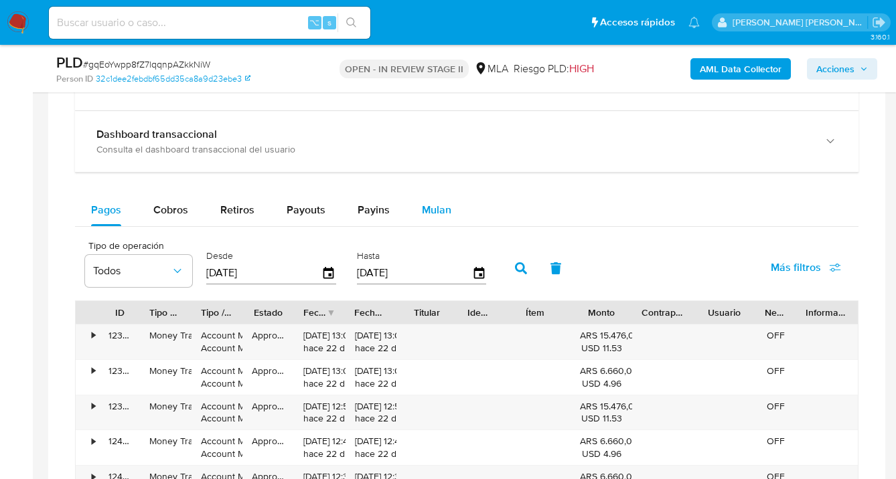
click at [428, 207] on span "Mulan" at bounding box center [436, 209] width 29 height 15
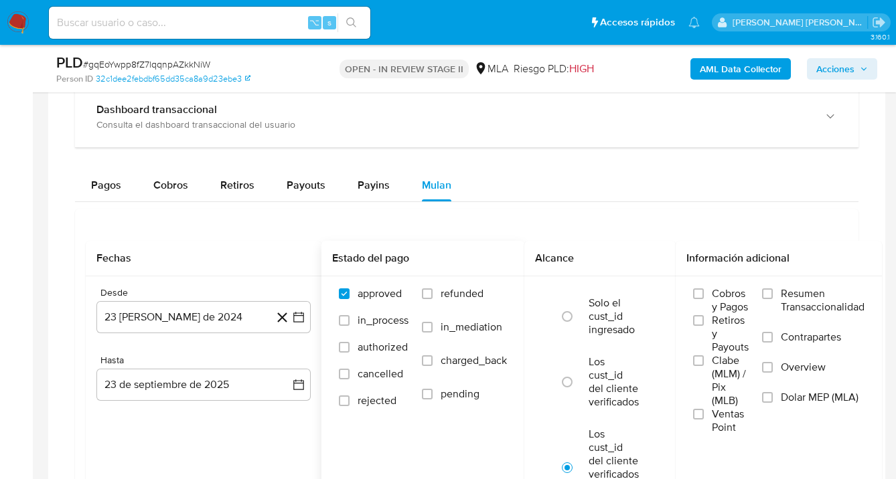
scroll to position [1051, 0]
drag, startPoint x: 426, startPoint y: 291, endPoint x: 482, endPoint y: 316, distance: 61.1
click at [426, 291] on input "refunded" at bounding box center [427, 293] width 11 height 11
checkbox input "true"
click at [770, 394] on input "Dolar MEP (MLA)" at bounding box center [767, 397] width 11 height 11
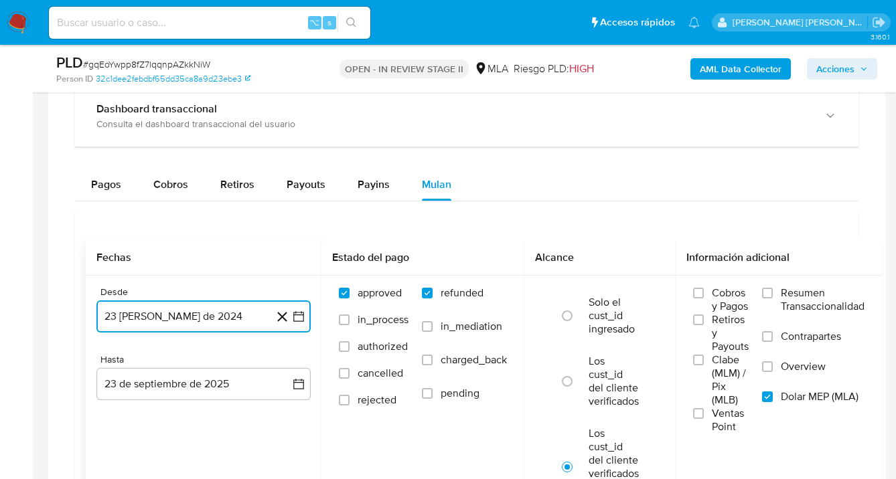
click at [248, 312] on button "23 [PERSON_NAME] de 2024" at bounding box center [203, 317] width 214 height 32
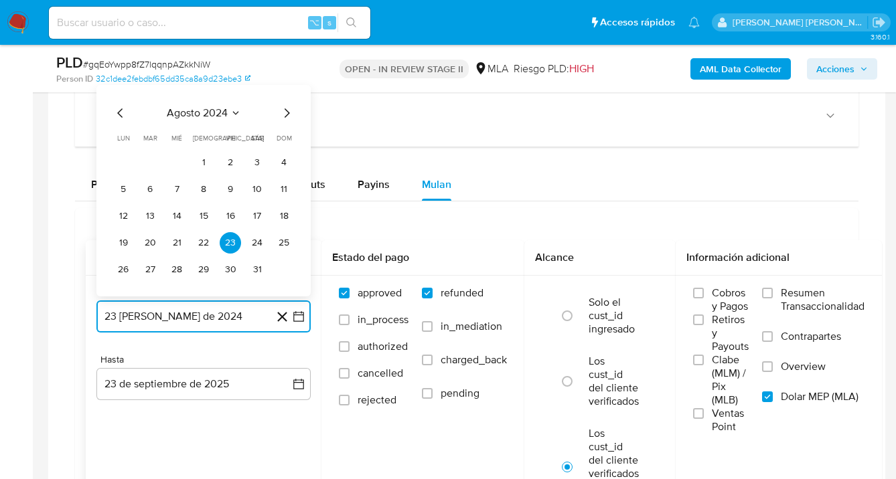
click at [286, 120] on icon "Mes siguiente" at bounding box center [287, 113] width 16 height 16
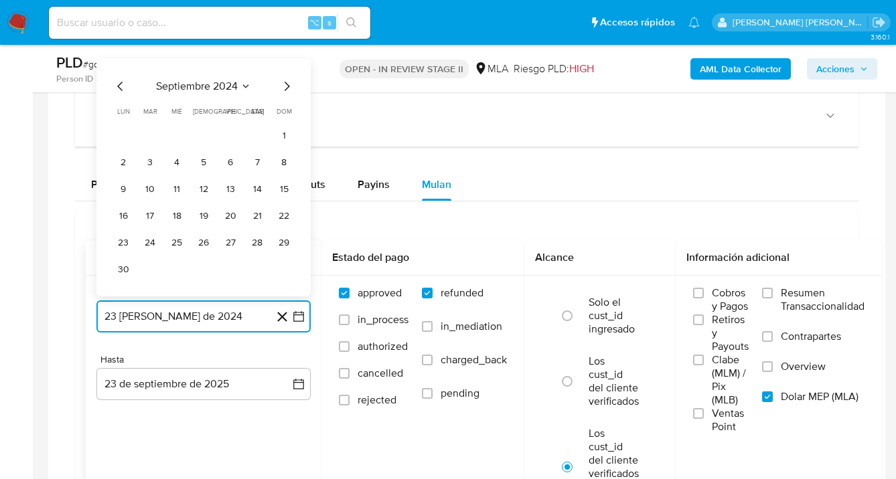
click at [281, 92] on icon "Mes siguiente" at bounding box center [287, 86] width 16 height 16
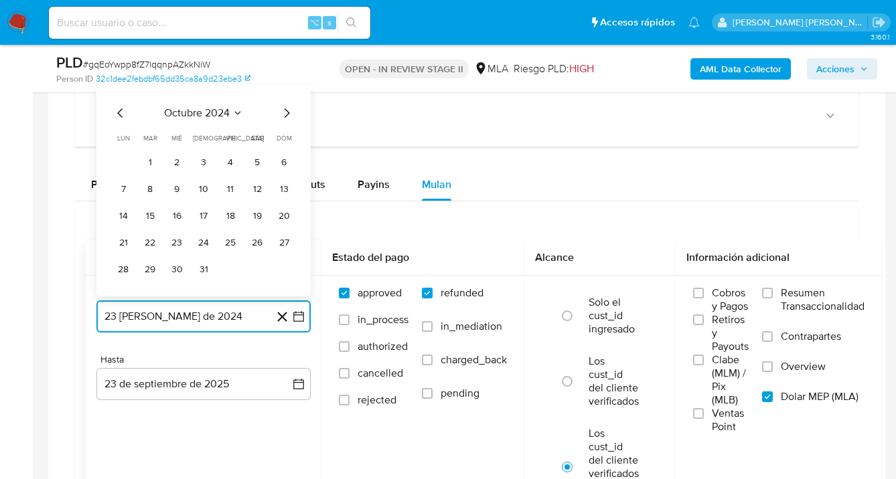
click at [285, 109] on icon "Mes siguiente" at bounding box center [287, 113] width 16 height 16
click at [285, 112] on icon "Mes siguiente" at bounding box center [287, 113] width 16 height 16
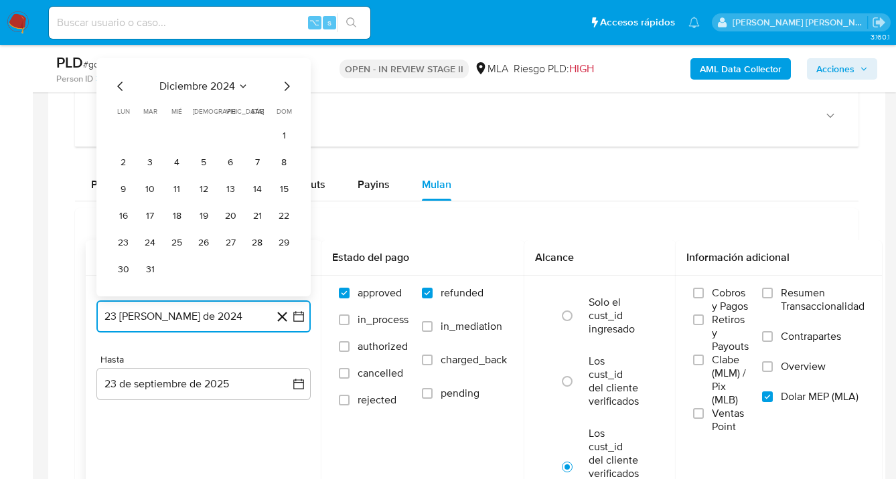
click at [285, 89] on icon "Mes siguiente" at bounding box center [287, 86] width 16 height 16
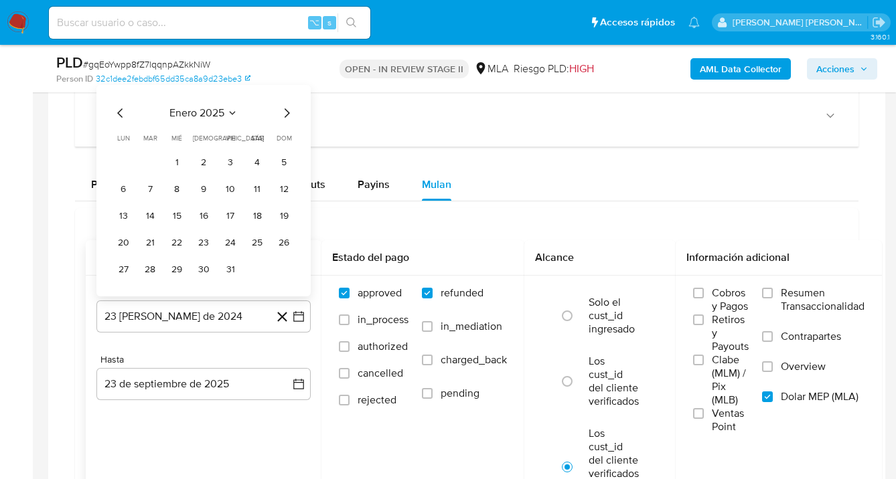
click at [291, 123] on div "enero 2025 enero 2025 lun lunes mar martes mié miércoles jue jueves vie viernes…" at bounding box center [203, 192] width 182 height 175
click at [287, 116] on icon "Mes siguiente" at bounding box center [287, 113] width 16 height 16
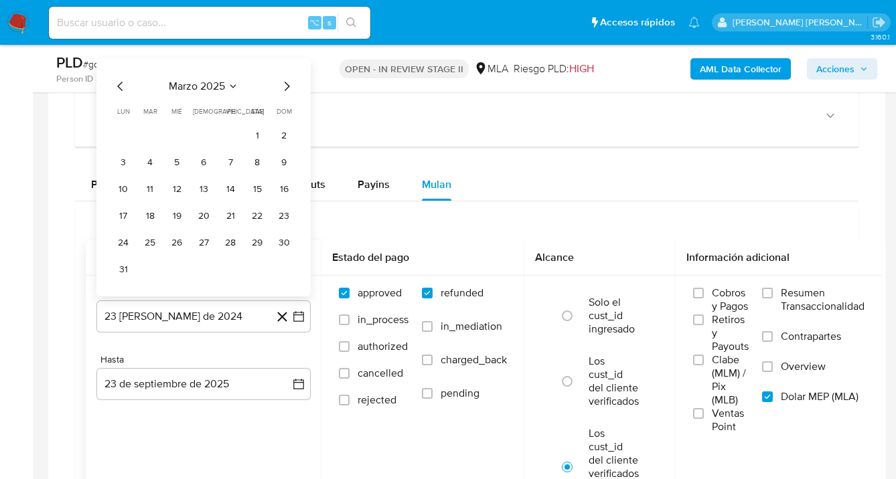
click at [287, 94] on icon "Mes siguiente" at bounding box center [287, 86] width 16 height 16
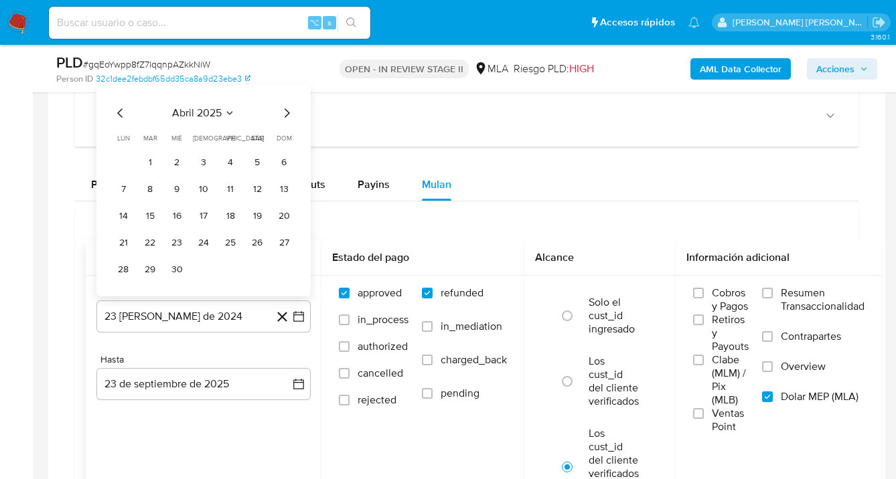
click at [285, 110] on icon "Mes siguiente" at bounding box center [287, 112] width 5 height 9
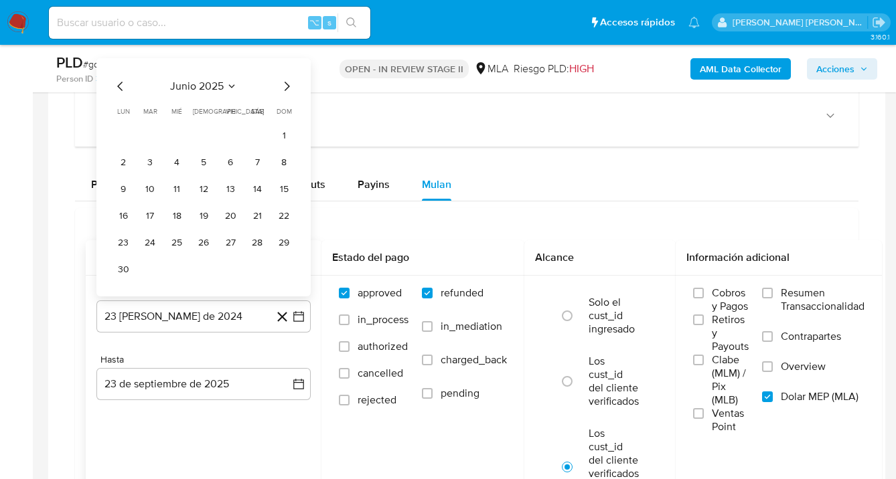
click at [285, 90] on icon "Mes siguiente" at bounding box center [287, 86] width 5 height 9
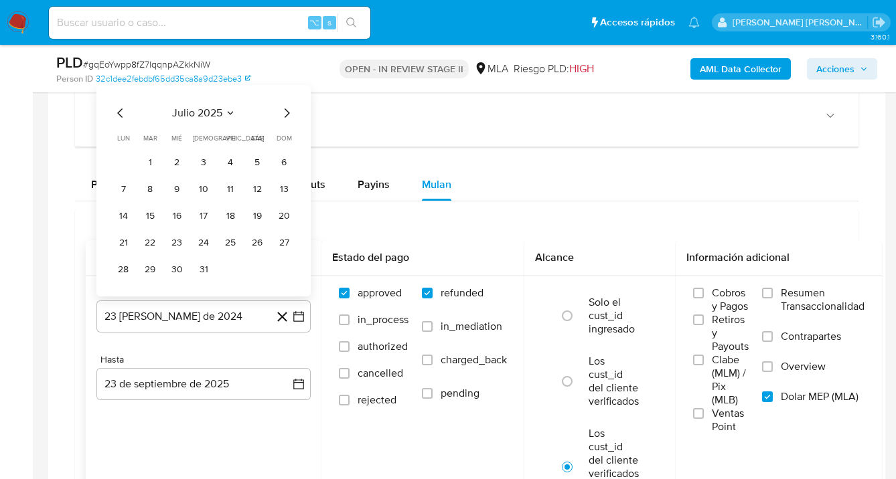
click at [284, 112] on icon "Mes siguiente" at bounding box center [287, 113] width 16 height 16
click at [229, 159] on button "1" at bounding box center [230, 162] width 21 height 21
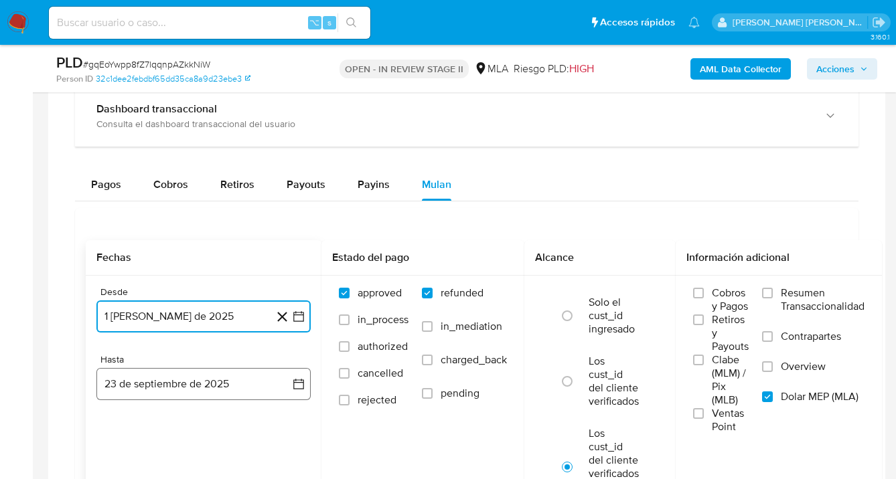
click at [171, 386] on button "23 de septiembre de 2025" at bounding box center [203, 384] width 214 height 32
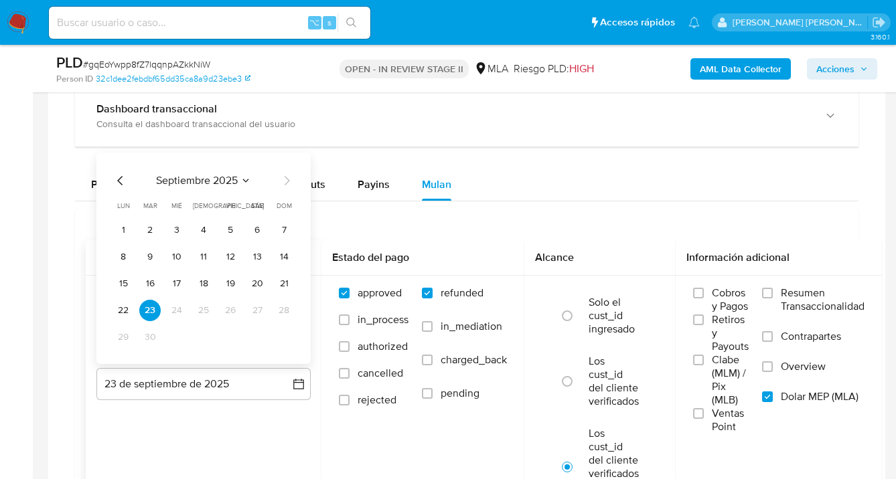
click at [123, 177] on icon "Mes anterior" at bounding box center [120, 181] width 16 height 16
drag, startPoint x: 282, startPoint y: 335, endPoint x: 282, endPoint y: 316, distance: 19.4
click at [282, 335] on button "31" at bounding box center [283, 337] width 21 height 21
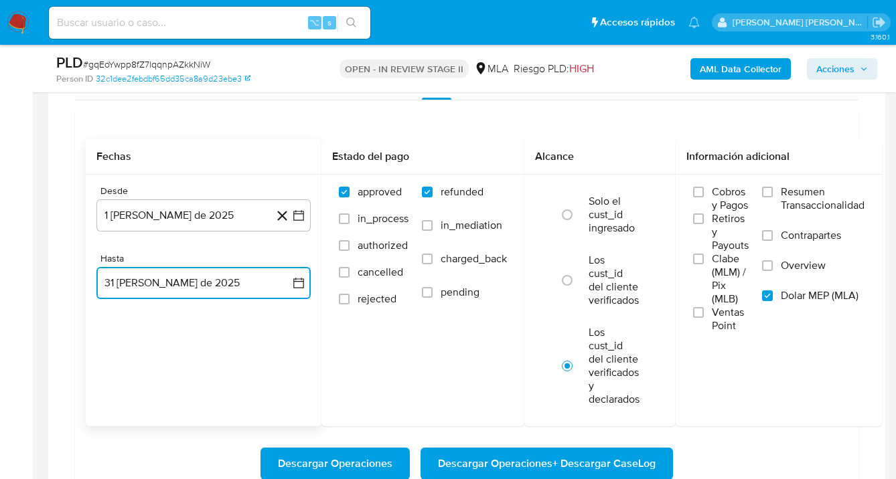
scroll to position [1154, 0]
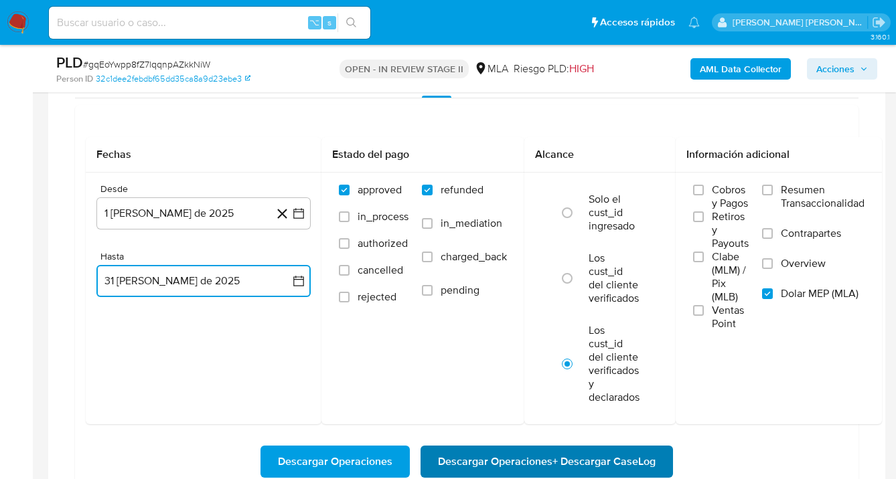
click at [532, 459] on span "Descargar Operaciones + Descargar CaseLog" at bounding box center [547, 461] width 218 height 29
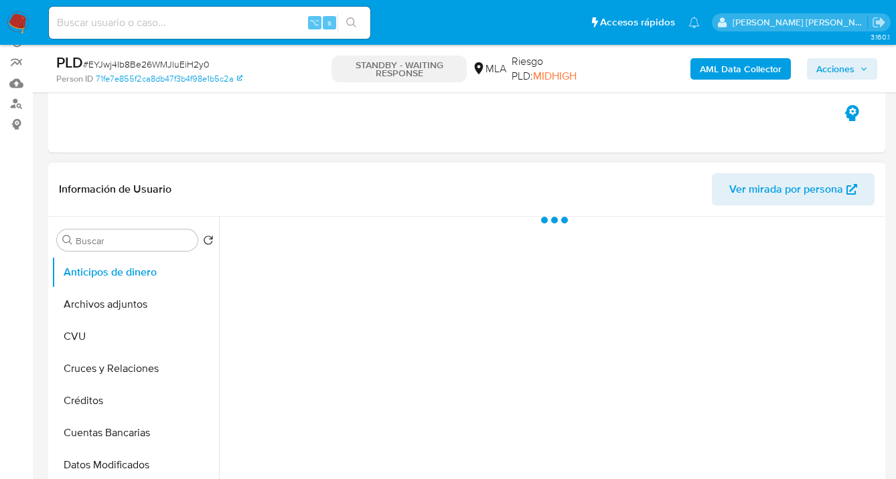
select select "10"
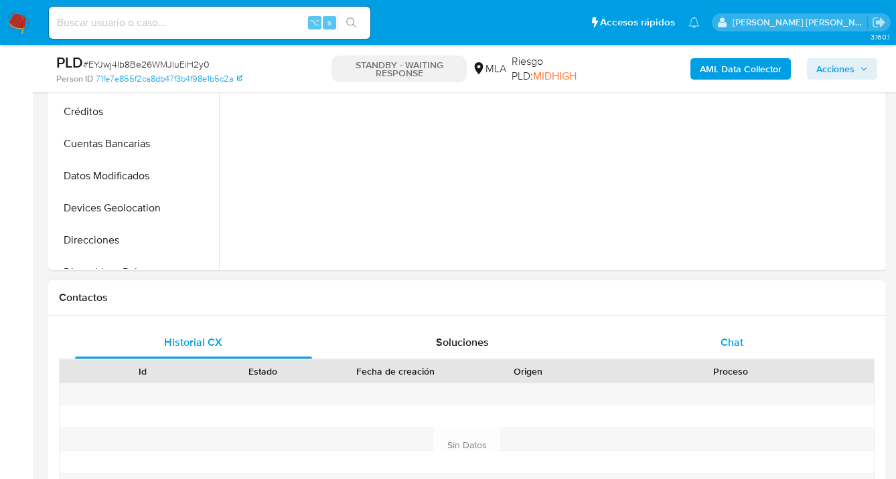
drag, startPoint x: 743, startPoint y: 340, endPoint x: 736, endPoint y: 329, distance: 12.6
click at [743, 340] on div "Chat" at bounding box center [731, 343] width 237 height 32
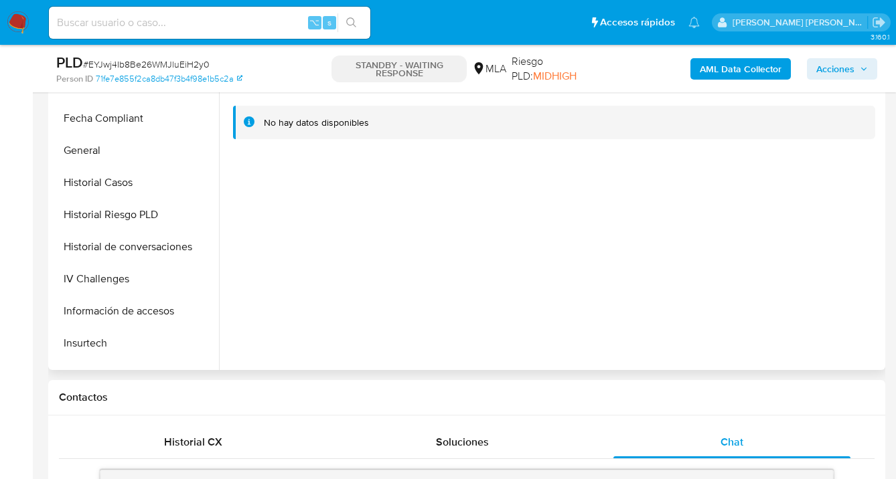
scroll to position [694, 0]
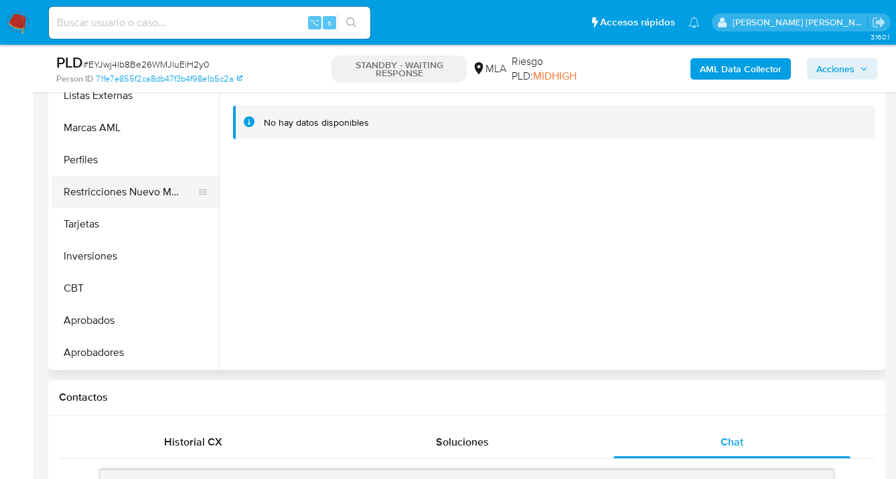
click at [150, 193] on button "Restricciones Nuevo Mundo" at bounding box center [130, 192] width 157 height 32
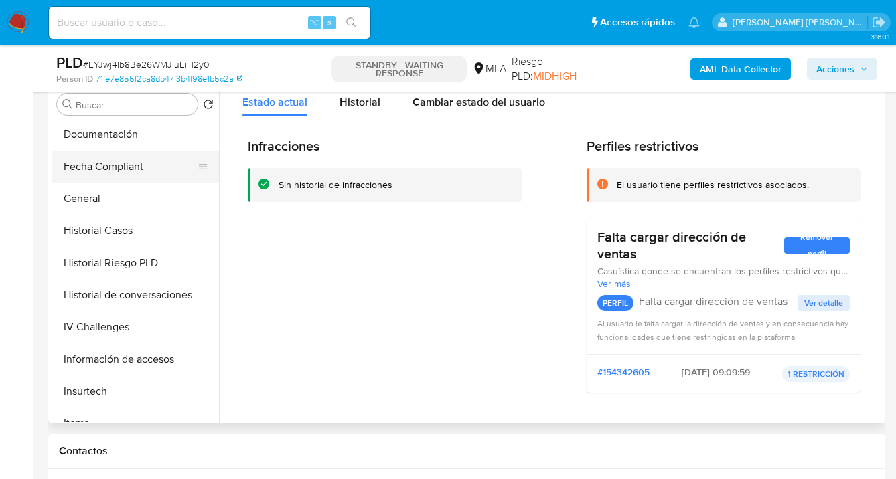
scroll to position [311, 0]
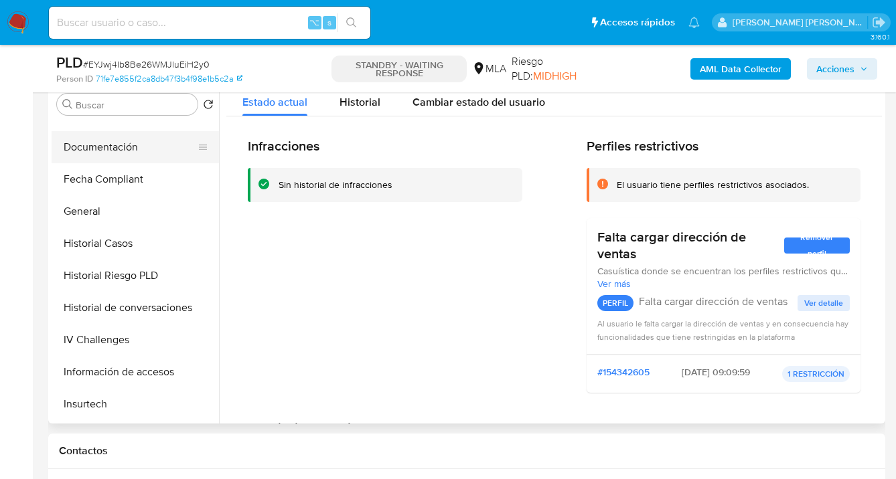
click at [123, 141] on button "Documentación" at bounding box center [130, 147] width 157 height 32
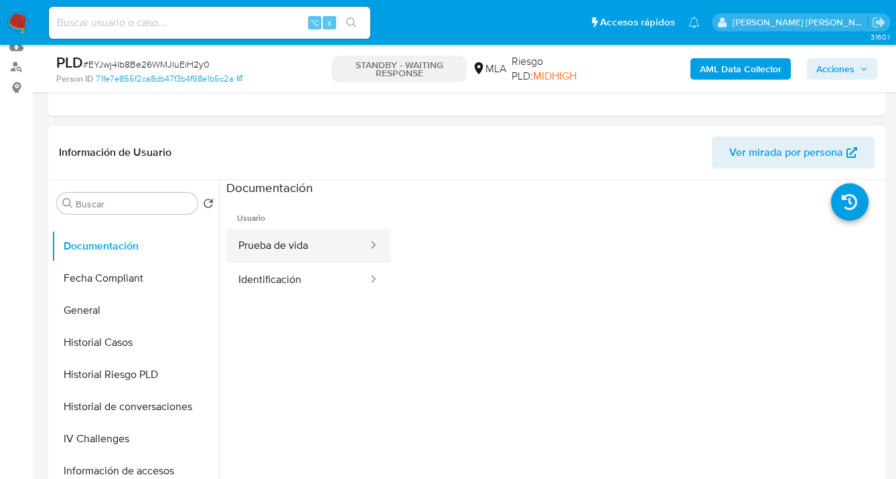
scroll to position [179, 0]
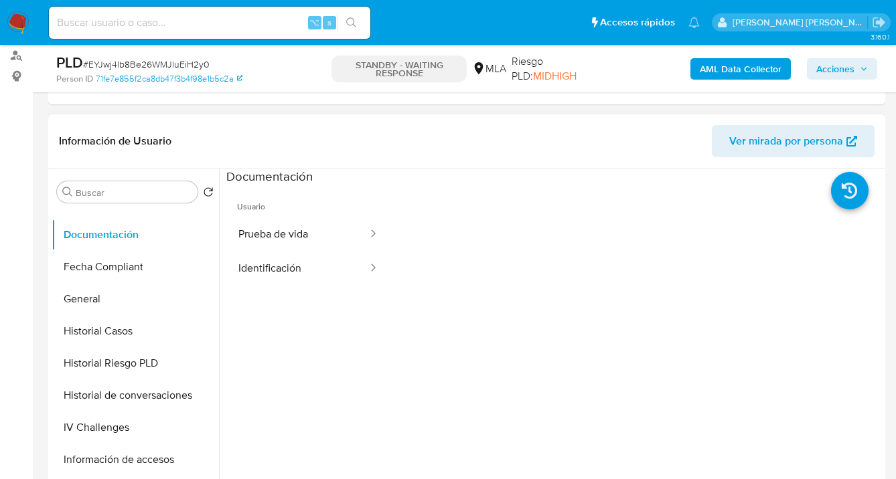
click at [297, 291] on ul "Usuario Prueba de vida Identificación" at bounding box center [308, 378] width 164 height 386
drag, startPoint x: 305, startPoint y: 268, endPoint x: 315, endPoint y: 266, distance: 11.0
click at [305, 268] on button "Identificación" at bounding box center [297, 269] width 143 height 34
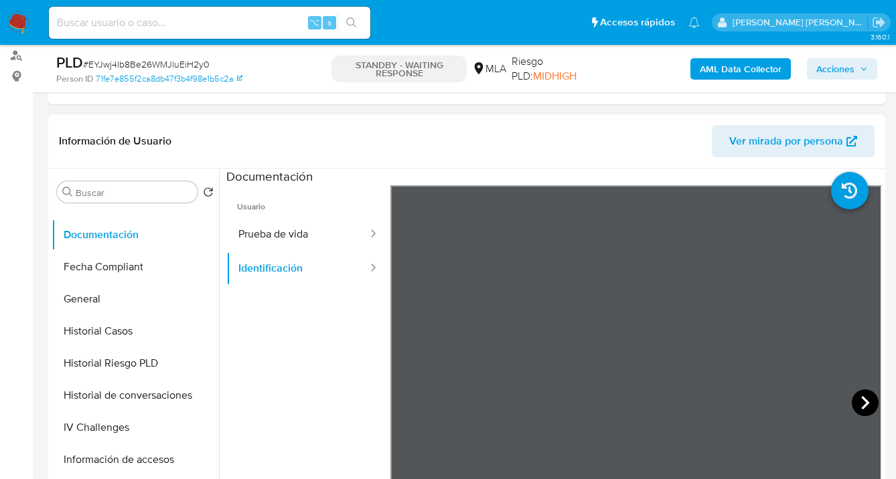
click at [856, 396] on icon at bounding box center [865, 403] width 27 height 27
click at [288, 232] on button "Prueba de vida" at bounding box center [297, 235] width 143 height 34
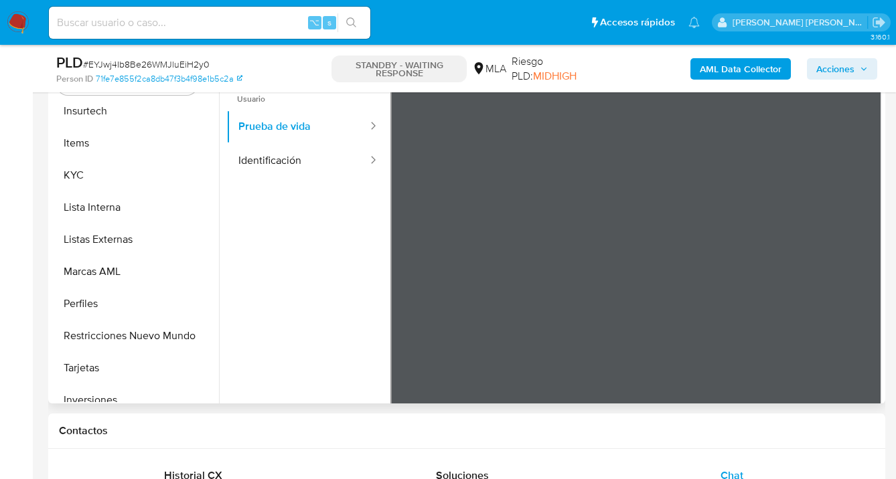
scroll to position [589, 0]
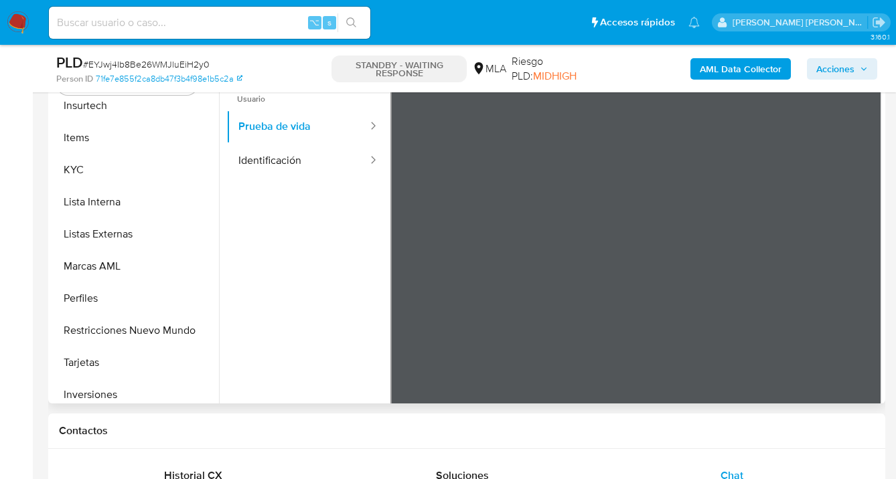
drag, startPoint x: 133, startPoint y: 173, endPoint x: 220, endPoint y: 201, distance: 91.5
click at [133, 173] on button "KYC" at bounding box center [135, 170] width 167 height 32
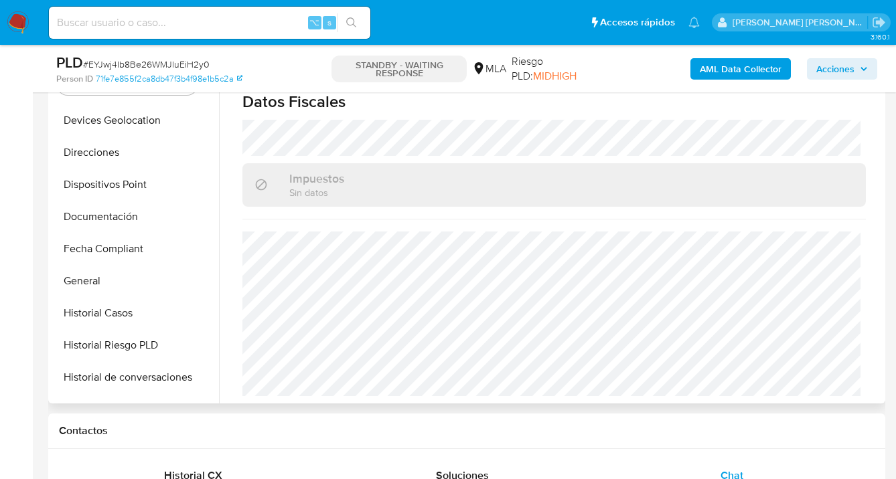
scroll to position [209, 0]
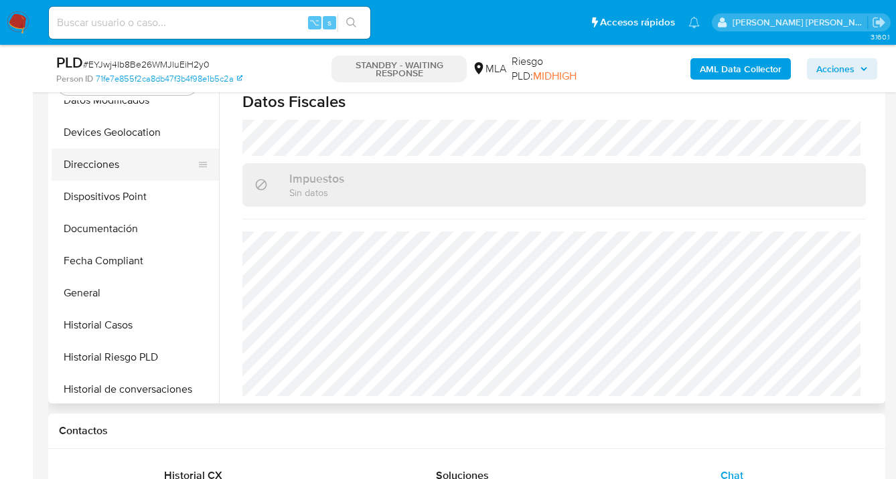
click at [164, 167] on button "Direcciones" at bounding box center [130, 165] width 157 height 32
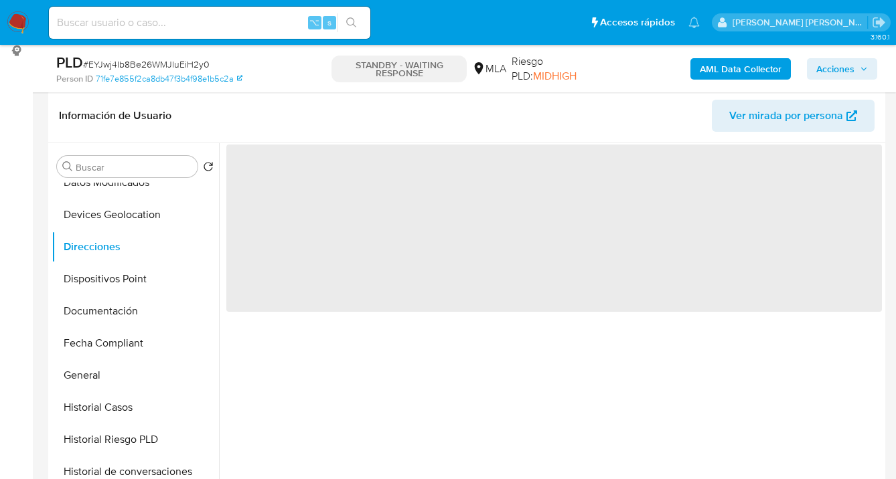
scroll to position [169, 0]
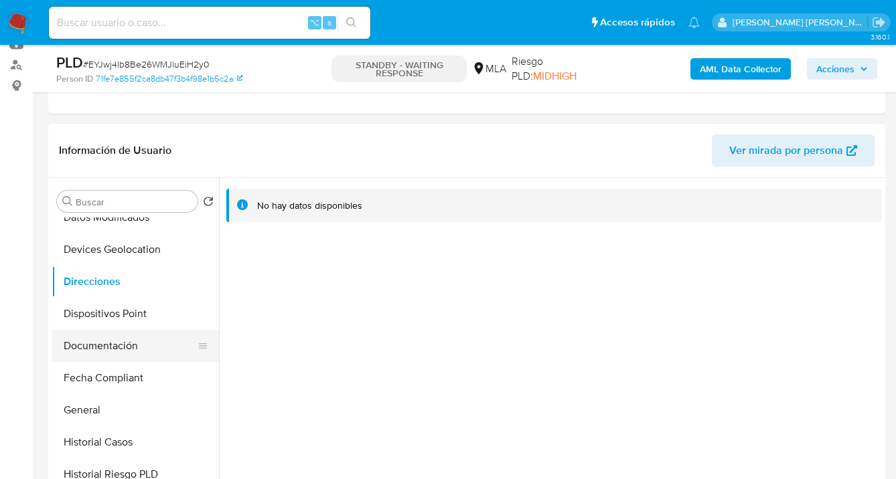
click at [141, 341] on button "Documentación" at bounding box center [130, 346] width 157 height 32
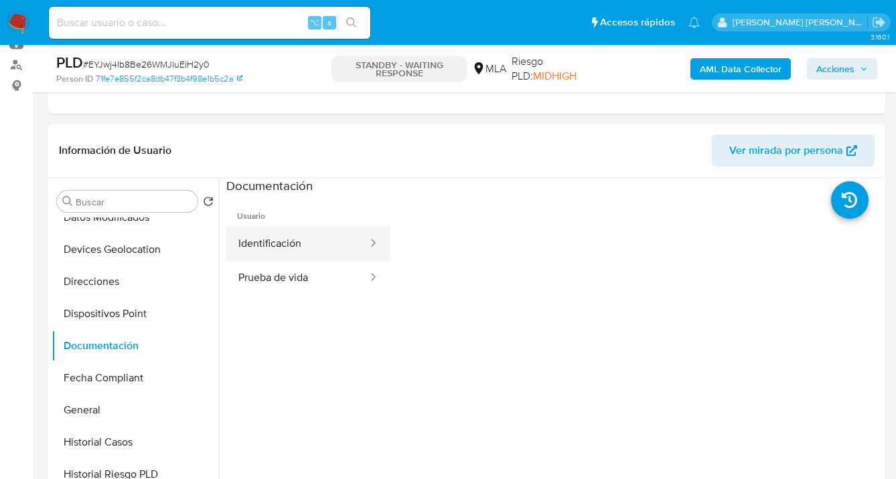
click at [298, 242] on button "Identificación" at bounding box center [297, 244] width 143 height 34
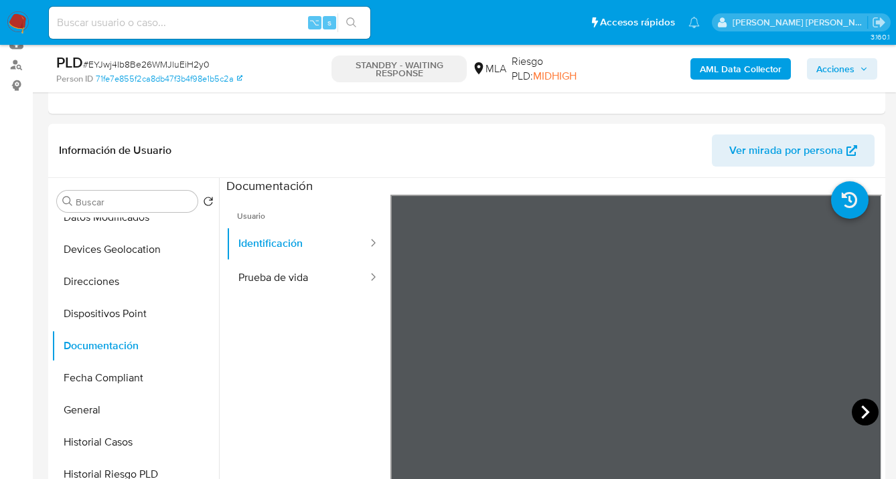
click at [861, 407] on icon at bounding box center [865, 412] width 8 height 13
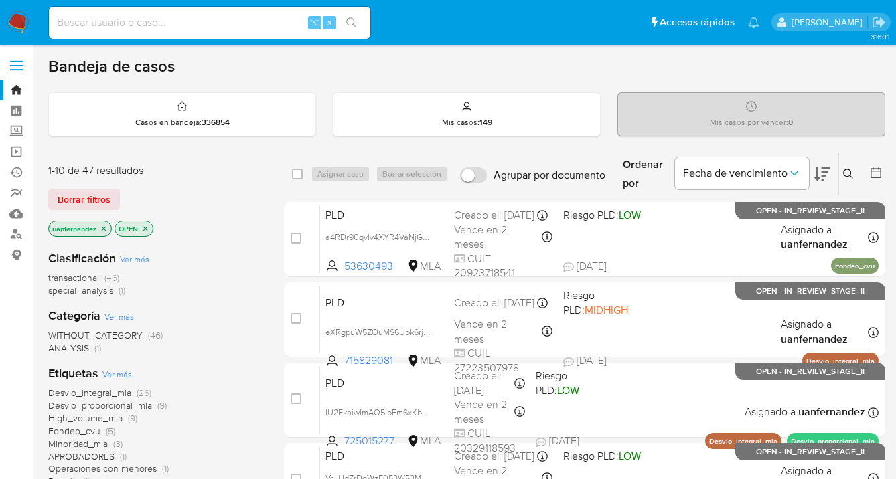
drag, startPoint x: 79, startPoint y: 197, endPoint x: 445, endPoint y: 177, distance: 366.8
click at [80, 197] on span "Borrar filtros" at bounding box center [84, 199] width 53 height 19
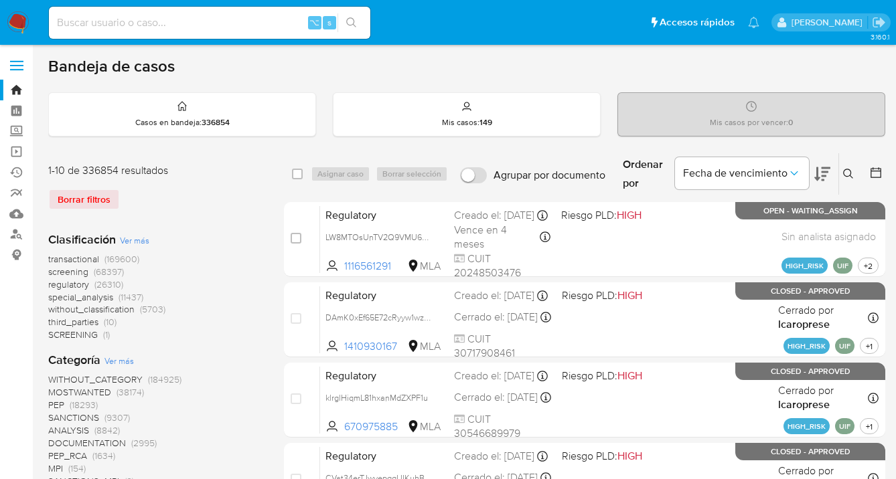
click at [846, 173] on icon at bounding box center [848, 174] width 11 height 11
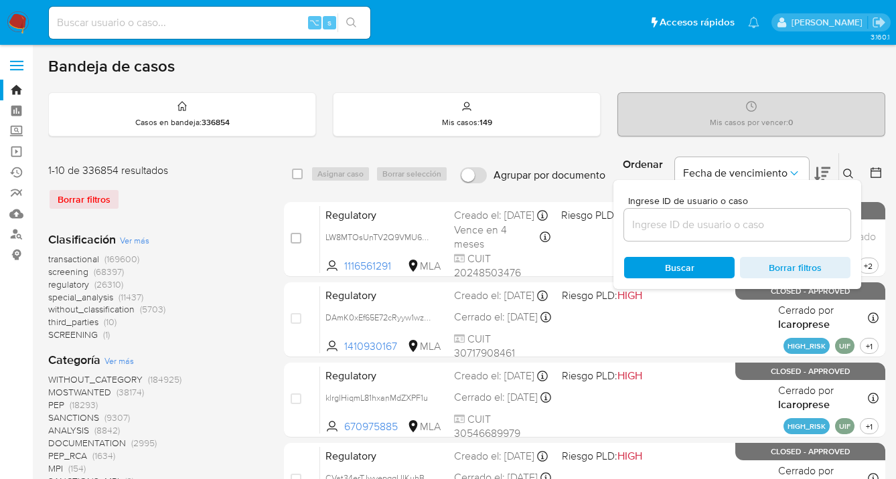
click at [724, 231] on input at bounding box center [737, 224] width 226 height 17
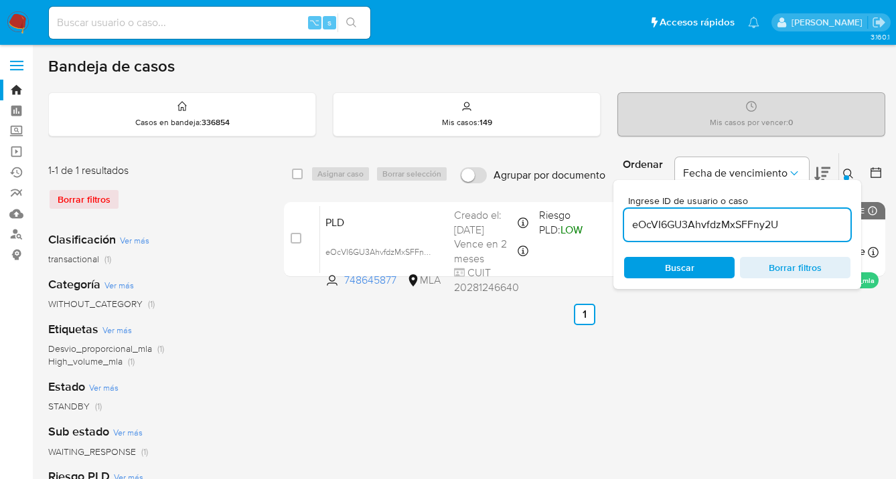
click at [847, 175] on div at bounding box center [846, 177] width 5 height 5
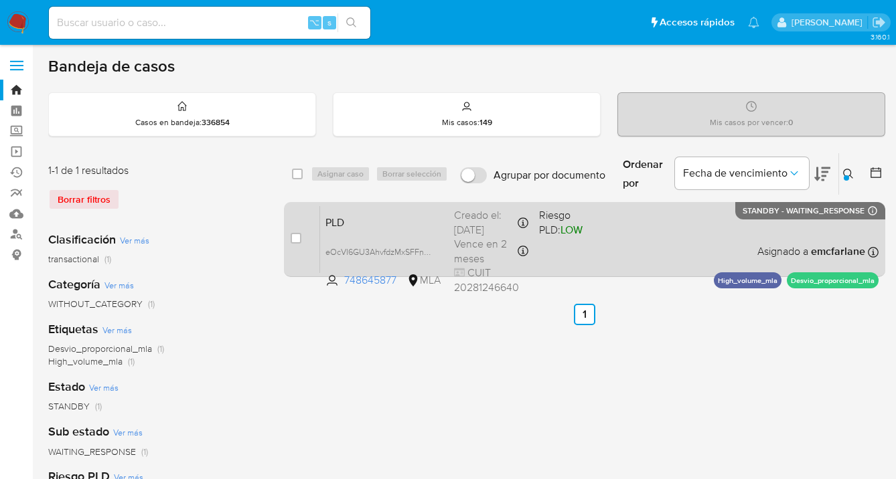
click at [680, 241] on div "PLD eOcVI6GU3AhvfdzMxSFFny2U 748645877 MLA Riesgo PLD: LOW Creado el: 12/09/202…" at bounding box center [599, 240] width 558 height 68
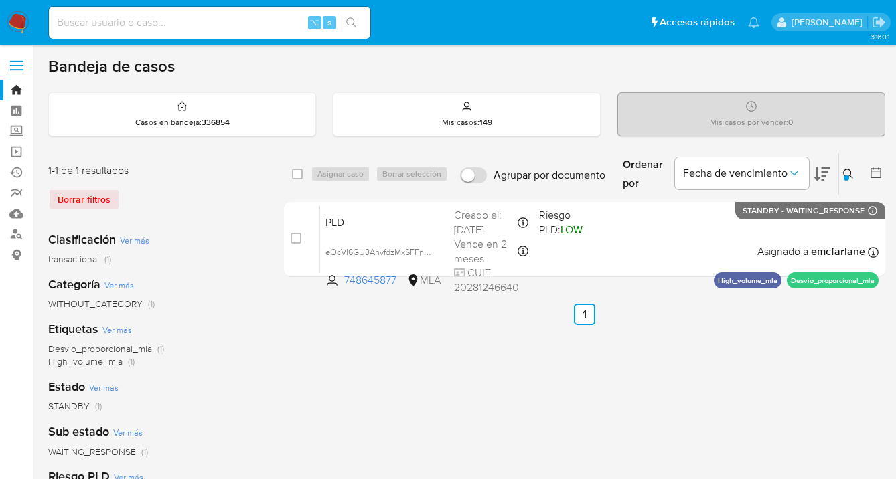
drag, startPoint x: 851, startPoint y: 169, endPoint x: 792, endPoint y: 208, distance: 70.6
click at [850, 169] on icon at bounding box center [848, 174] width 11 height 11
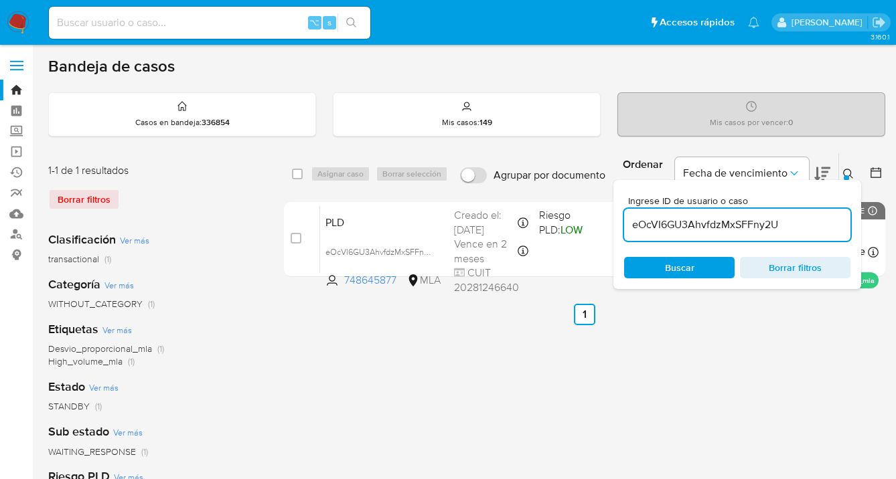
drag, startPoint x: 783, startPoint y: 220, endPoint x: 629, endPoint y: 218, distance: 153.3
click at [629, 218] on input "eOcVI6GU3AhvfdzMxSFFny2U" at bounding box center [737, 224] width 226 height 17
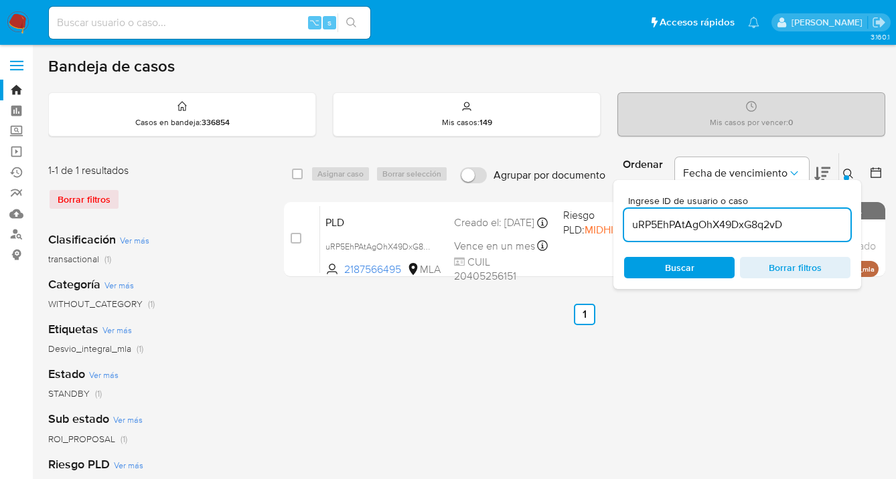
click at [848, 171] on icon at bounding box center [848, 174] width 11 height 11
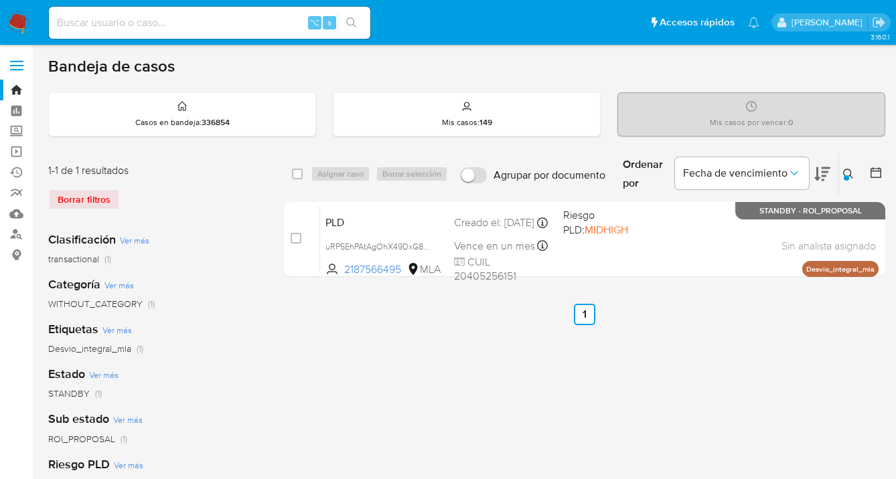
drag, startPoint x: 847, startPoint y: 171, endPoint x: 822, endPoint y: 193, distance: 33.7
click at [848, 172] on icon at bounding box center [848, 174] width 11 height 11
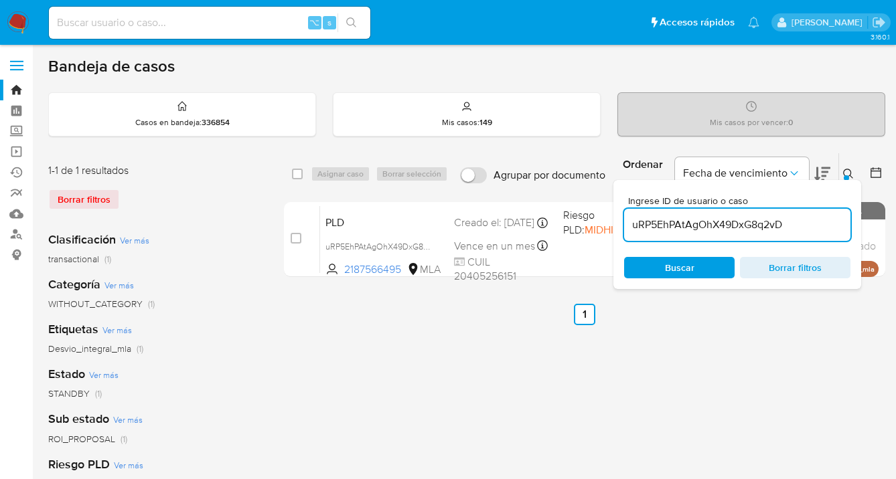
drag, startPoint x: 777, startPoint y: 222, endPoint x: 637, endPoint y: 209, distance: 140.5
click at [637, 209] on div "uRP5EhPAtAgOhX49DxG8q2vD" at bounding box center [737, 225] width 226 height 32
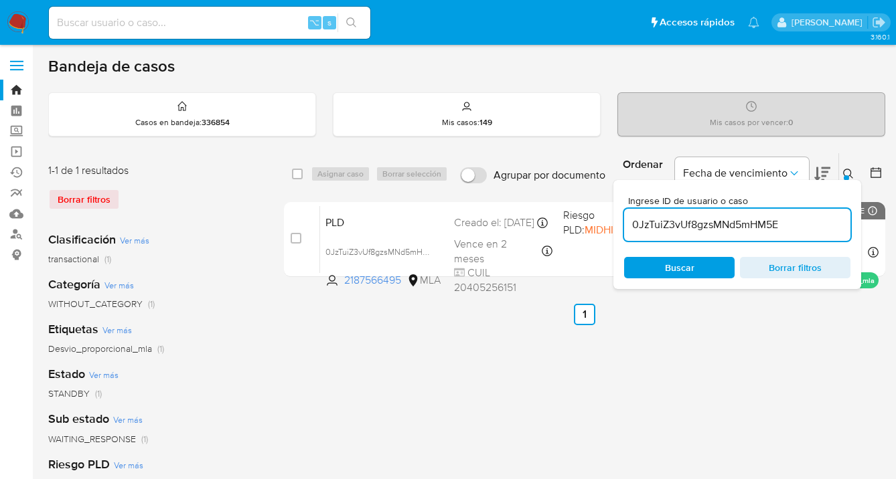
click at [849, 171] on icon at bounding box center [848, 174] width 11 height 11
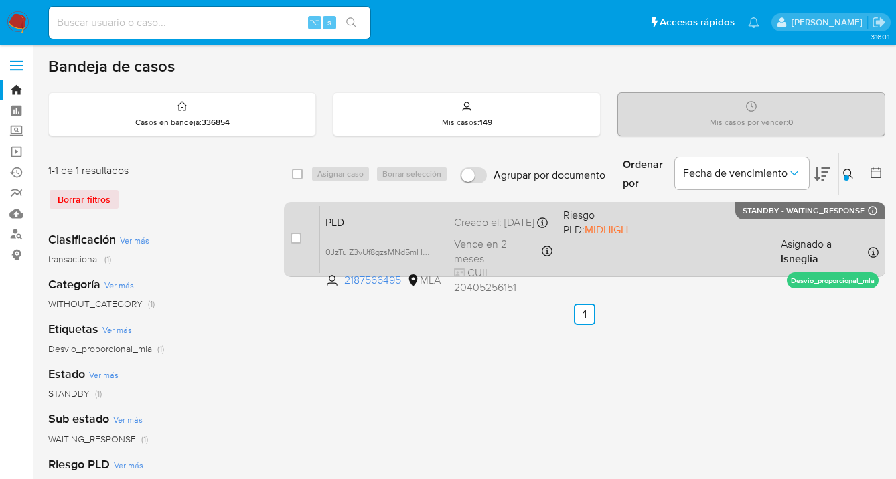
drag, startPoint x: 847, startPoint y: 171, endPoint x: 713, endPoint y: 234, distance: 148.0
click at [838, 173] on div "Ingrese ID de usuario o caso 0JzTuiZ3vUf8gzsMNd5mHM5E Buscar Borrar filtros" at bounding box center [849, 174] width 23 height 42
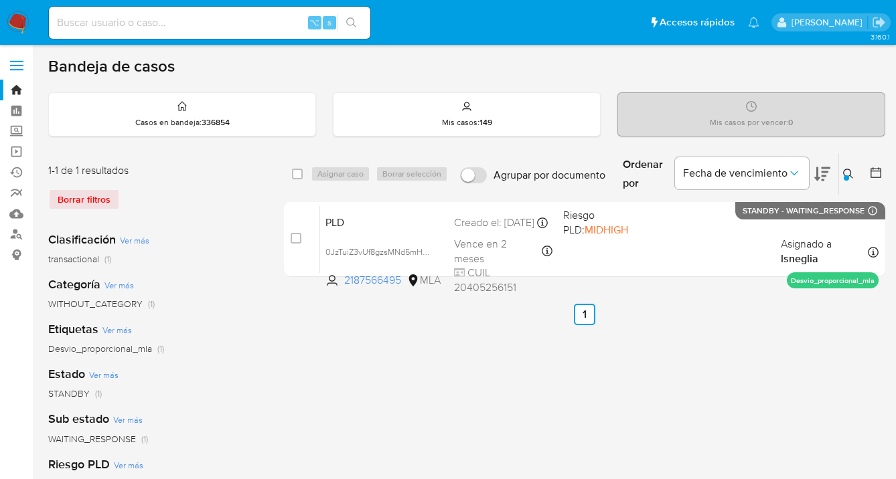
click at [847, 175] on div at bounding box center [846, 177] width 5 height 5
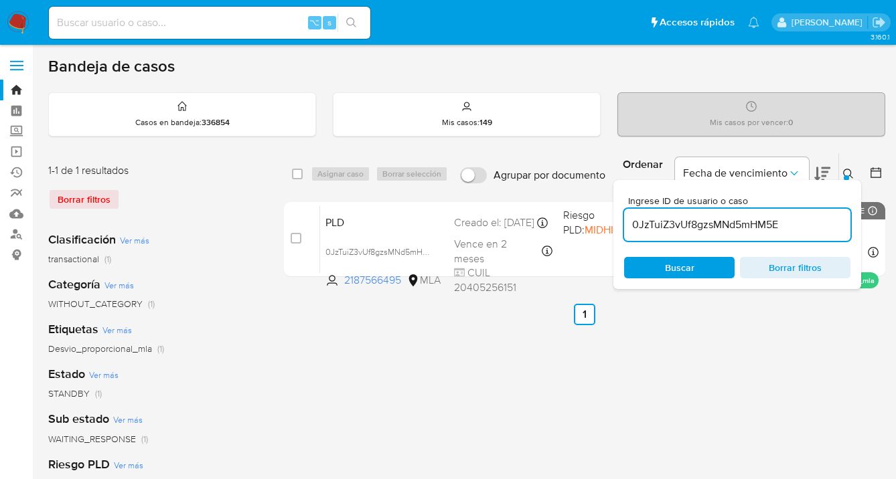
drag, startPoint x: 779, startPoint y: 222, endPoint x: 642, endPoint y: 221, distance: 137.3
click at [627, 219] on input "0JzTuiZ3vUf8gzsMNd5mHM5E" at bounding box center [737, 224] width 226 height 17
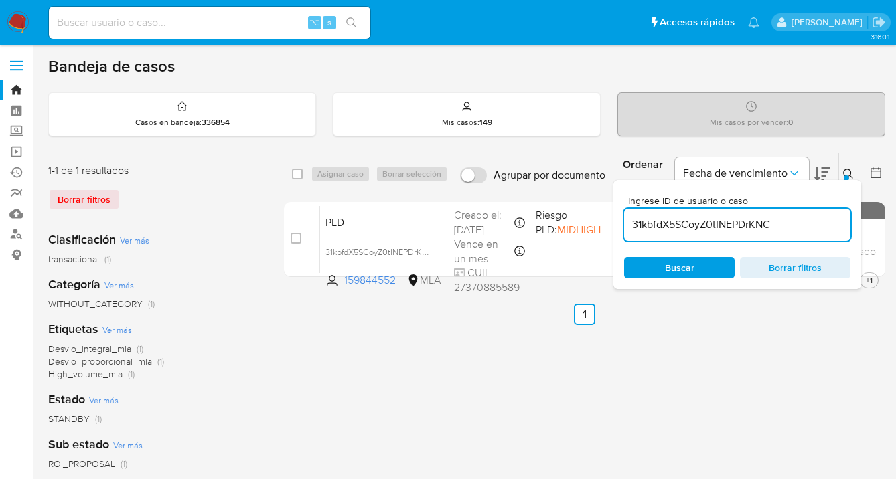
click at [846, 171] on icon at bounding box center [848, 174] width 11 height 11
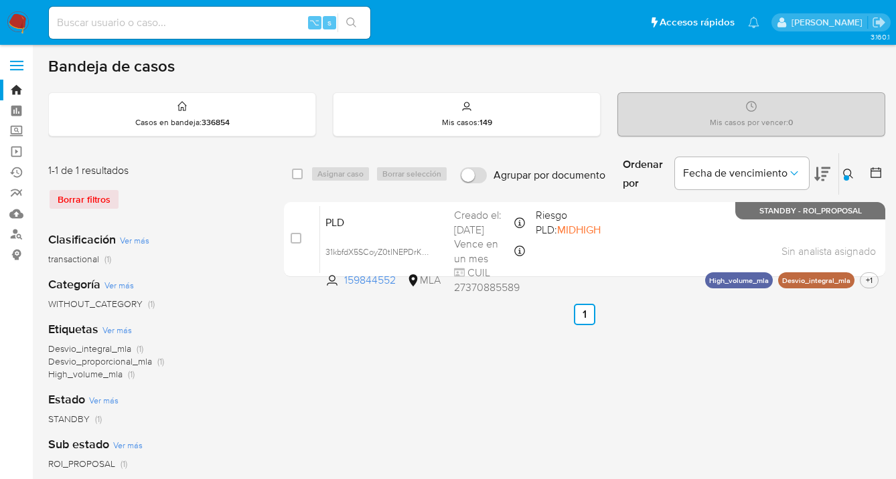
click at [843, 174] on icon at bounding box center [848, 174] width 11 height 11
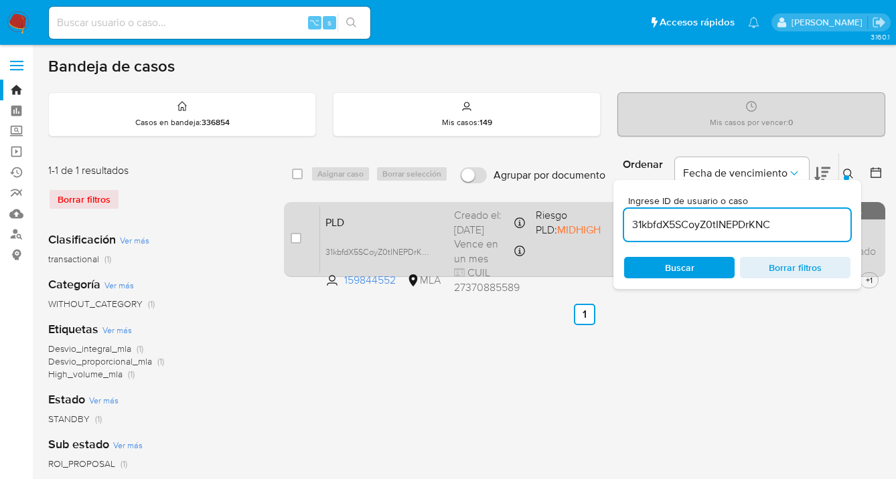
drag, startPoint x: 769, startPoint y: 224, endPoint x: 613, endPoint y: 223, distance: 156.0
click at [613, 223] on div "select-all-cases-checkbox Asignar caso Borrar selección Agrupar por documento O…" at bounding box center [584, 218] width 601 height 130
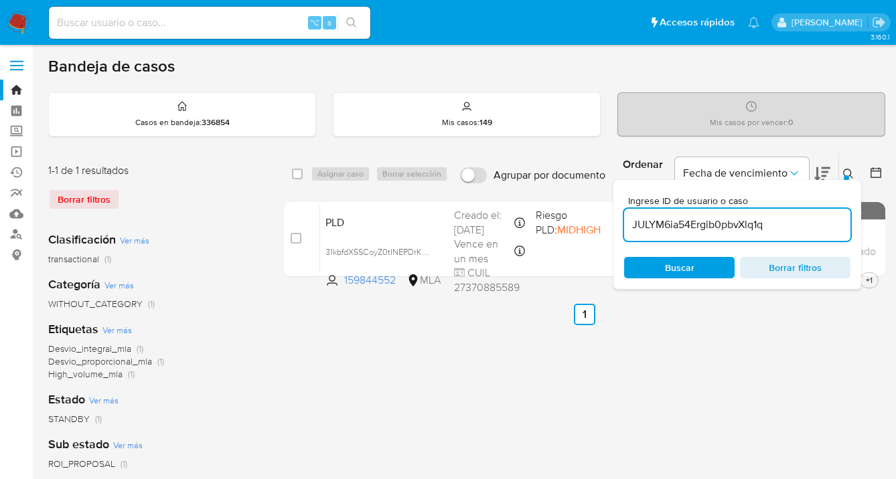
type input "JULYM6ia54Ergib0pbvXlq1q"
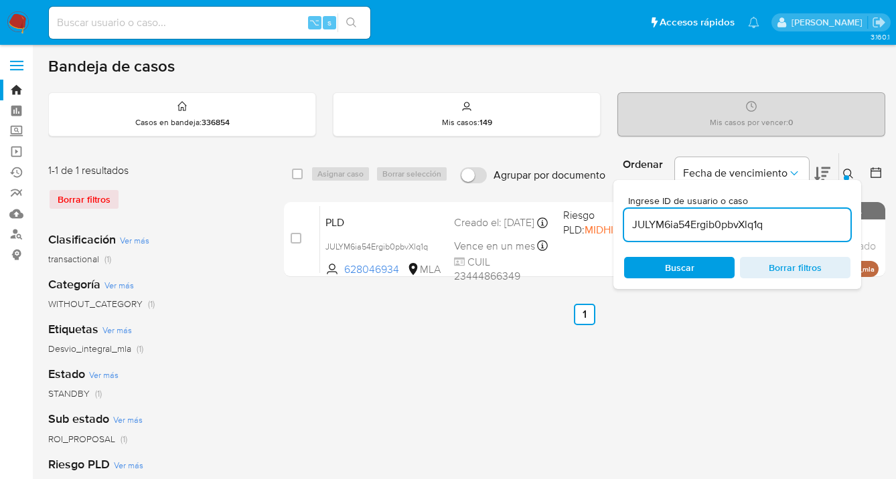
click at [845, 171] on icon at bounding box center [848, 174] width 11 height 11
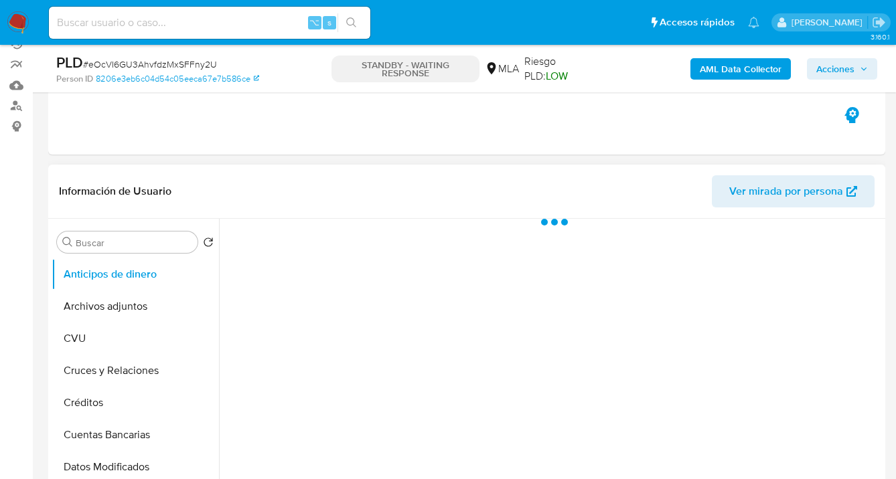
select select "10"
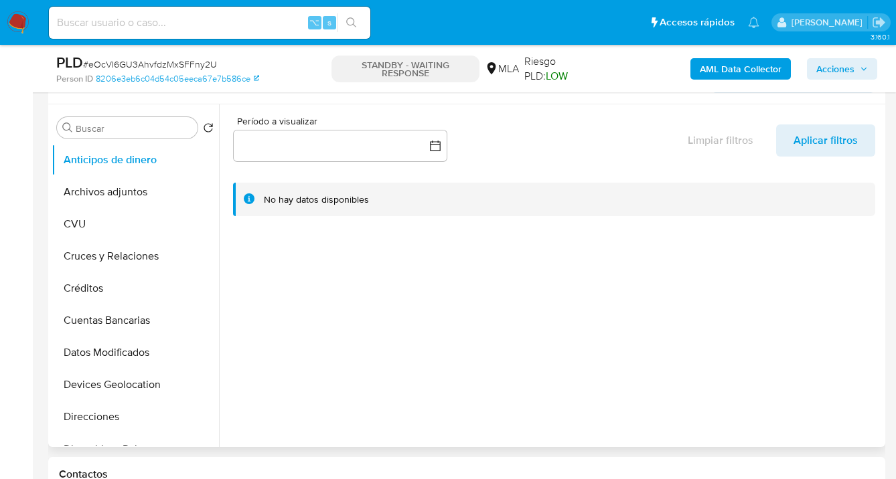
scroll to position [161, 0]
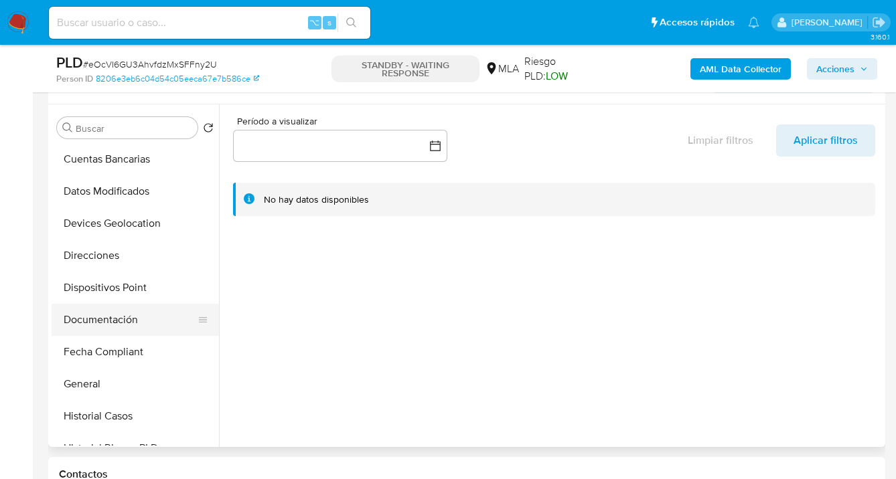
click at [137, 314] on button "Documentación" at bounding box center [130, 320] width 157 height 32
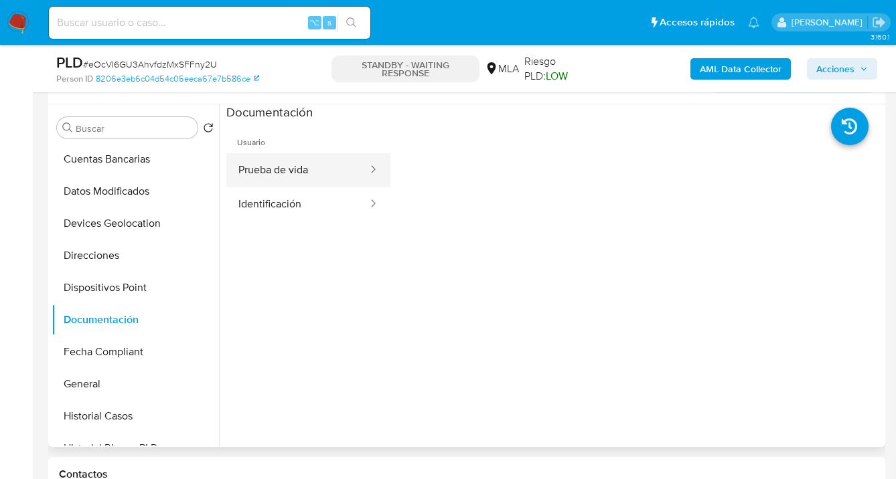
click at [300, 166] on button "Prueba de vida" at bounding box center [297, 170] width 143 height 34
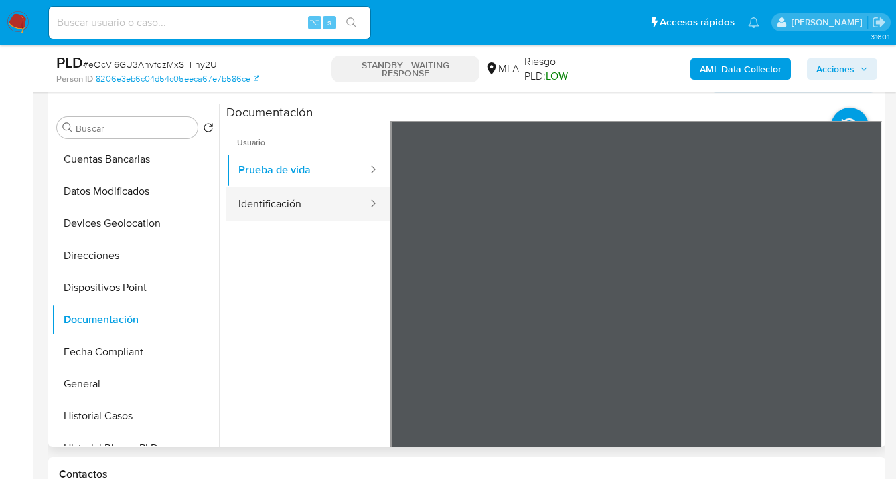
click at [294, 204] on button "Identificación" at bounding box center [297, 204] width 143 height 34
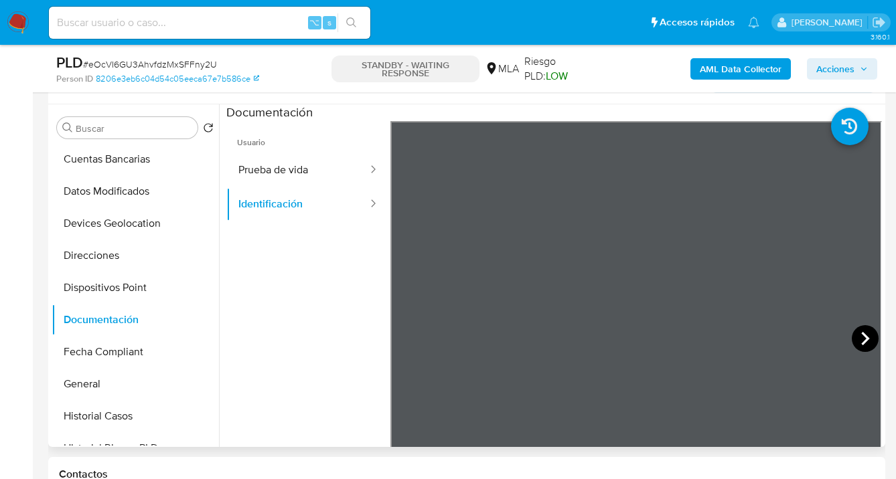
click at [855, 338] on icon at bounding box center [865, 338] width 27 height 27
click at [408, 333] on icon at bounding box center [406, 338] width 8 height 13
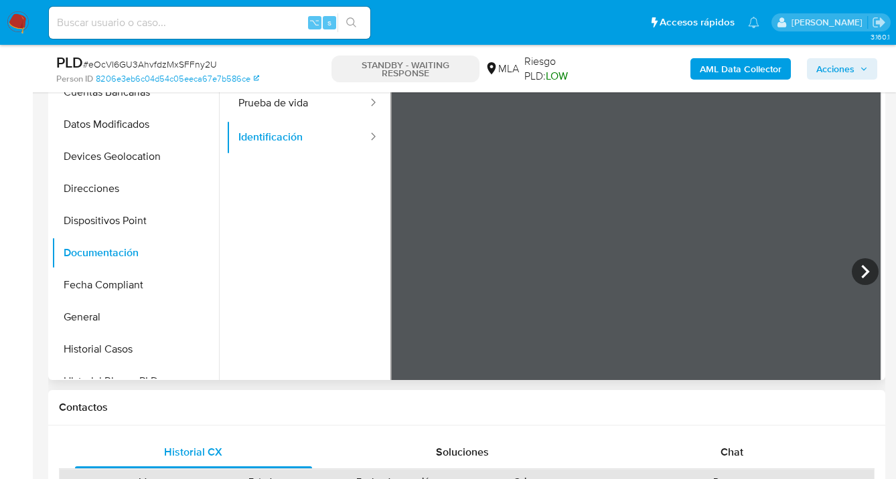
scroll to position [501, 0]
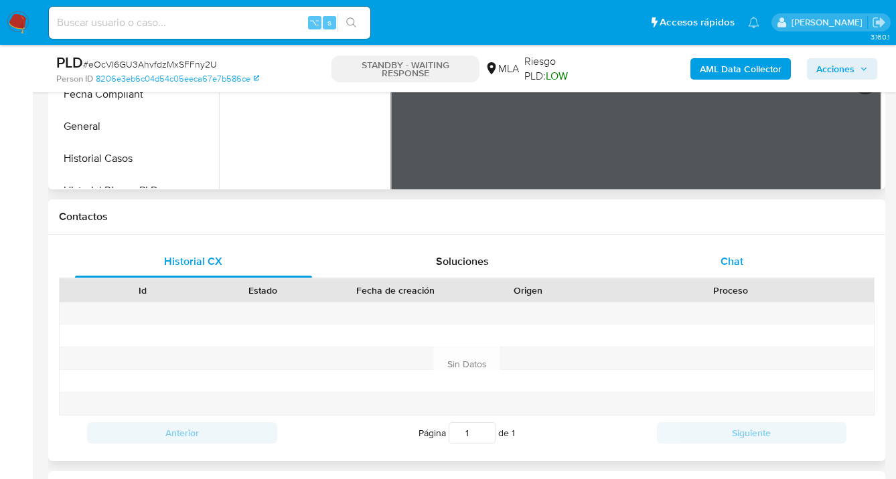
click at [740, 254] on span "Chat" at bounding box center [731, 261] width 23 height 15
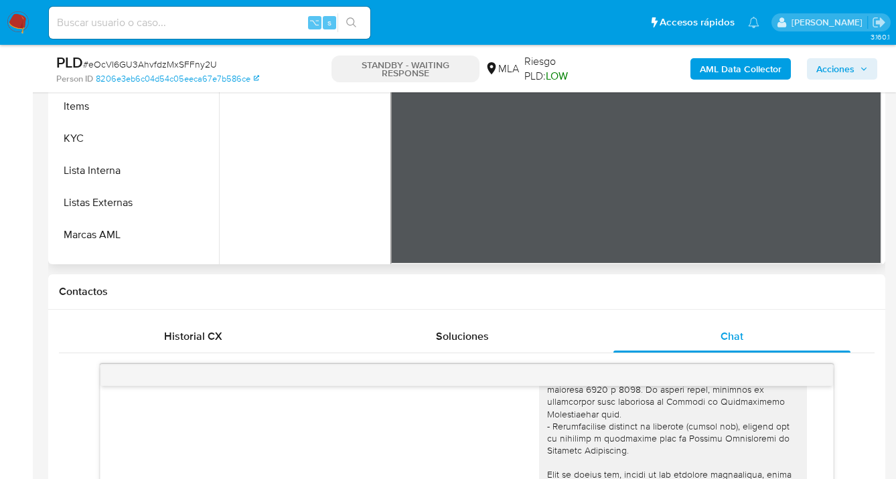
scroll to position [438, 0]
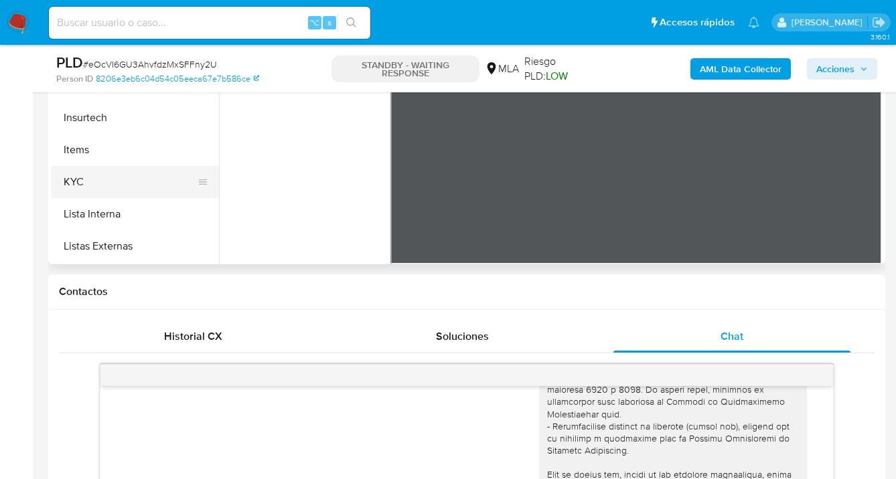
click at [125, 178] on button "KYC" at bounding box center [130, 182] width 157 height 32
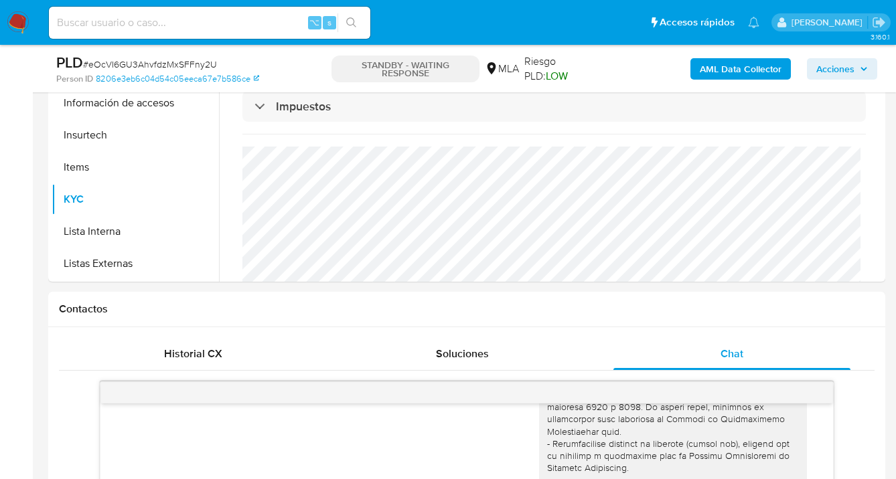
scroll to position [408, 0]
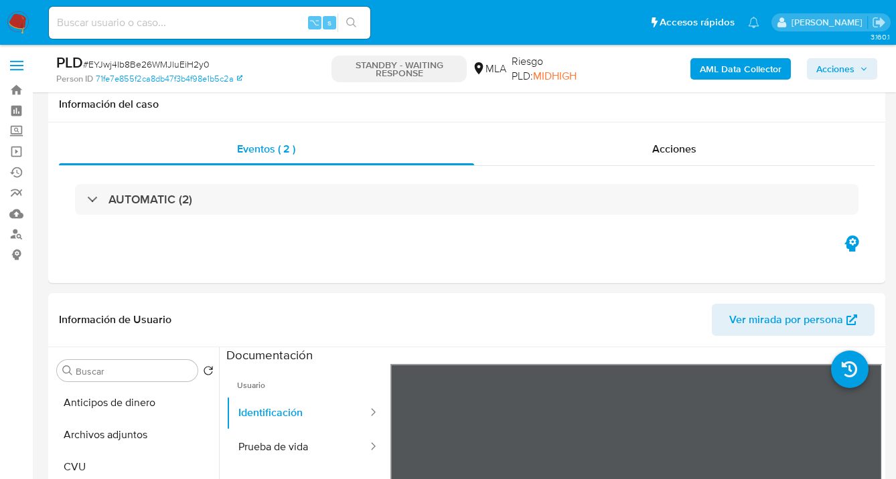
select select "10"
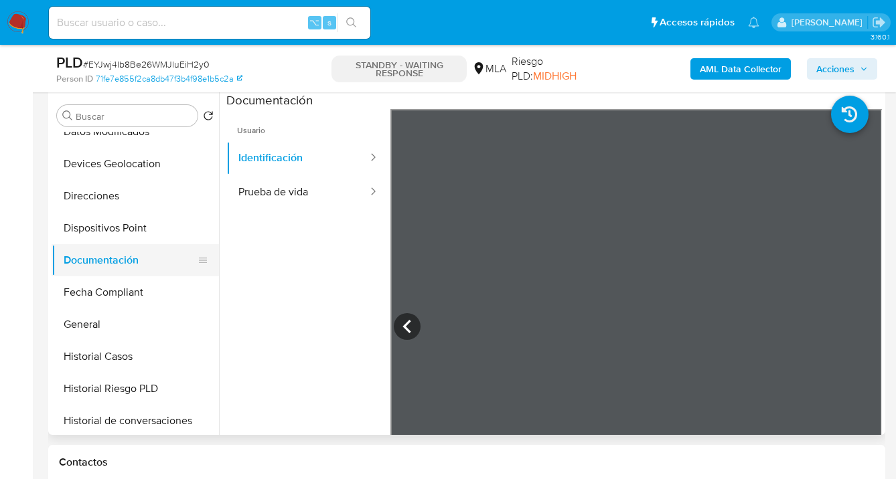
scroll to position [289, 0]
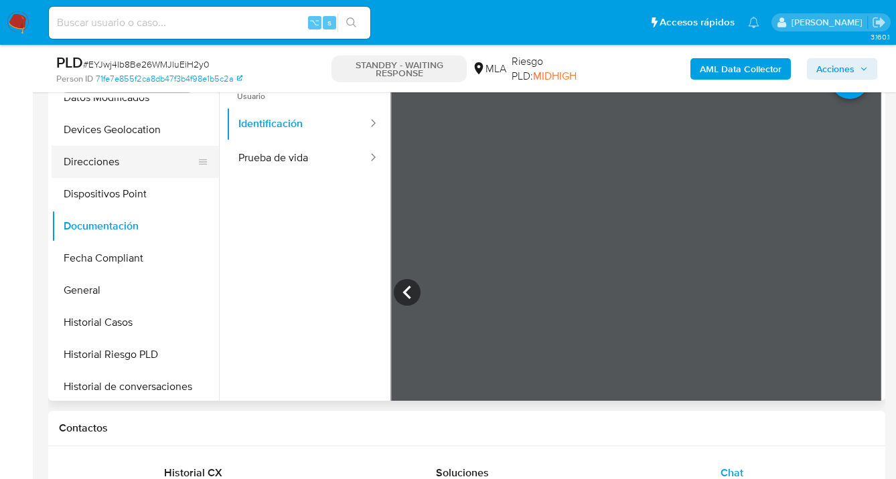
click at [139, 163] on button "Direcciones" at bounding box center [130, 162] width 157 height 32
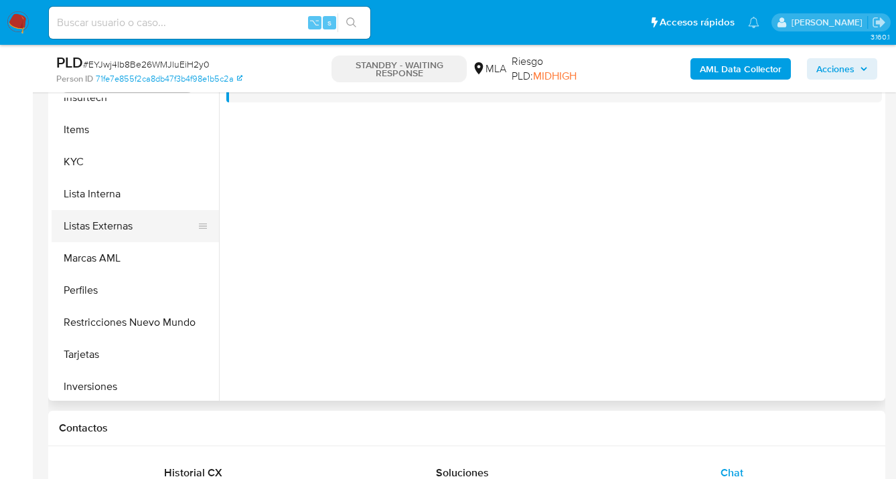
scroll to position [593, 0]
drag, startPoint x: 142, startPoint y: 153, endPoint x: 186, endPoint y: 193, distance: 59.7
click at [142, 153] on button "KYC" at bounding box center [135, 163] width 167 height 32
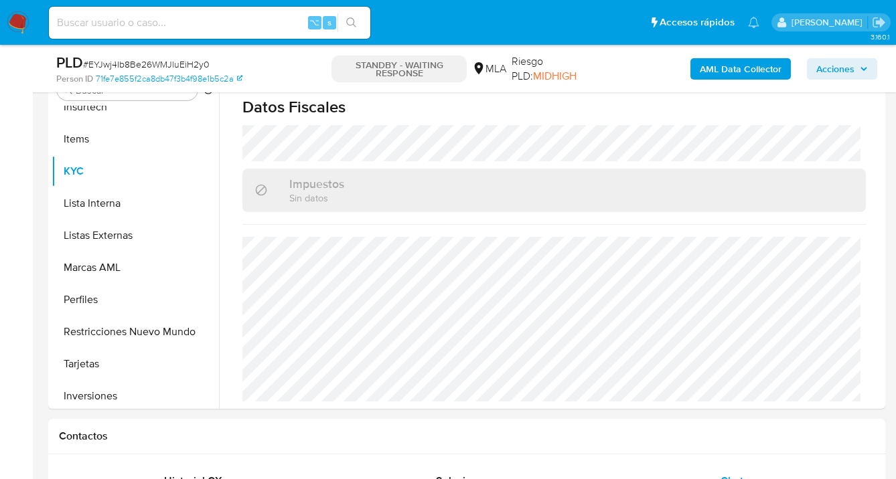
scroll to position [67, 0]
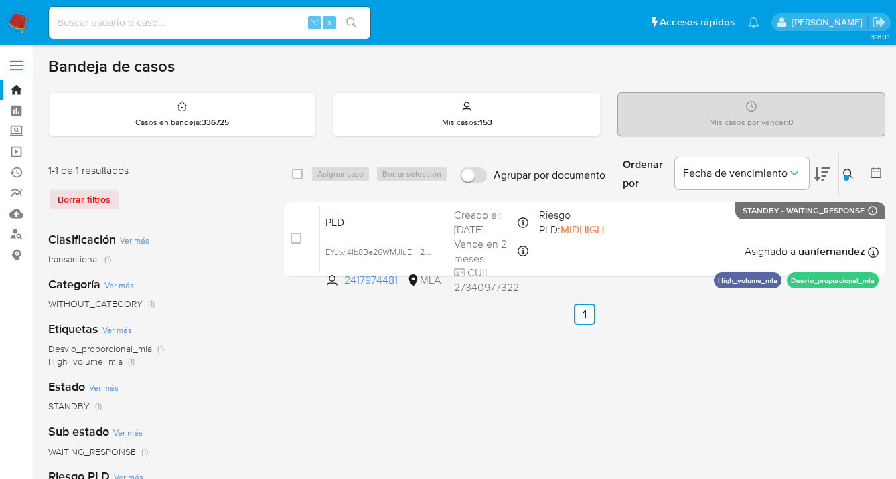
click at [846, 171] on icon at bounding box center [848, 174] width 11 height 11
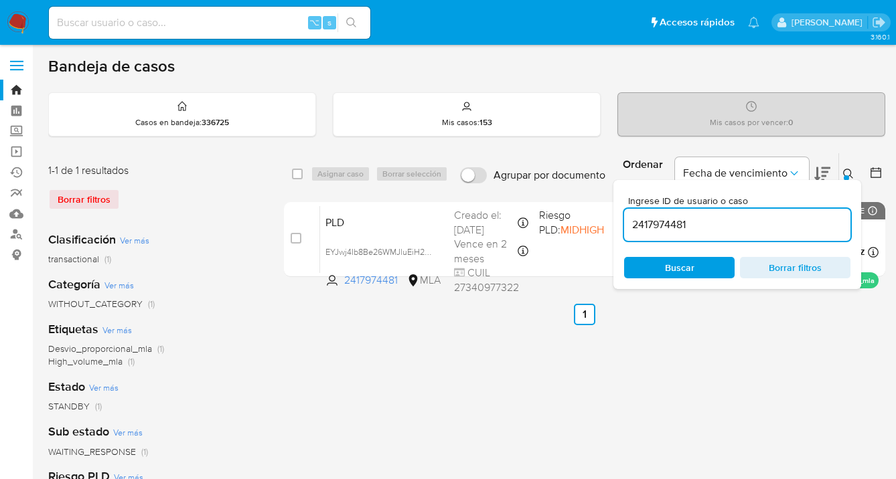
drag, startPoint x: 709, startPoint y: 266, endPoint x: 841, endPoint y: 214, distance: 141.6
click at [709, 266] on span "Buscar" at bounding box center [679, 267] width 92 height 19
click at [846, 171] on icon at bounding box center [848, 174] width 11 height 11
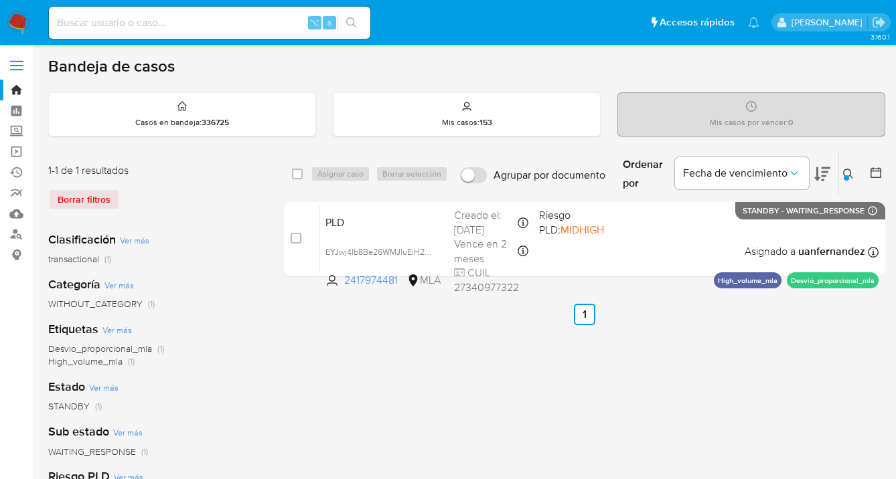
drag, startPoint x: 847, startPoint y: 170, endPoint x: 793, endPoint y: 193, distance: 58.8
click at [846, 171] on icon at bounding box center [848, 174] width 11 height 11
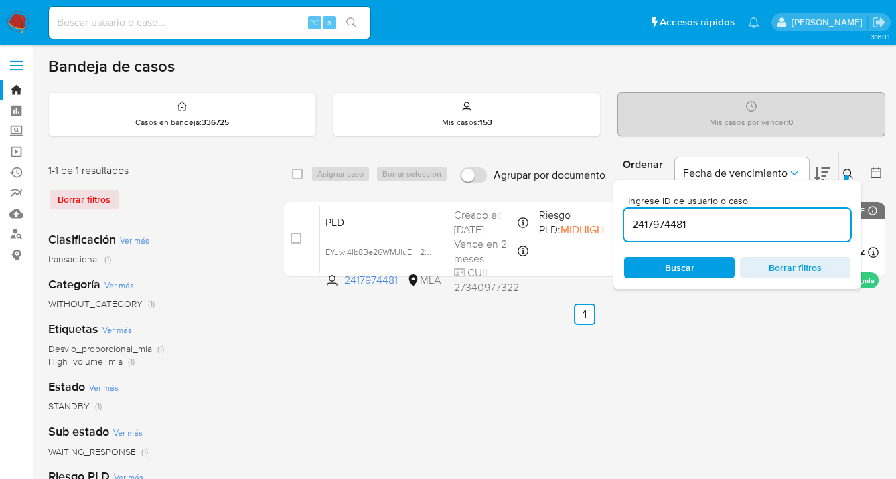
drag, startPoint x: 717, startPoint y: 225, endPoint x: 639, endPoint y: 212, distance: 79.5
click at [639, 212] on div "2417974481" at bounding box center [737, 225] width 226 height 32
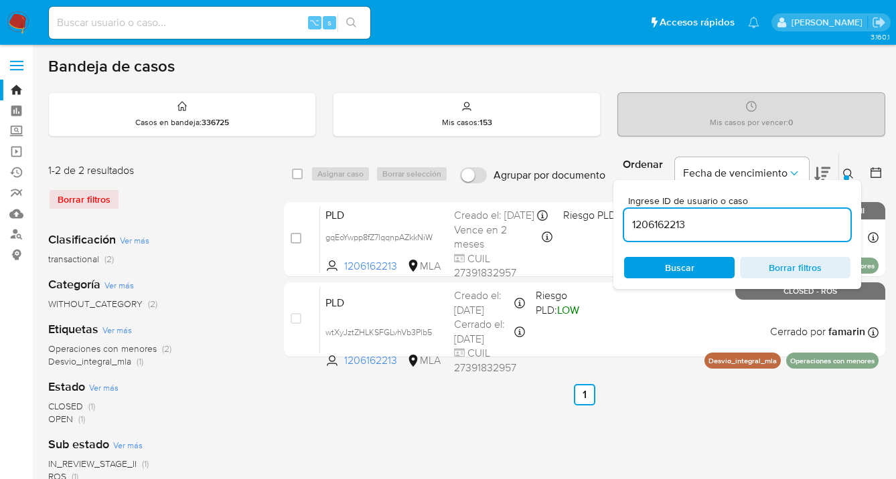
click at [846, 172] on icon at bounding box center [848, 174] width 11 height 11
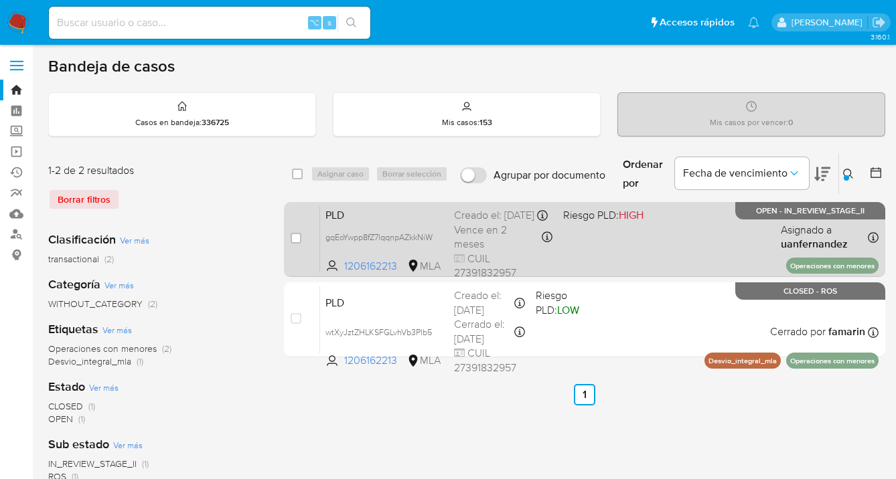
click at [658, 249] on div "PLD gqEoYwpp8fZ7lqqnpAZkkNiW 1206162213 MLA Riesgo PLD: HIGH Creado el: 12/09/2…" at bounding box center [599, 240] width 558 height 68
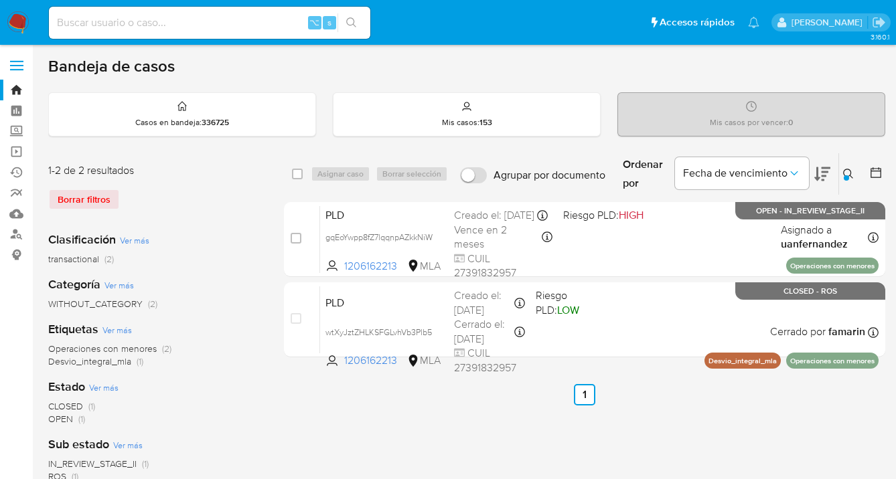
click at [846, 171] on icon at bounding box center [848, 174] width 11 height 11
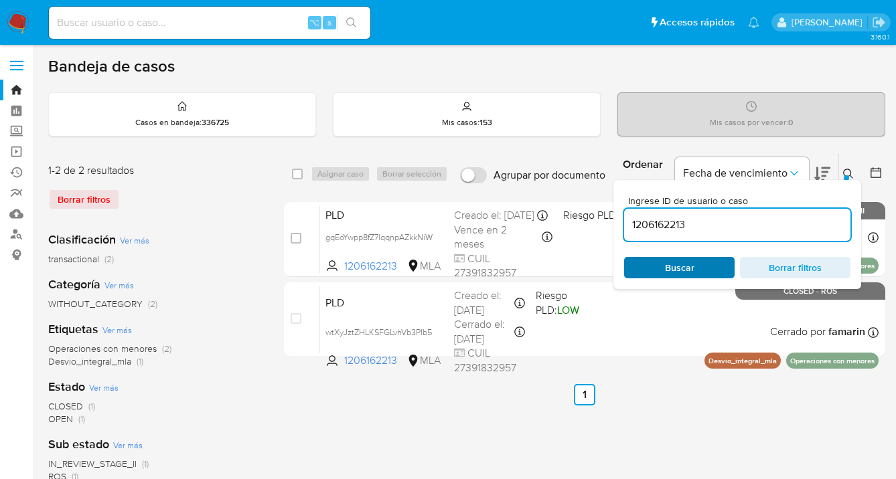
click at [692, 262] on span "Buscar" at bounding box center [679, 267] width 29 height 21
click at [848, 173] on icon at bounding box center [848, 174] width 11 height 11
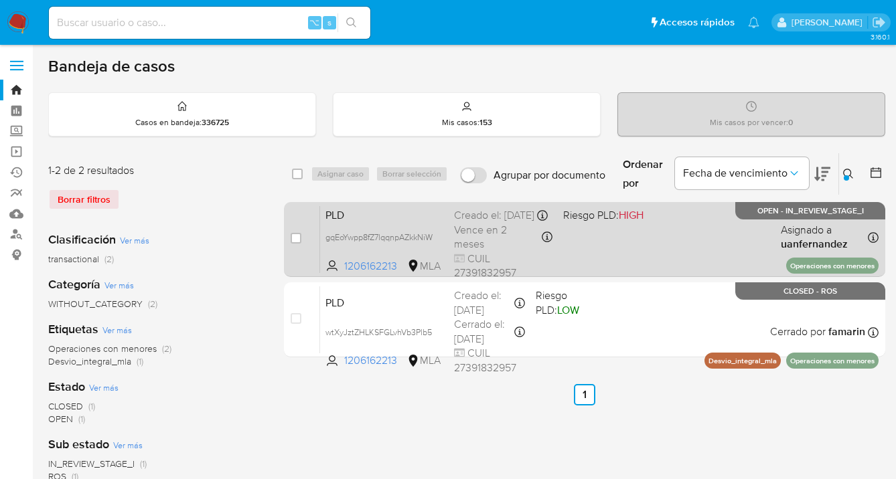
click at [736, 218] on div "PLD gqEoYwpp8fZ7lqqnpAZkkNiW 1206162213 MLA Riesgo PLD: HIGH Creado el: 12/09/2…" at bounding box center [599, 240] width 558 height 68
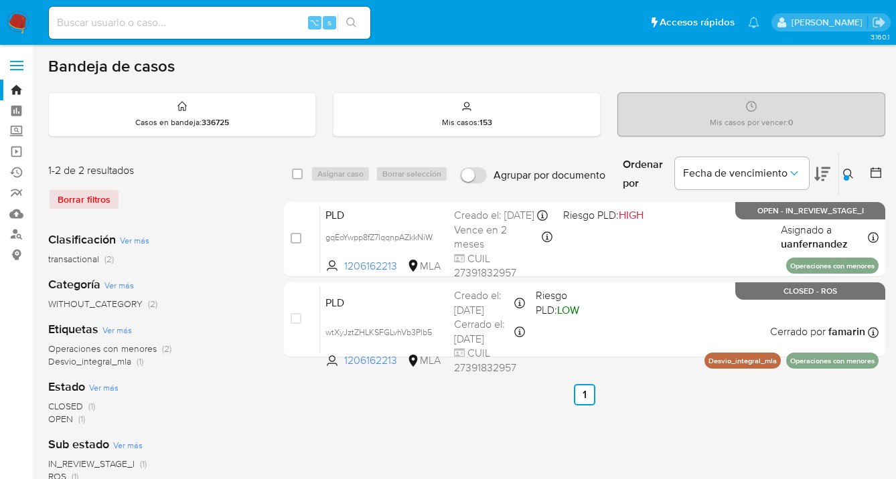
click at [850, 171] on icon at bounding box center [848, 174] width 11 height 11
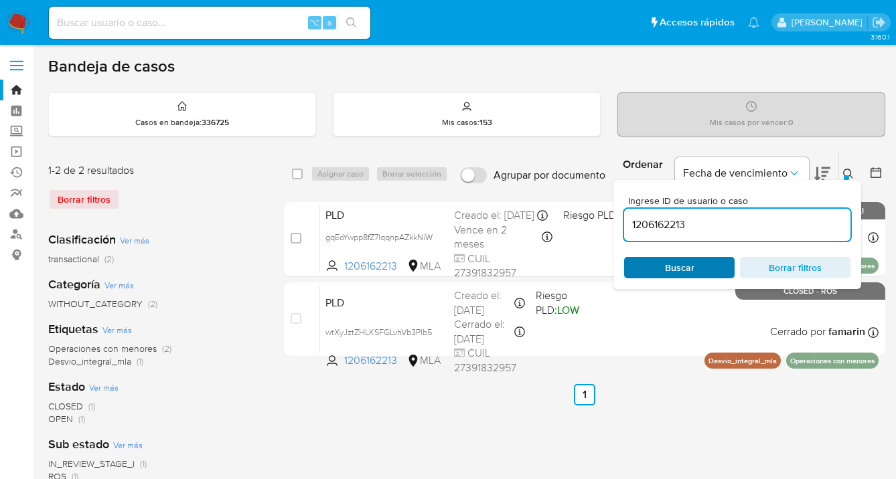
click at [698, 263] on span "Buscar" at bounding box center [679, 267] width 92 height 19
click at [845, 171] on icon at bounding box center [848, 174] width 11 height 11
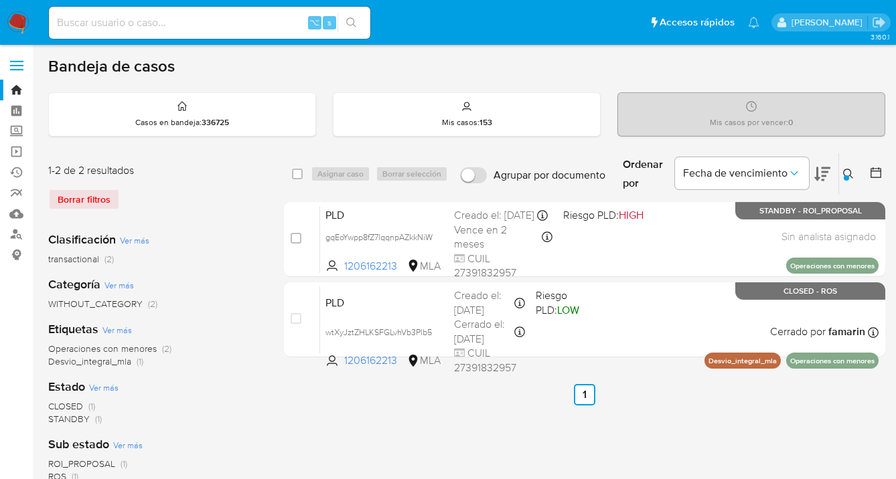
drag, startPoint x: 850, startPoint y: 171, endPoint x: 837, endPoint y: 181, distance: 17.1
click at [850, 171] on icon at bounding box center [848, 174] width 11 height 11
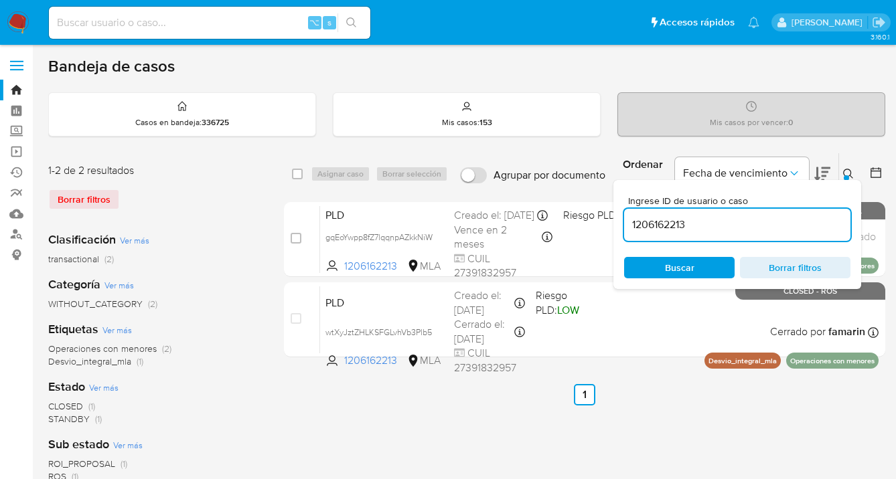
drag, startPoint x: 722, startPoint y: 220, endPoint x: 655, endPoint y: 211, distance: 68.2
click at [655, 211] on div "1206162213" at bounding box center [737, 225] width 226 height 32
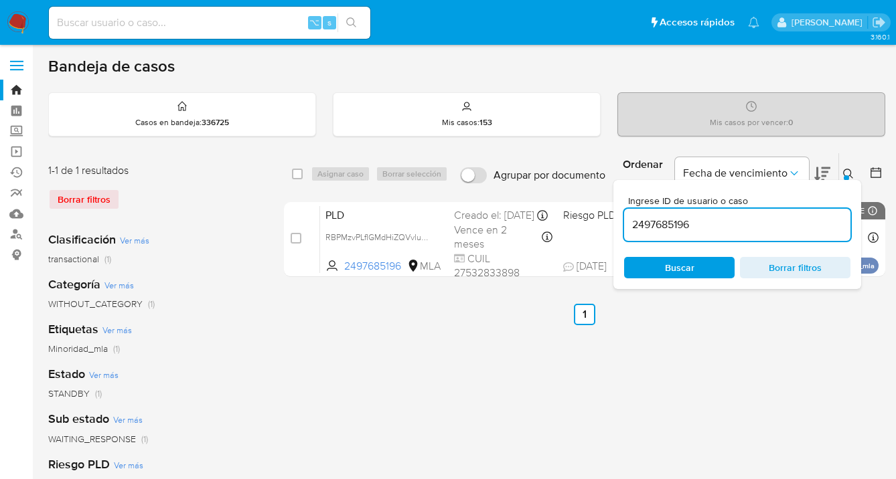
drag, startPoint x: 850, startPoint y: 172, endPoint x: 842, endPoint y: 174, distance: 8.3
click at [849, 172] on icon at bounding box center [848, 174] width 11 height 11
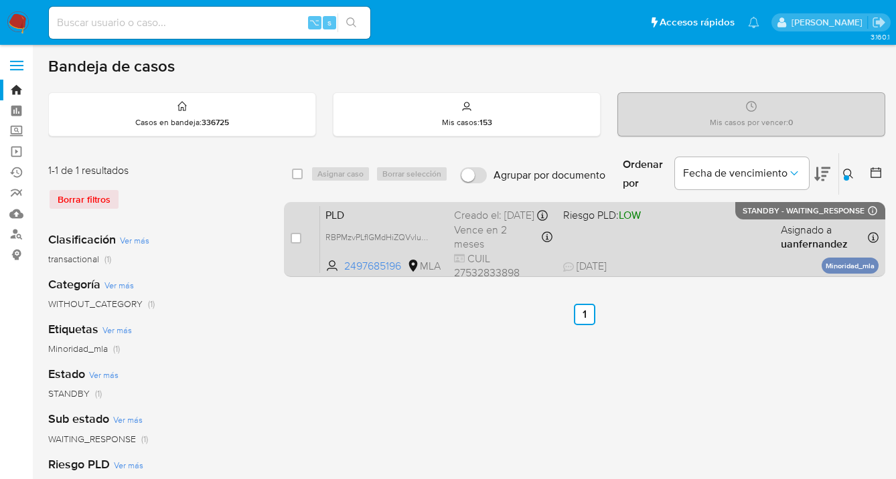
click at [729, 232] on div "PLD RBPMzvPLfIGMdHiZQVvlunpa 2497685196 MLA Riesgo PLD: LOW Creado el: 12/09/20…" at bounding box center [599, 240] width 558 height 68
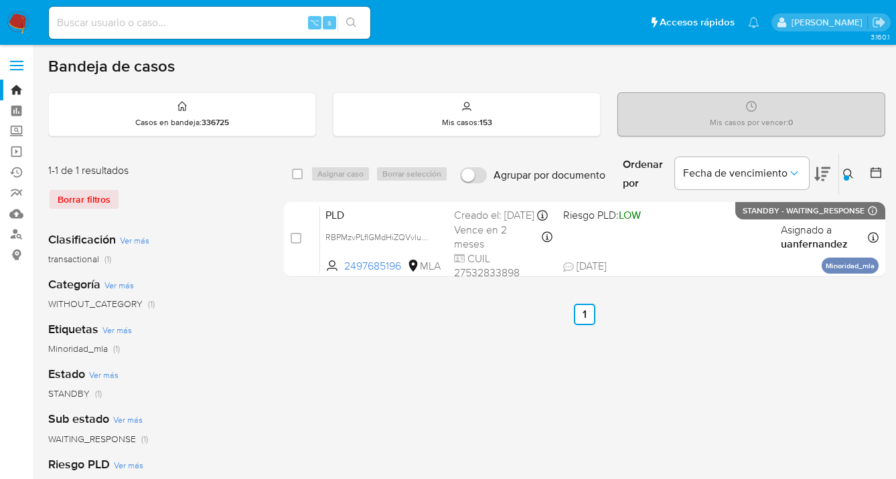
click at [846, 172] on icon at bounding box center [848, 174] width 11 height 11
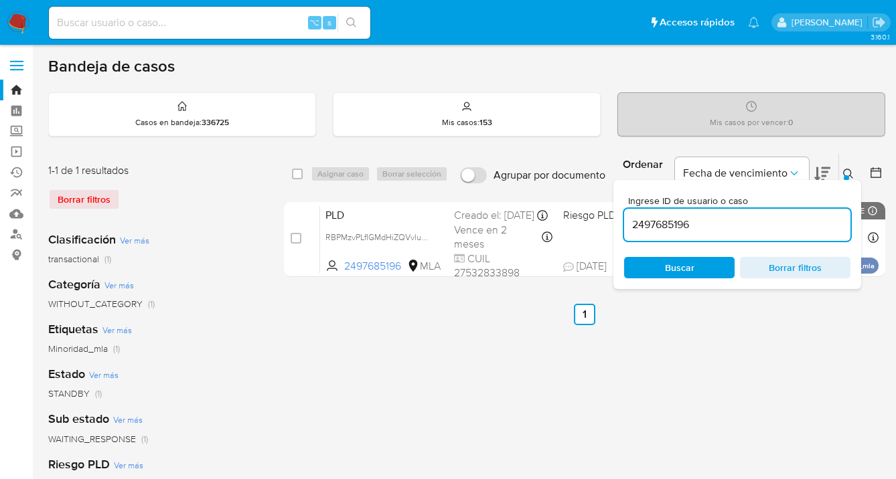
drag, startPoint x: 668, startPoint y: 224, endPoint x: 631, endPoint y: 220, distance: 37.0
click at [631, 220] on input "2497685196" at bounding box center [737, 224] width 226 height 17
type input "99375651"
click at [846, 175] on div at bounding box center [846, 177] width 5 height 5
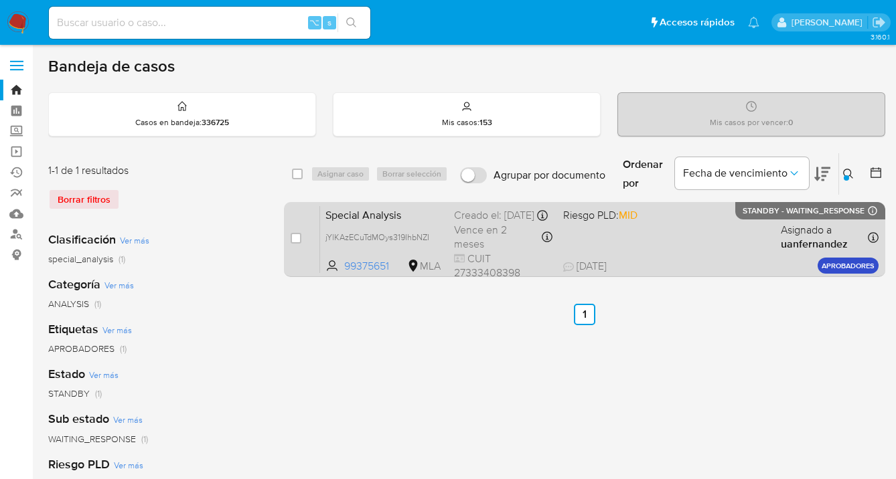
click at [712, 256] on div "Special Analysis jYlKAzECuTdMOys319IhbNZI 99375651 MLA Riesgo PLD: MID Creado e…" at bounding box center [599, 240] width 558 height 68
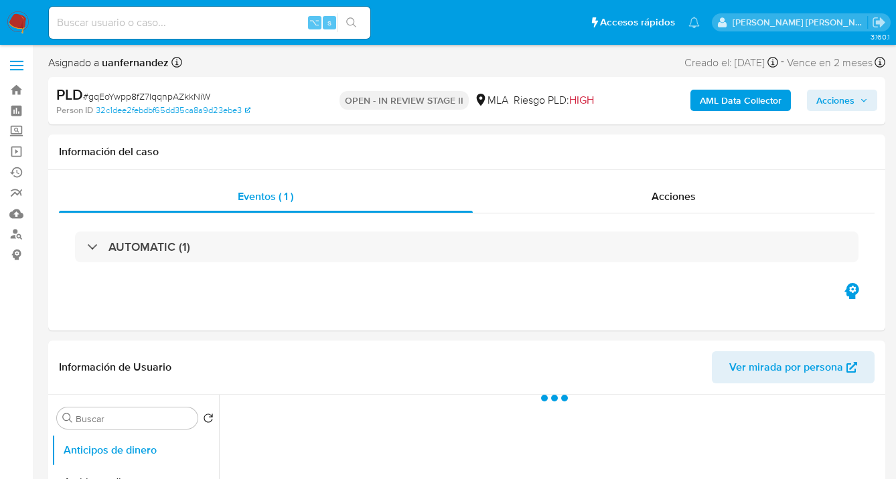
select select "10"
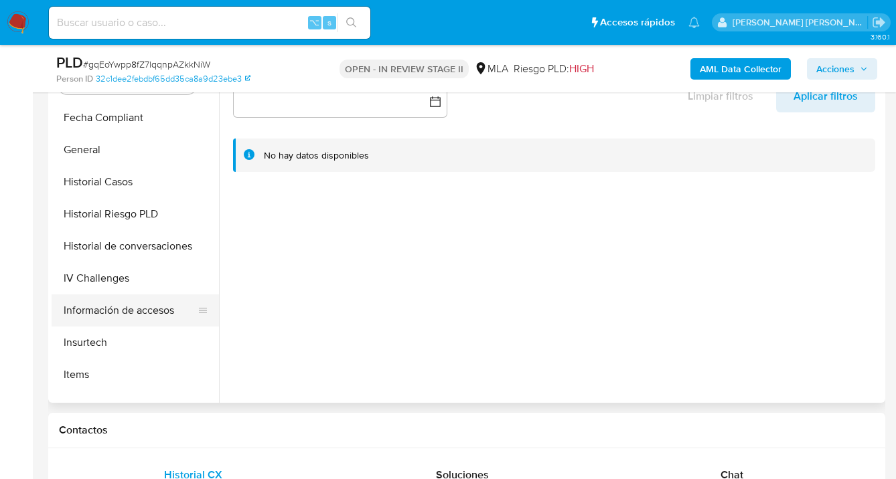
scroll to position [482, 0]
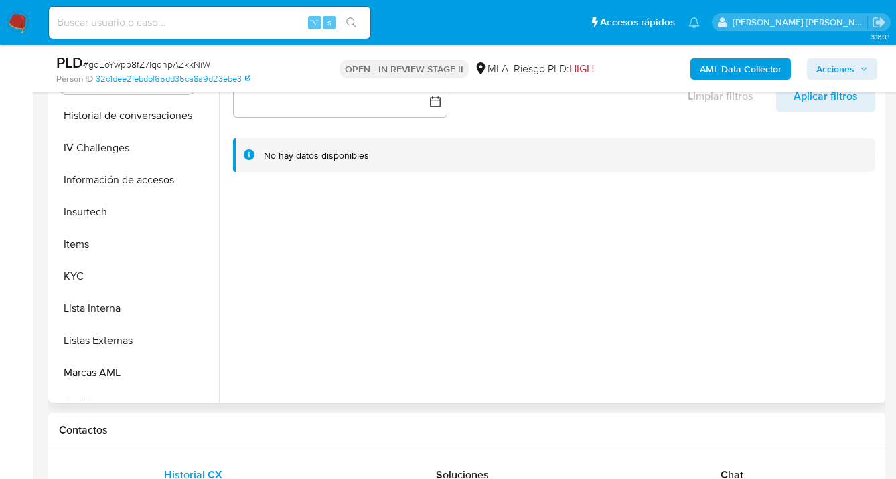
drag, startPoint x: 130, startPoint y: 278, endPoint x: 214, endPoint y: 281, distance: 83.8
click at [131, 278] on button "KYC" at bounding box center [135, 276] width 167 height 32
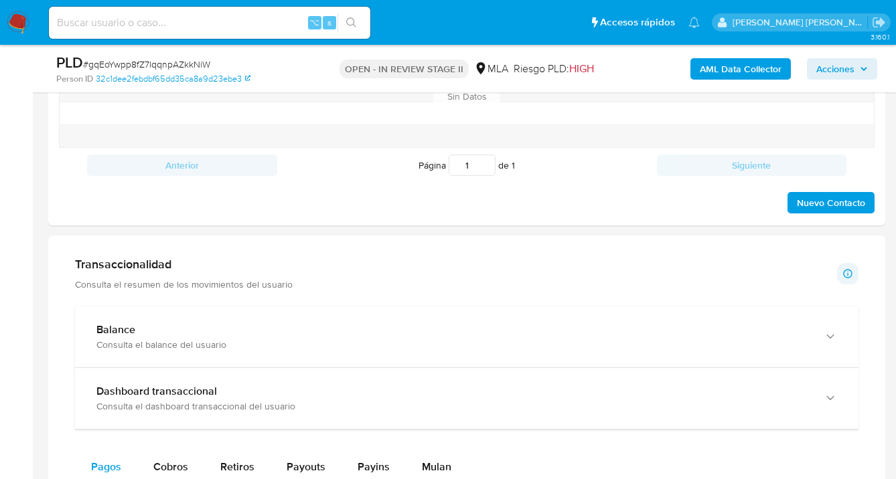
scroll to position [639, 0]
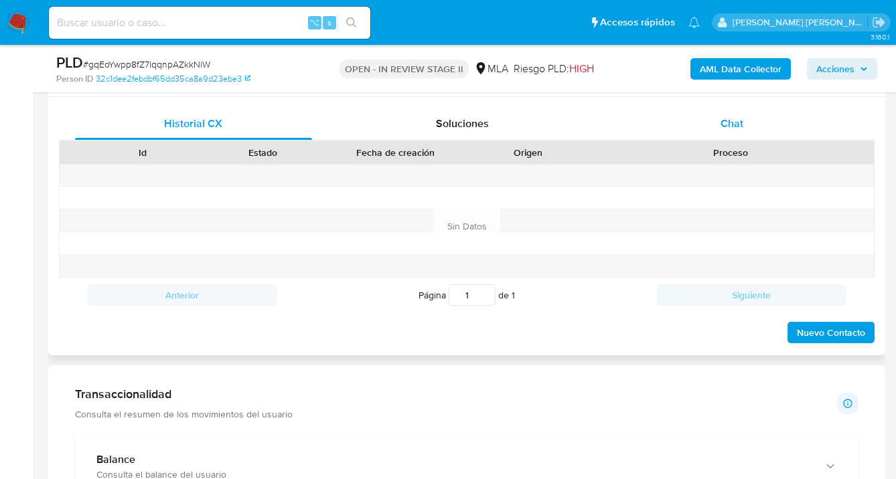
click at [729, 122] on span "Chat" at bounding box center [731, 123] width 23 height 15
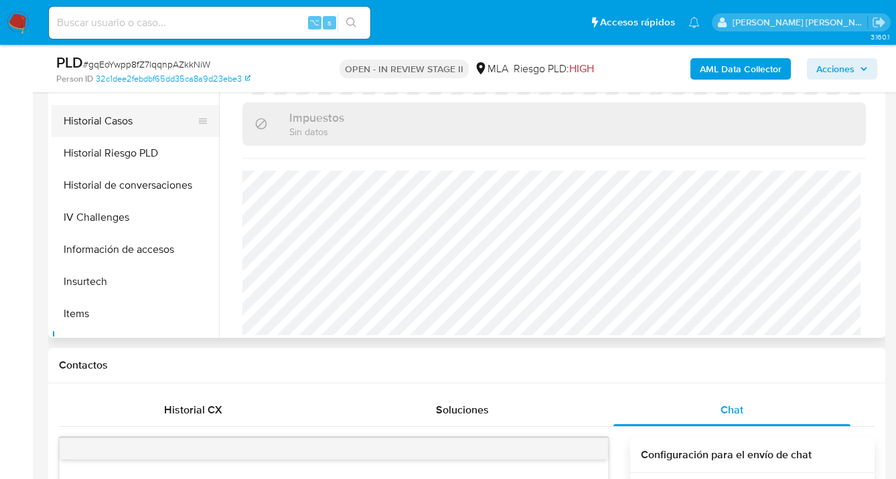
scroll to position [347, 0]
click at [124, 120] on button "Historial Casos" at bounding box center [130, 122] width 157 height 32
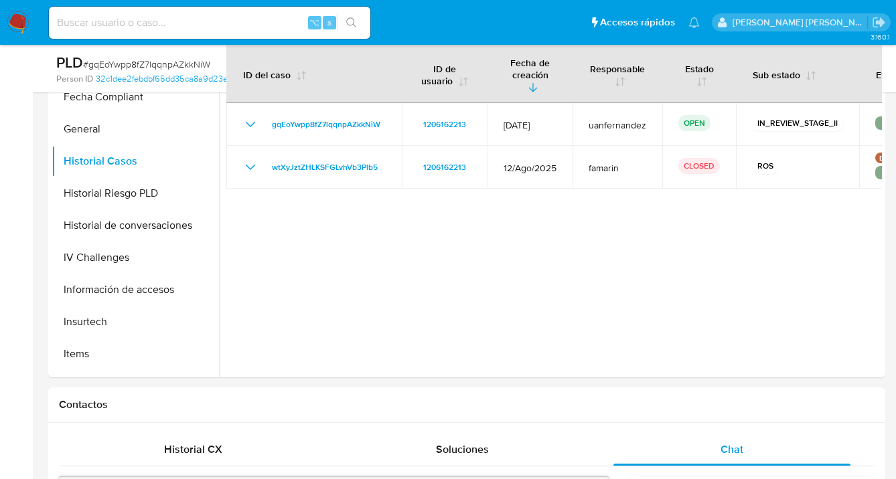
scroll to position [298, 0]
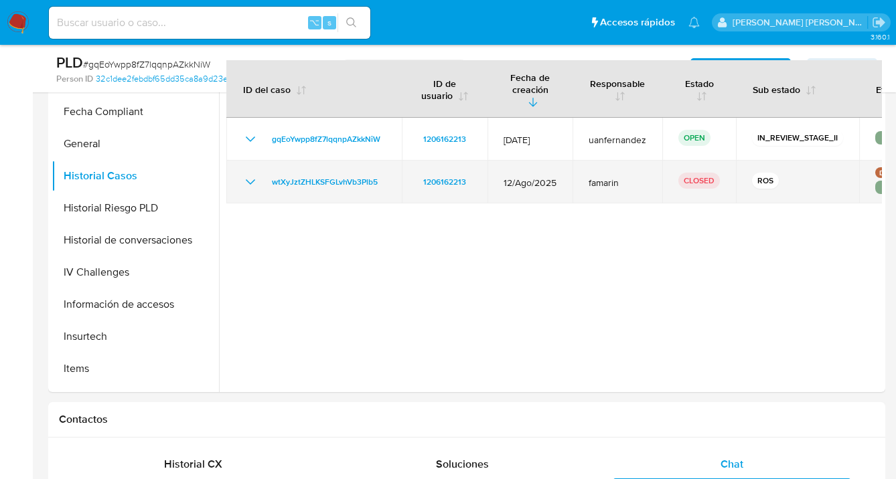
click at [251, 174] on icon "Mostrar/Ocultar" at bounding box center [250, 182] width 16 height 16
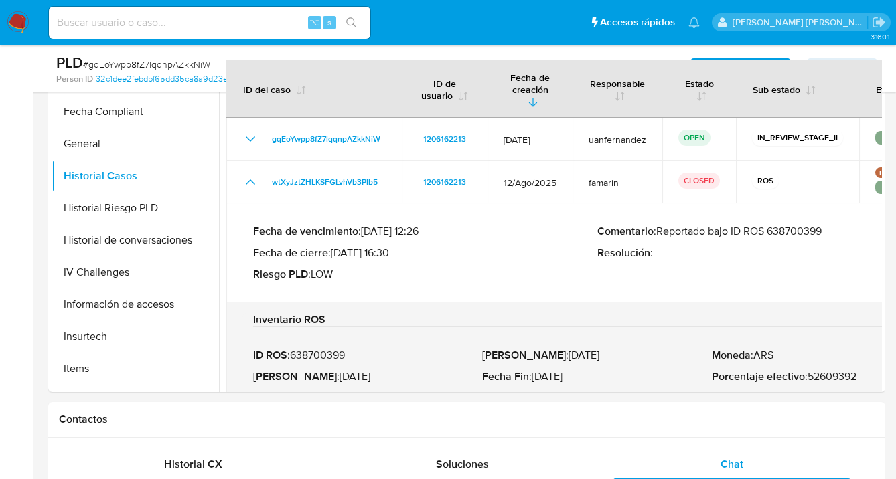
drag, startPoint x: 773, startPoint y: 220, endPoint x: 828, endPoint y: 219, distance: 54.9
click at [828, 225] on p "Comentario : Reportado bajo ID ROS 638700399" at bounding box center [769, 231] width 344 height 13
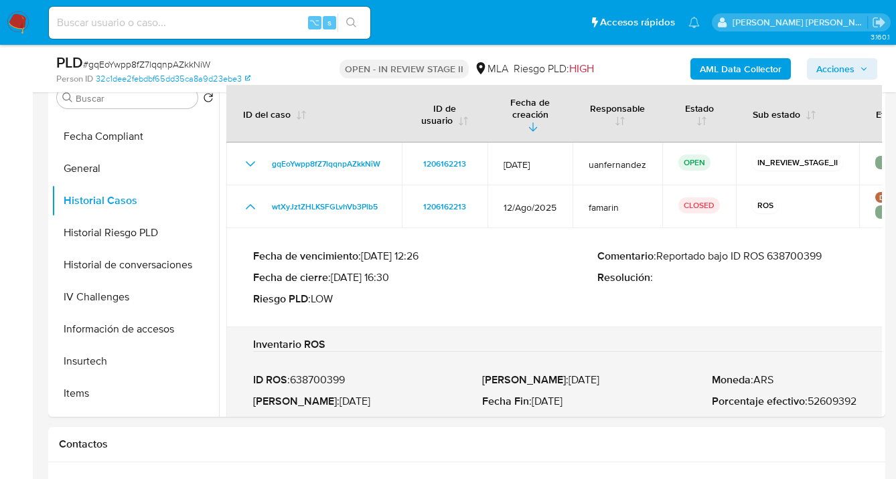
scroll to position [0, 0]
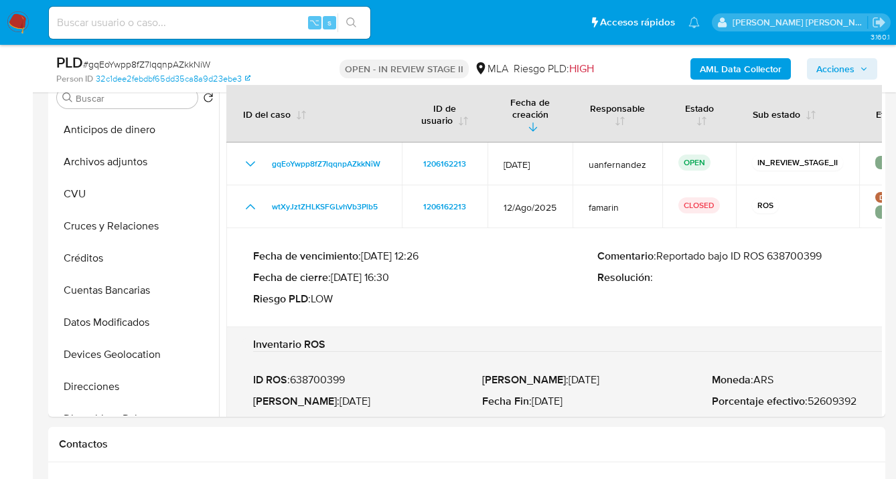
drag, startPoint x: 135, startPoint y: 151, endPoint x: 303, endPoint y: 161, distance: 168.4
click at [135, 151] on button "Archivos adjuntos" at bounding box center [135, 162] width 167 height 32
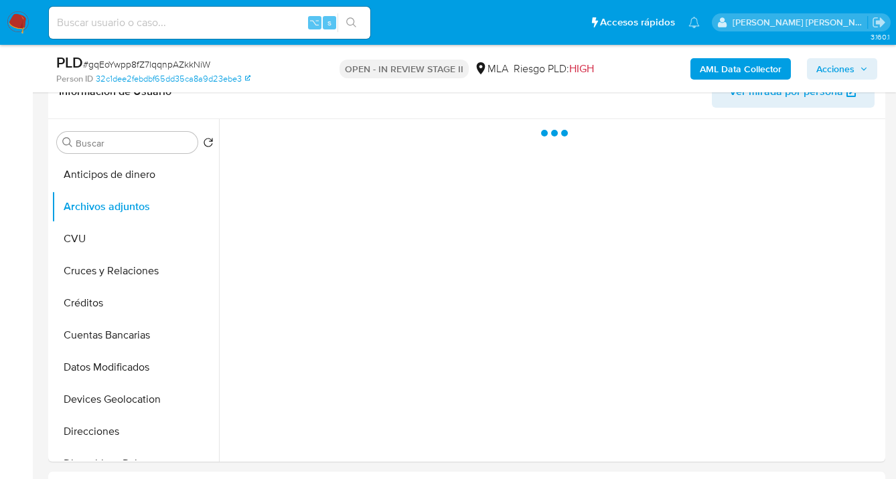
scroll to position [214, 0]
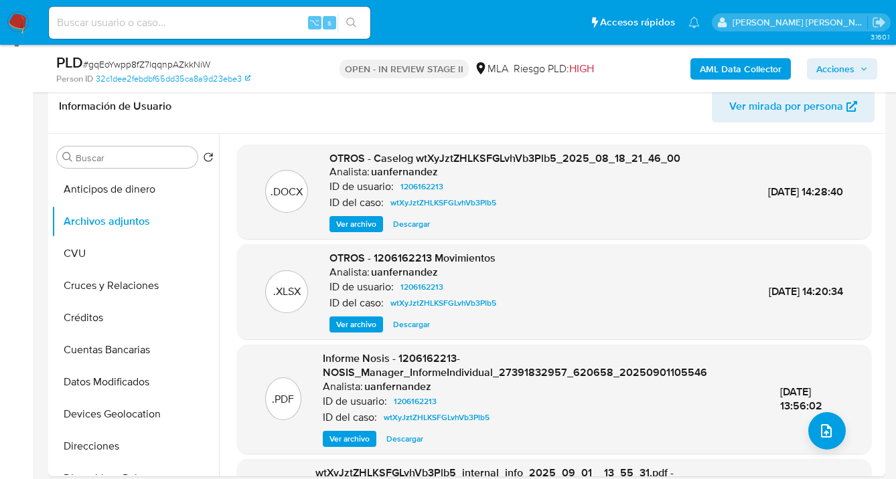
click at [716, 75] on b "AML Data Collector" at bounding box center [741, 68] width 82 height 21
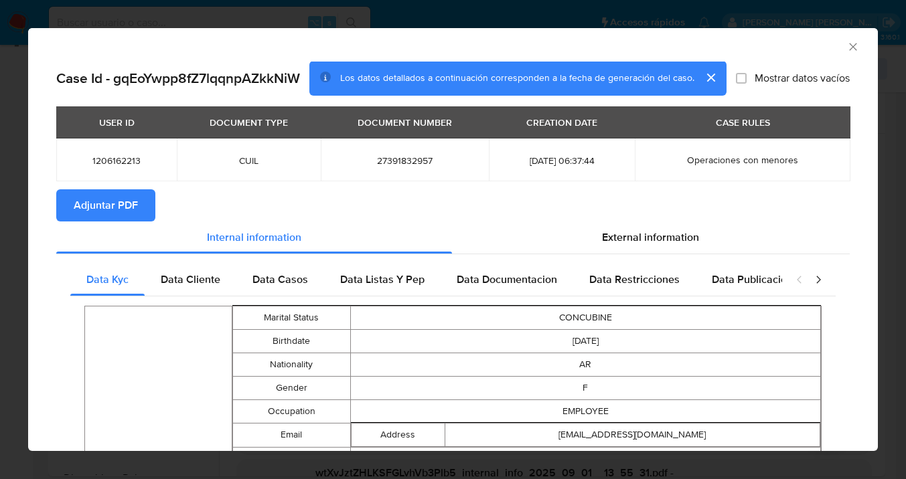
click at [125, 212] on span "Adjuntar PDF" at bounding box center [106, 205] width 64 height 29
click at [849, 46] on icon "Cerrar ventana" at bounding box center [852, 46] width 7 height 7
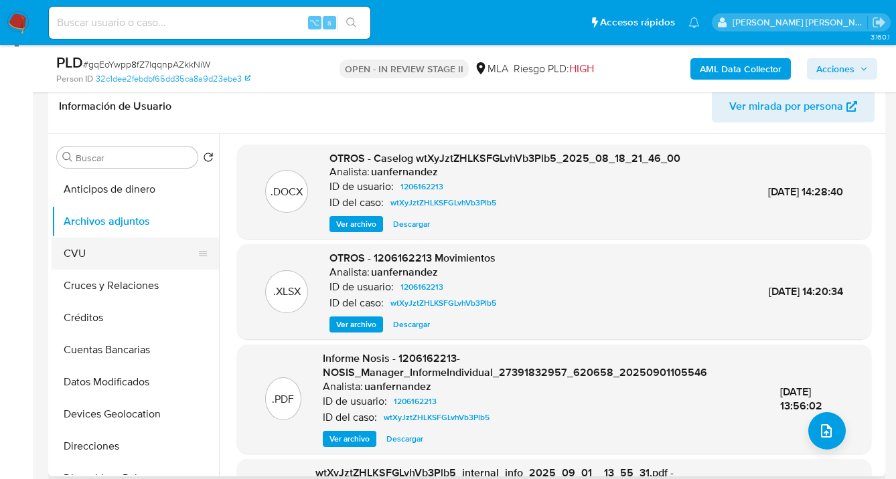
click at [143, 252] on button "CVU" at bounding box center [130, 254] width 157 height 32
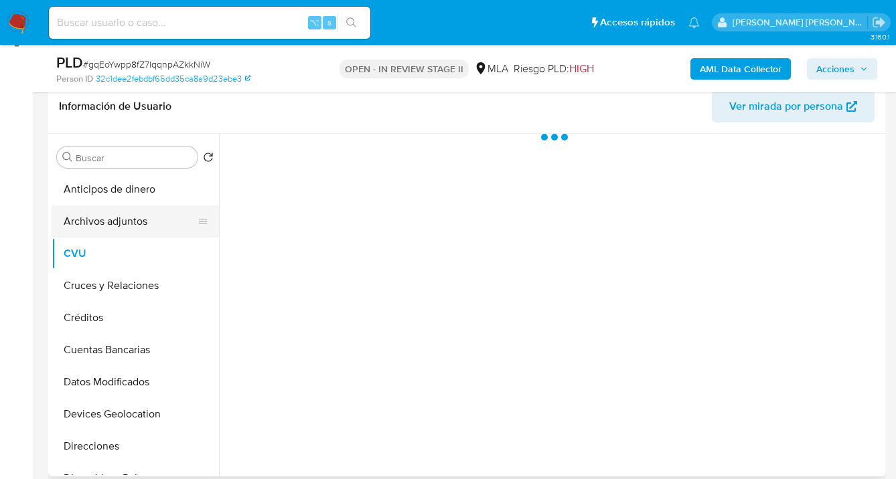
click at [157, 221] on button "Archivos adjuntos" at bounding box center [130, 222] width 157 height 32
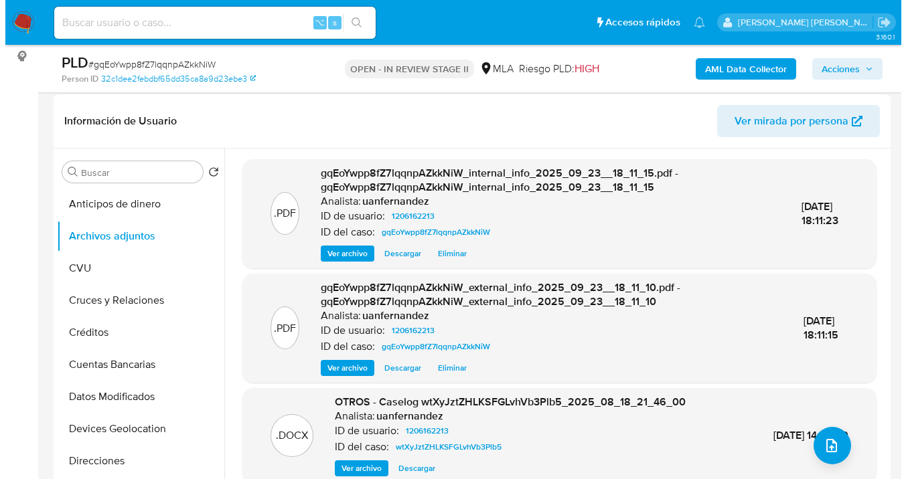
scroll to position [183, 0]
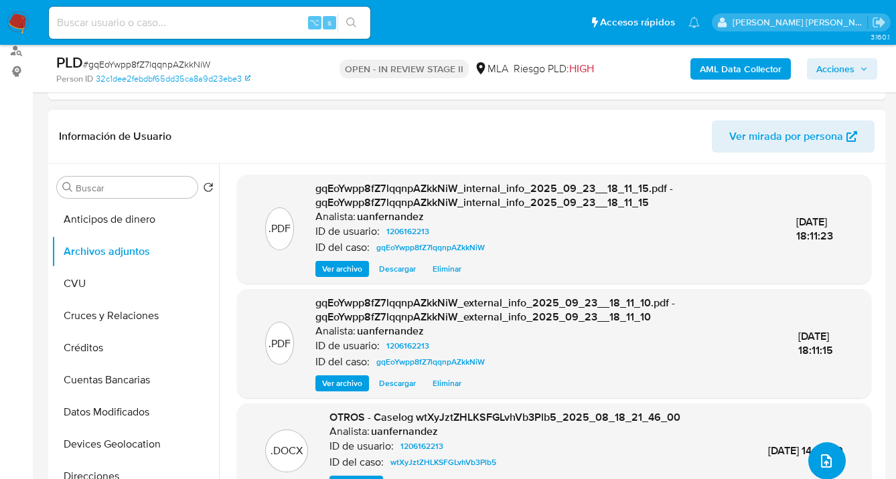
click at [818, 454] on icon "upload-file" at bounding box center [826, 461] width 16 height 16
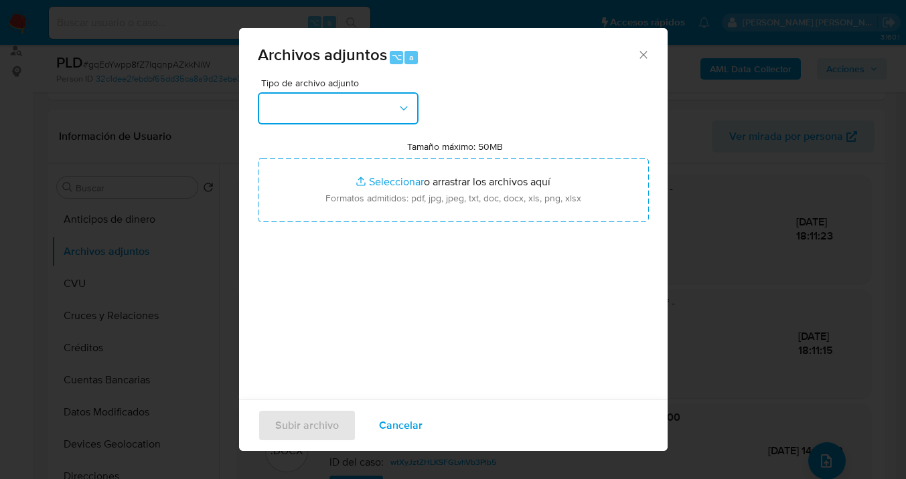
click at [406, 110] on icon "button" at bounding box center [403, 108] width 13 height 13
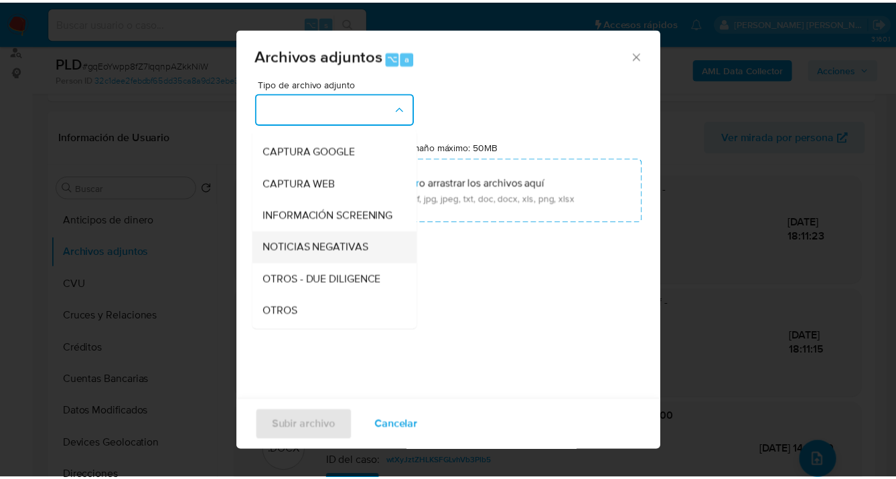
scroll to position [122, 0]
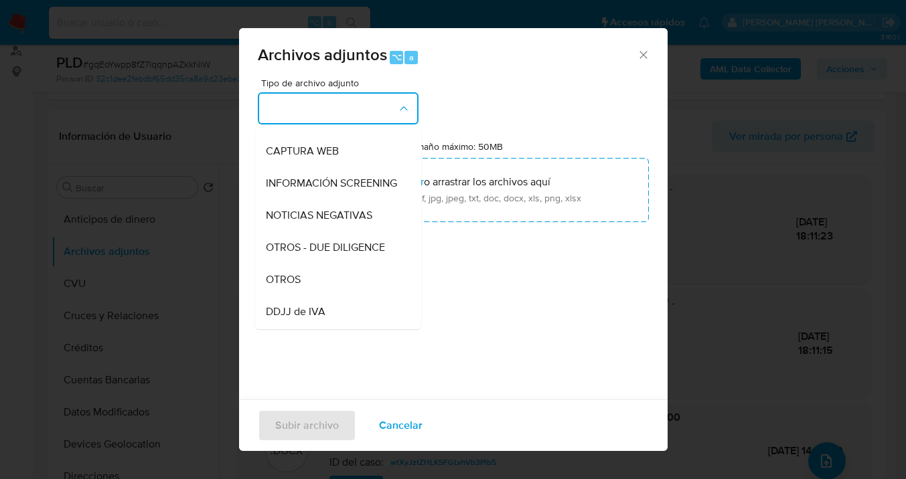
drag, startPoint x: 328, startPoint y: 285, endPoint x: 338, endPoint y: 275, distance: 14.2
click at [329, 284] on div "OTROS" at bounding box center [334, 280] width 137 height 32
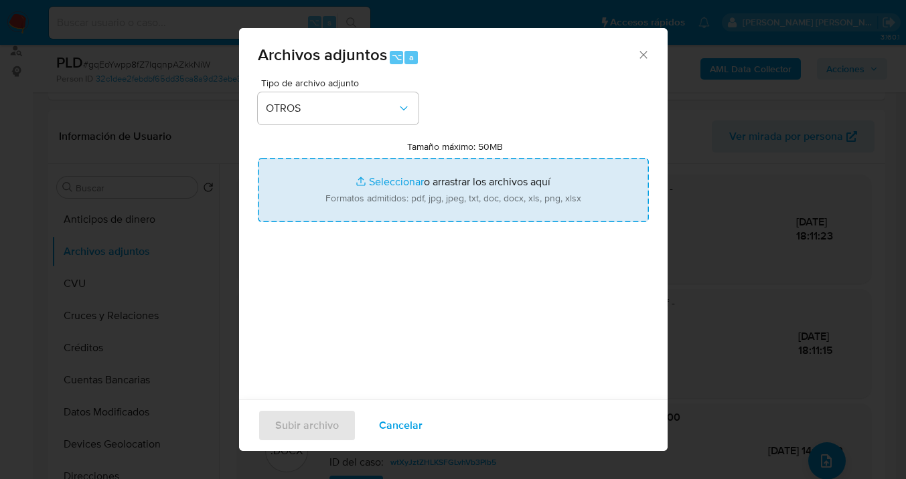
click at [407, 206] on input "Tamaño máximo: 50MB Seleccionar archivos" at bounding box center [453, 190] width 391 height 64
type input "C:\fakepath\1206162213 Movimientos a Agosto 2025.xlsx"
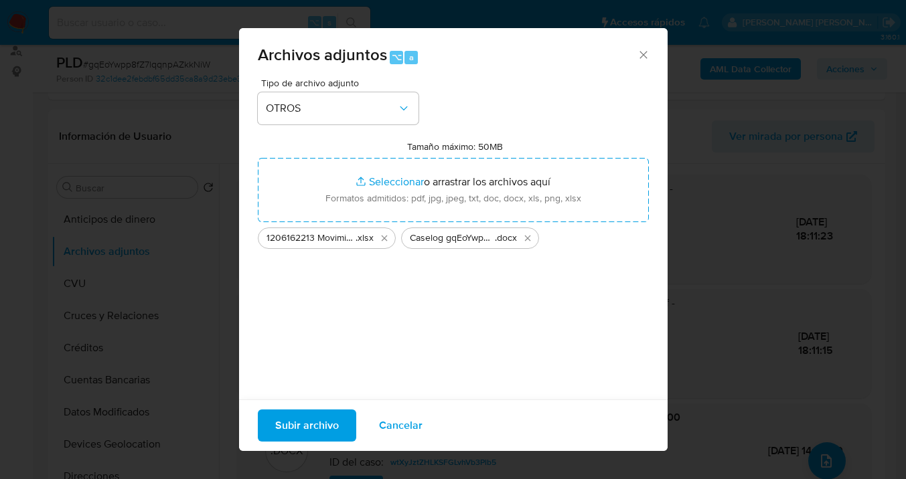
click at [305, 425] on span "Subir archivo" at bounding box center [307, 425] width 64 height 29
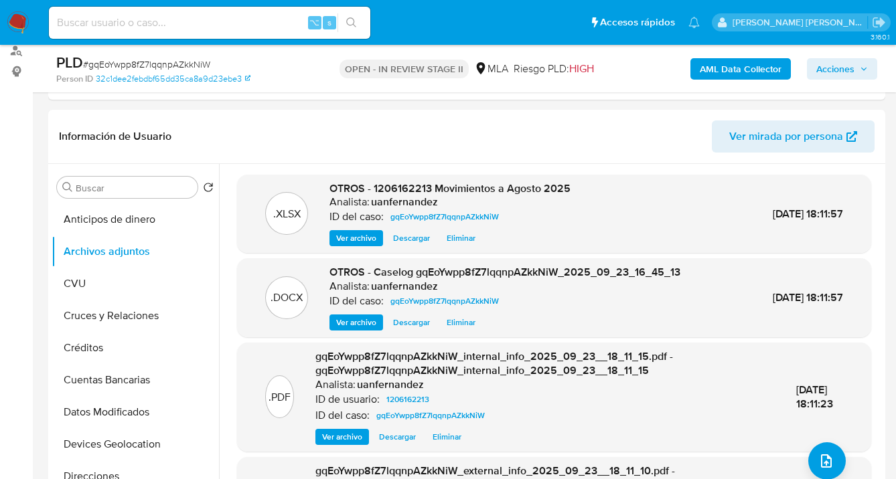
click at [824, 66] on span "Acciones" at bounding box center [835, 68] width 38 height 21
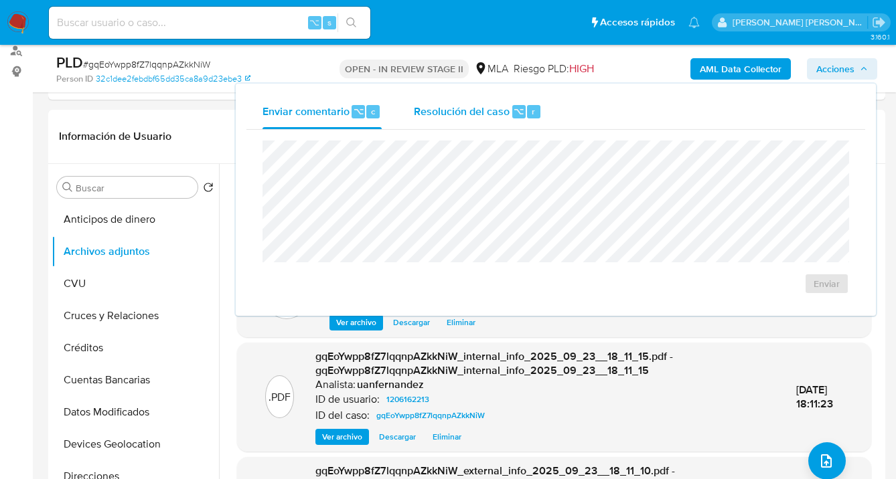
click at [457, 119] on div "Resolución del caso ⌥ r" at bounding box center [478, 111] width 128 height 35
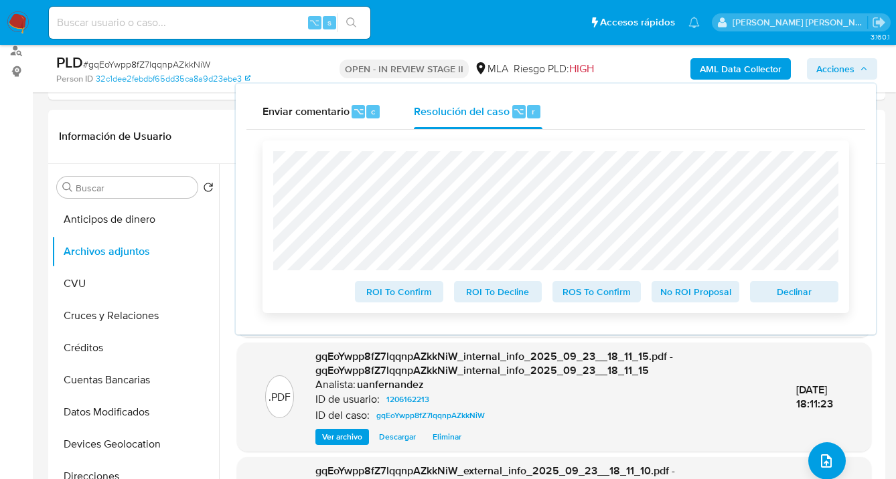
click at [309, 146] on div "ROI To Confirm ROI To Decline ROS To Confirm No ROI Proposal Declinar" at bounding box center [555, 227] width 587 height 173
click at [792, 298] on span "Declinar" at bounding box center [794, 292] width 70 height 19
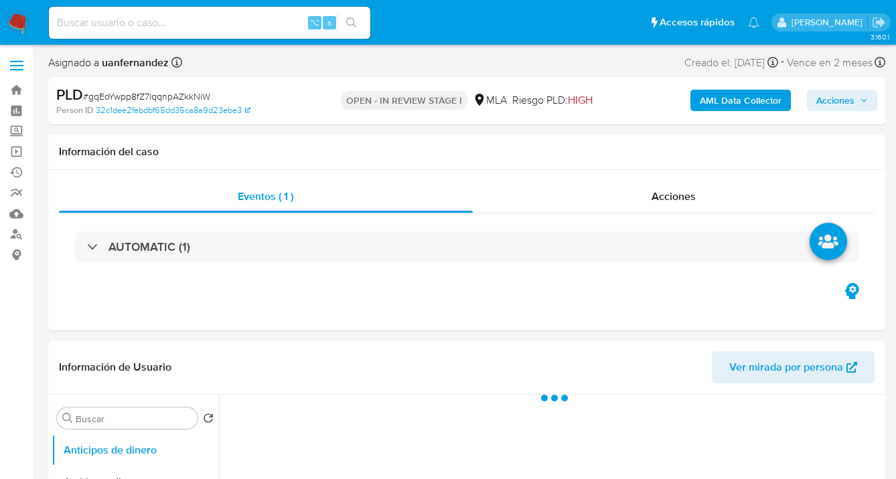
click at [843, 90] on span "Acciones" at bounding box center [835, 100] width 38 height 21
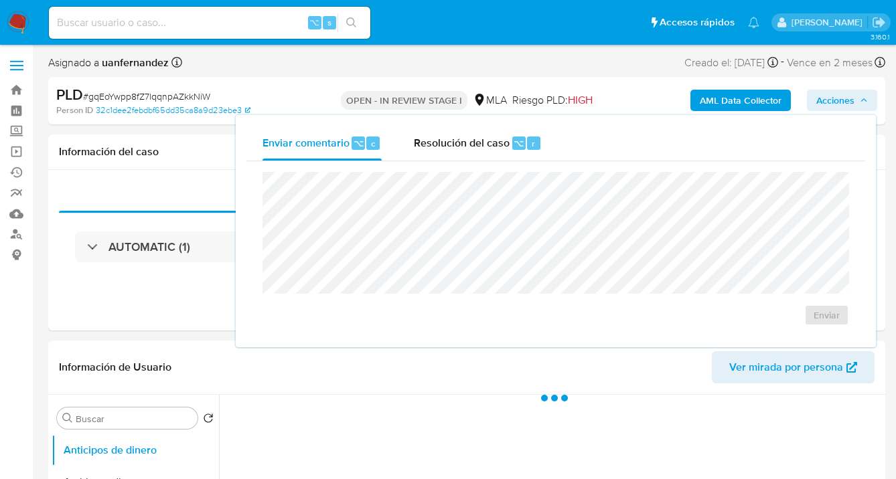
select select "10"
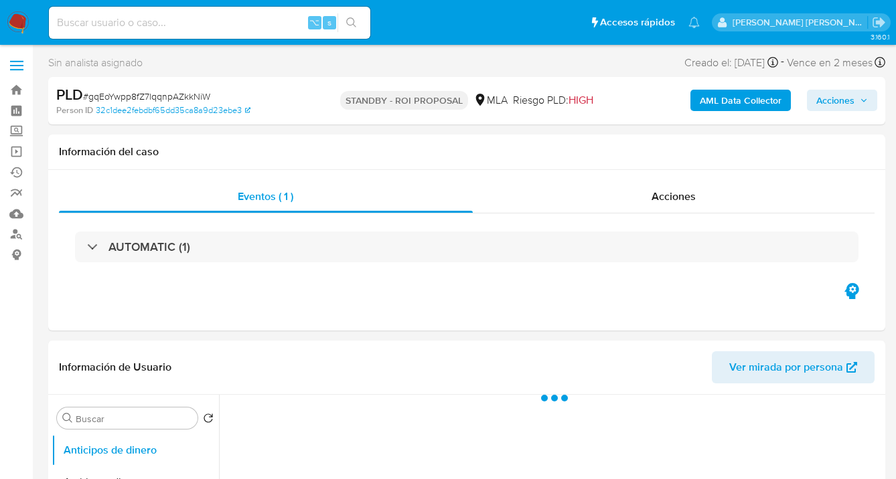
select select "10"
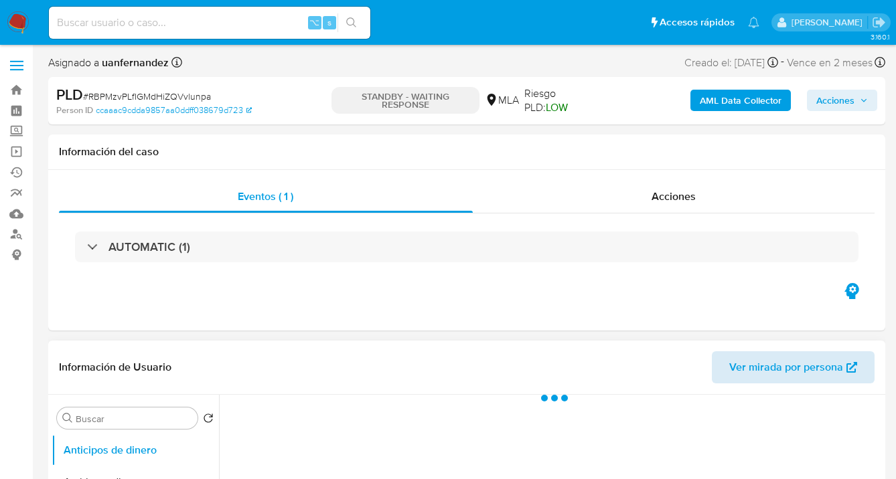
select select "10"
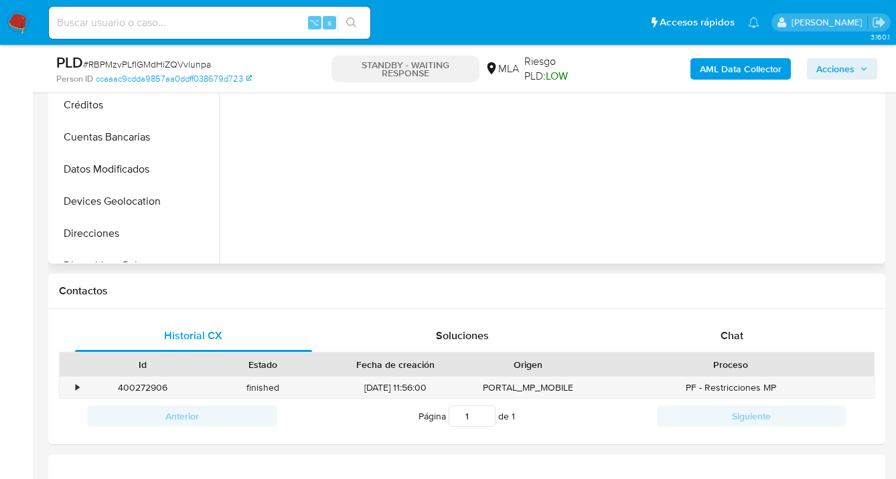
scroll to position [530, 0]
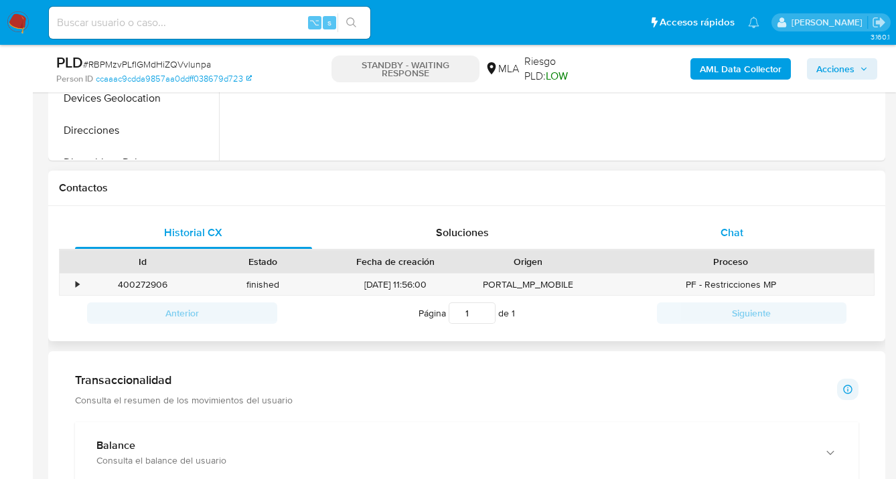
click at [743, 236] on div "Chat" at bounding box center [731, 233] width 237 height 32
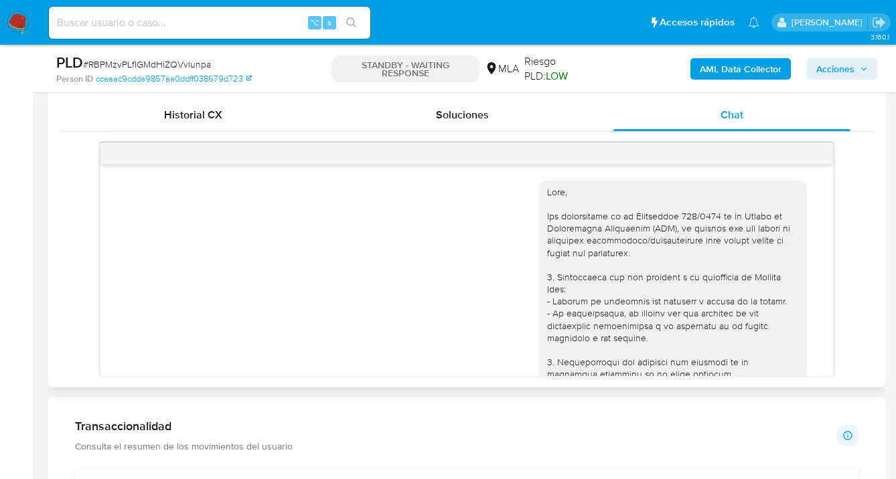
scroll to position [1680, 0]
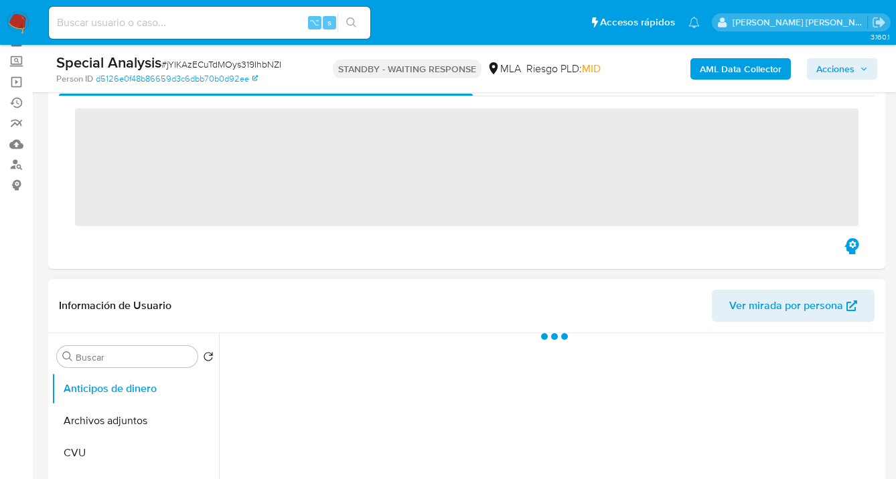
scroll to position [125, 0]
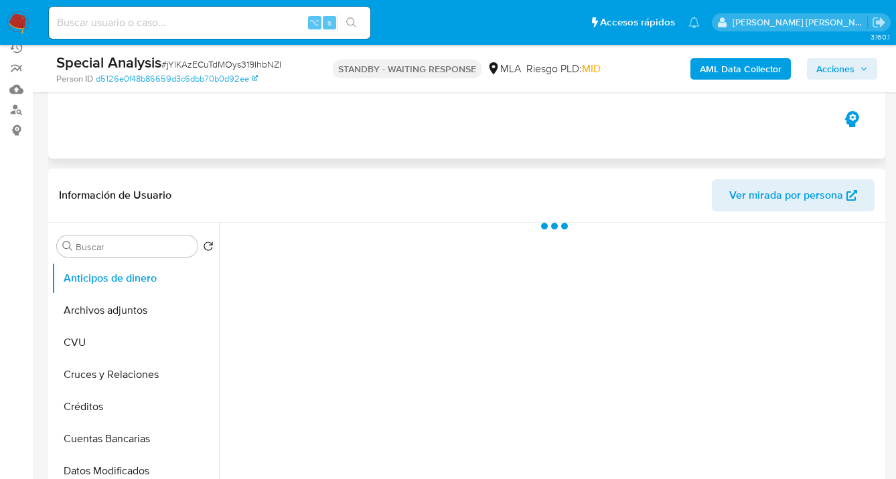
select select "10"
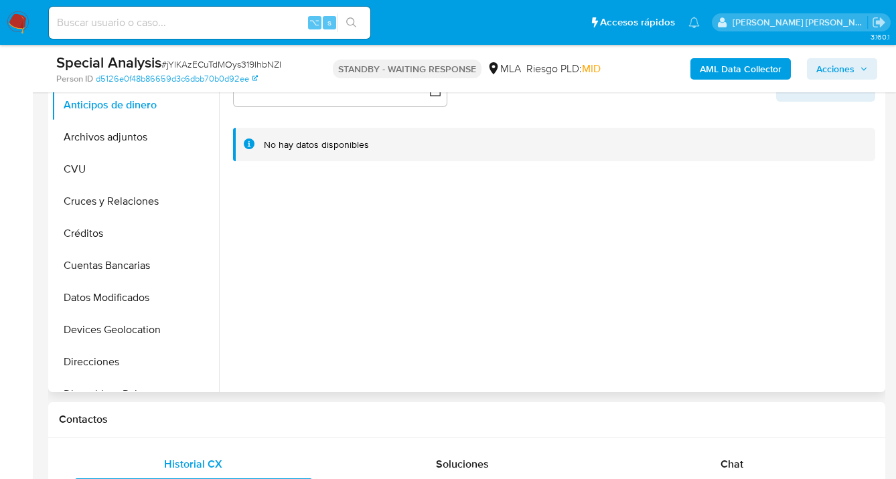
scroll to position [412, 0]
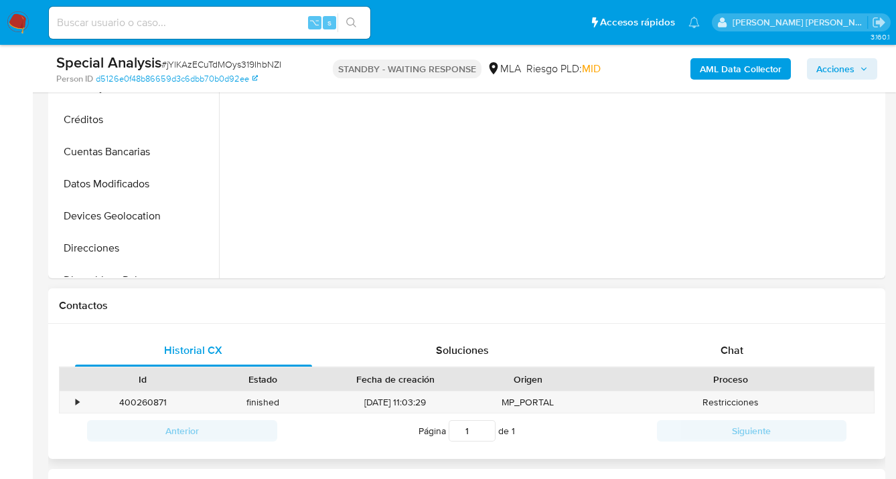
drag, startPoint x: 743, startPoint y: 356, endPoint x: 760, endPoint y: 307, distance: 51.9
click at [743, 355] on span "Chat" at bounding box center [731, 350] width 23 height 15
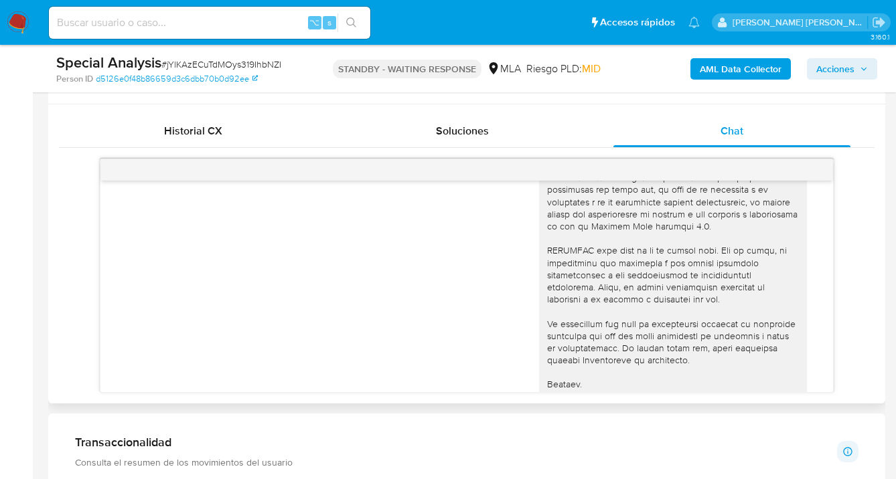
scroll to position [0, 0]
